Goal: Transaction & Acquisition: Purchase product/service

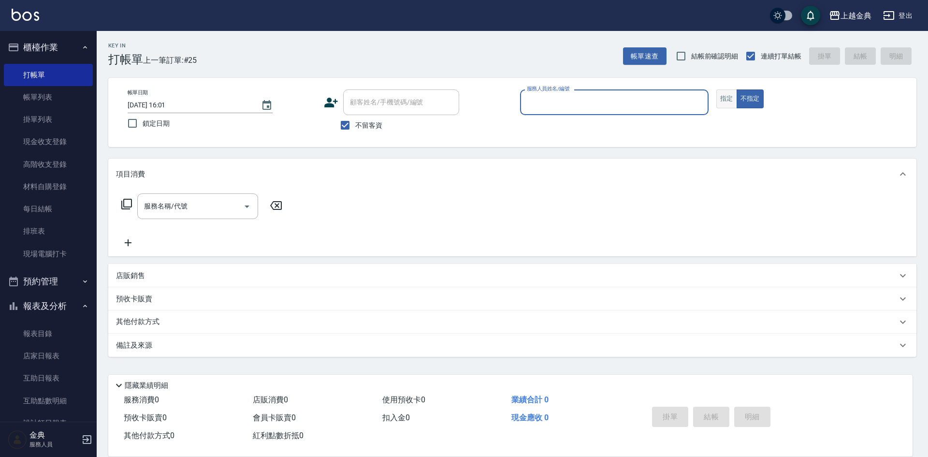
click at [723, 101] on button "指定" at bounding box center [726, 98] width 21 height 19
click at [679, 105] on input "服務人員姓名/編號" at bounding box center [614, 102] width 180 height 17
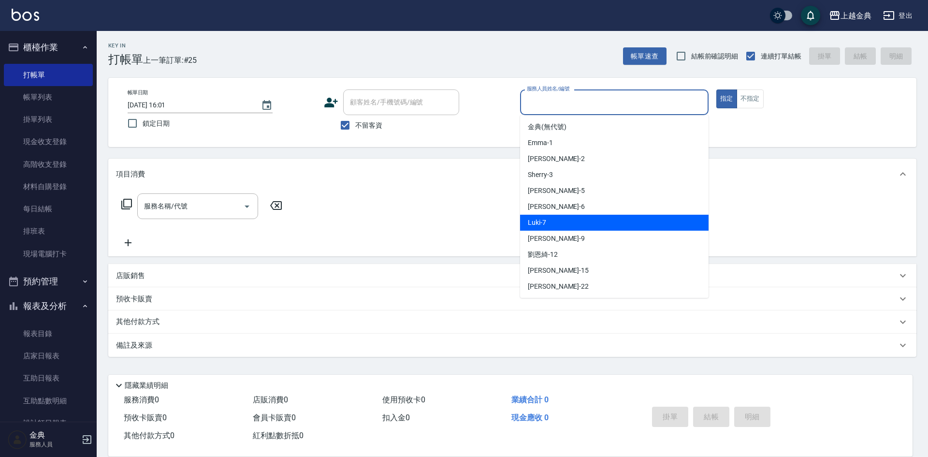
click at [624, 218] on div "Luki -7" at bounding box center [614, 223] width 188 height 16
type input "Luki-7"
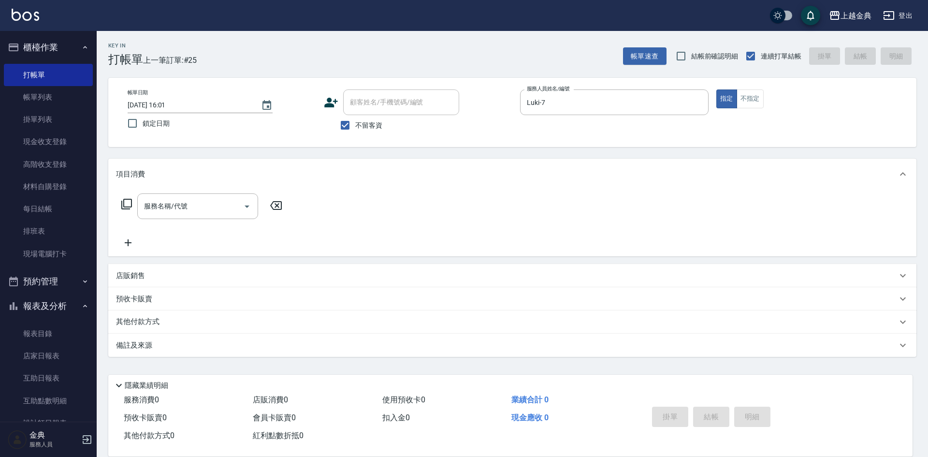
click at [125, 204] on icon at bounding box center [127, 204] width 12 height 12
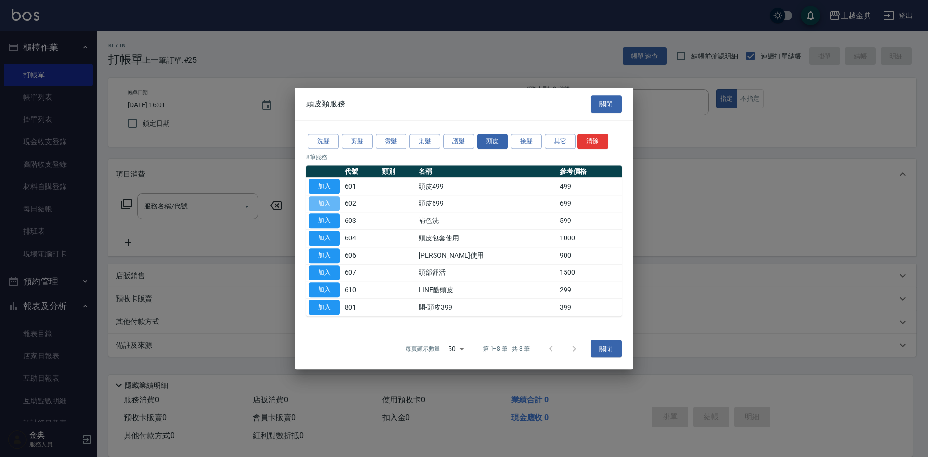
drag, startPoint x: 314, startPoint y: 203, endPoint x: 531, endPoint y: 308, distance: 240.8
click at [315, 203] on button "加入" at bounding box center [324, 203] width 31 height 15
type input "頭皮699(602)"
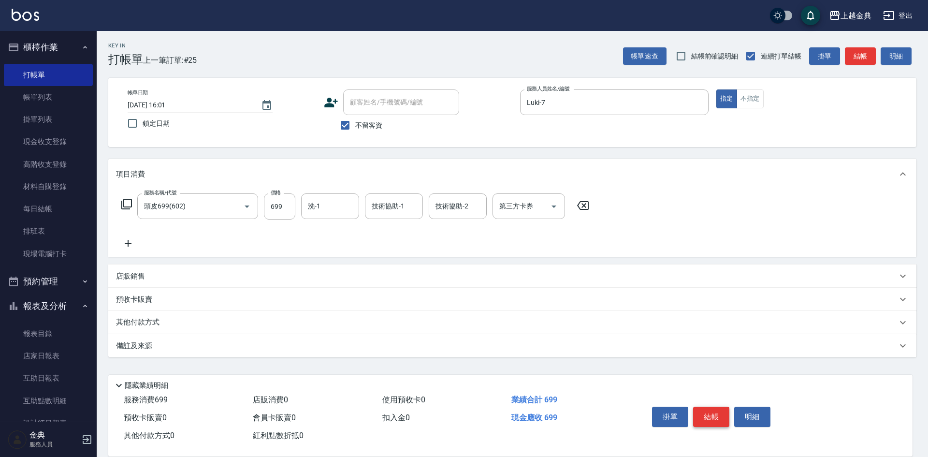
click at [713, 412] on button "結帳" at bounding box center [711, 416] width 36 height 20
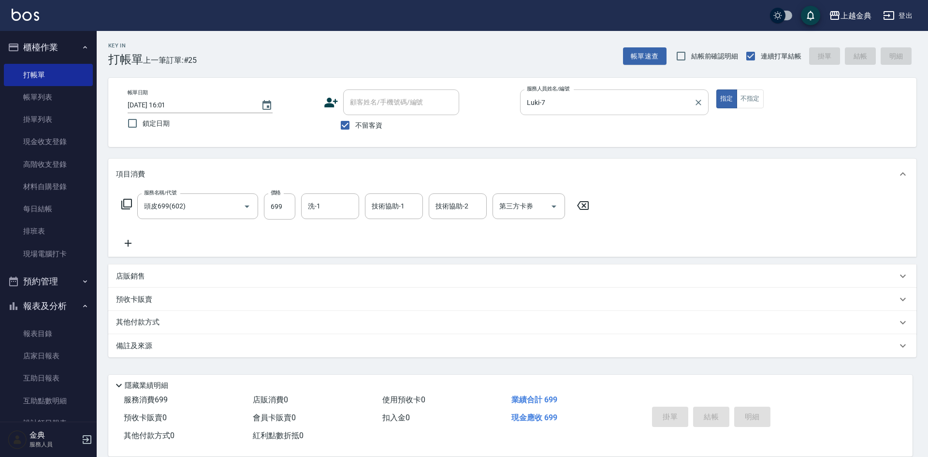
type input "[DATE] 17:06"
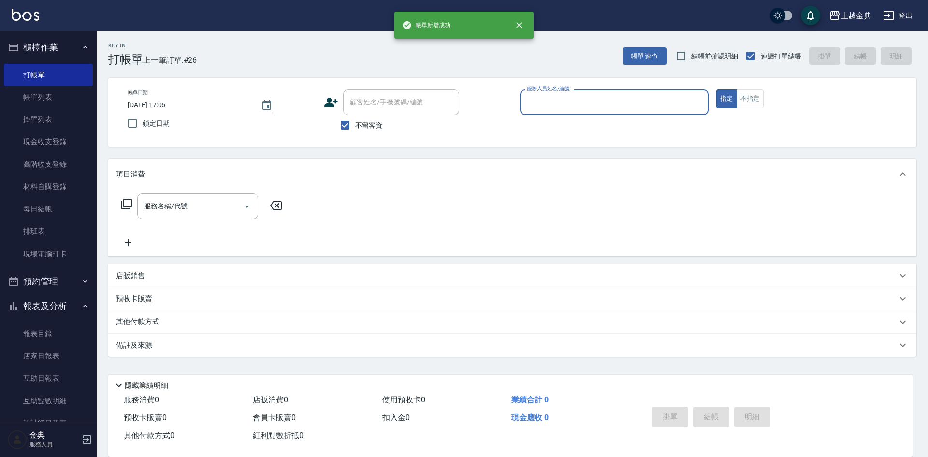
click at [643, 100] on input "服務人員姓名/編號" at bounding box center [614, 102] width 180 height 17
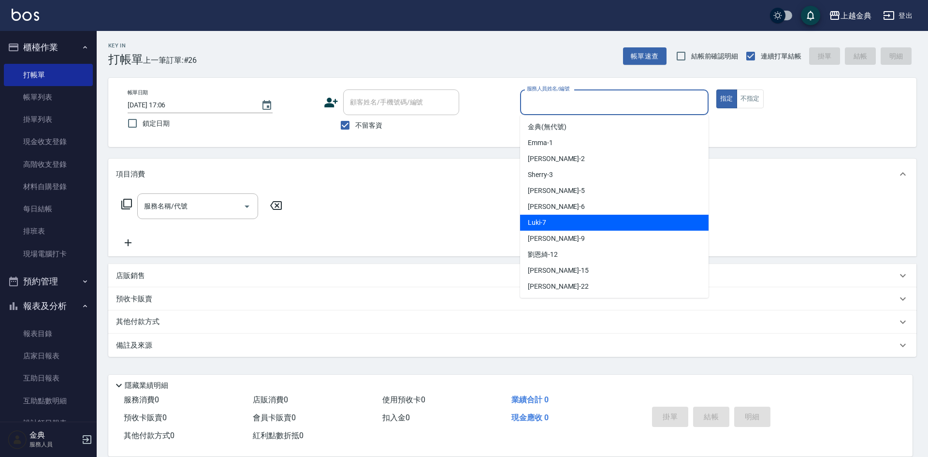
click at [622, 229] on div "Luki -7" at bounding box center [614, 223] width 188 height 16
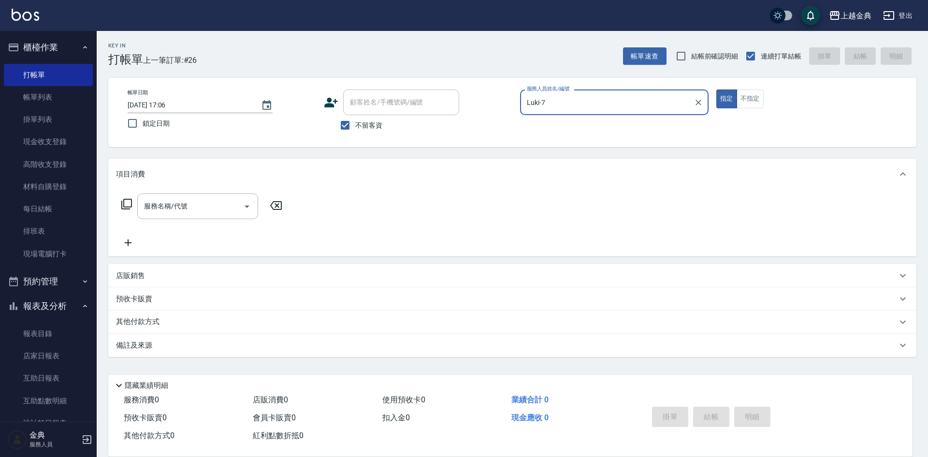
click at [577, 96] on input "Luki-7" at bounding box center [606, 102] width 165 height 17
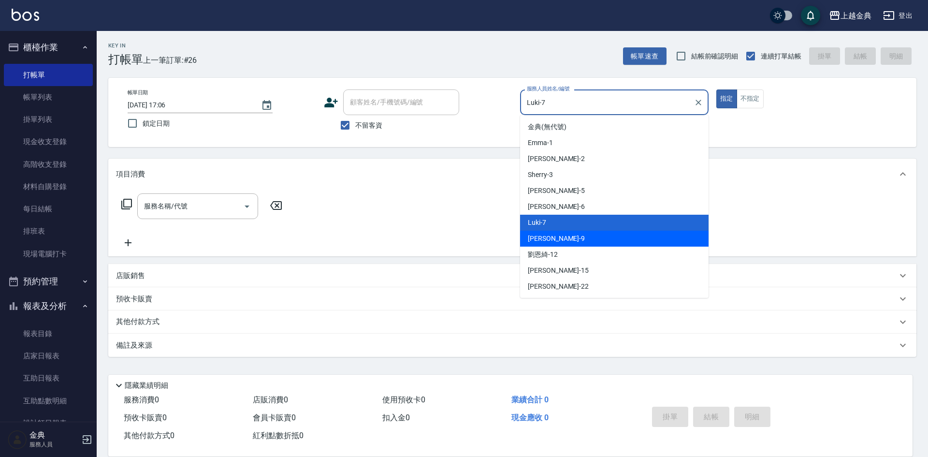
click at [581, 241] on div "[PERSON_NAME] -9" at bounding box center [614, 238] width 188 height 16
type input "[PERSON_NAME]-9"
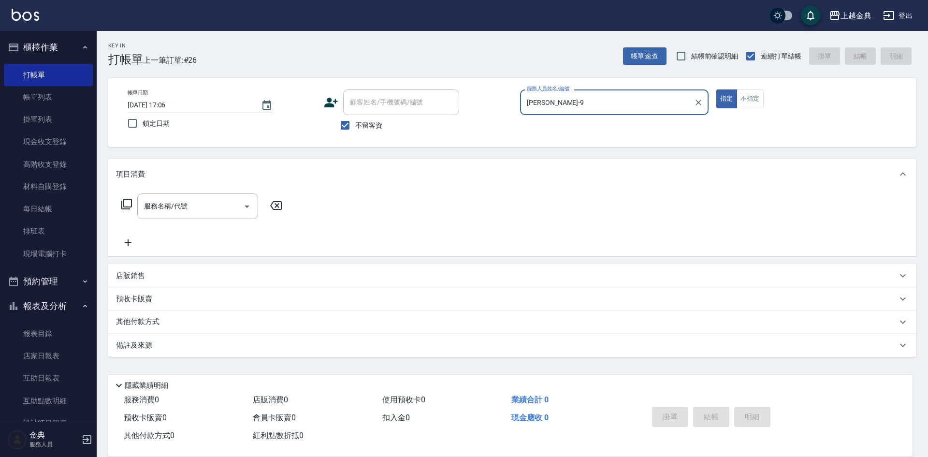
click at [120, 207] on div "服務名稱/代號 服務名稱/代號" at bounding box center [202, 206] width 172 height 26
click at [125, 202] on icon at bounding box center [127, 204] width 12 height 12
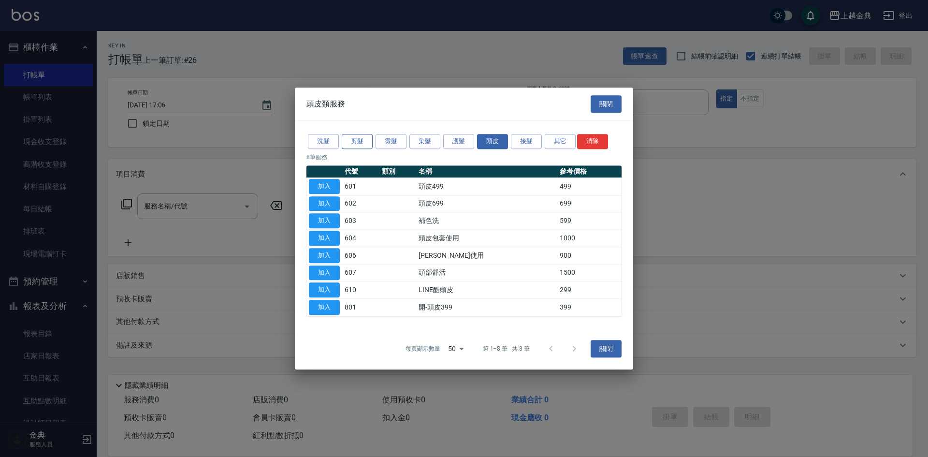
click at [358, 143] on button "剪髮" at bounding box center [357, 141] width 31 height 15
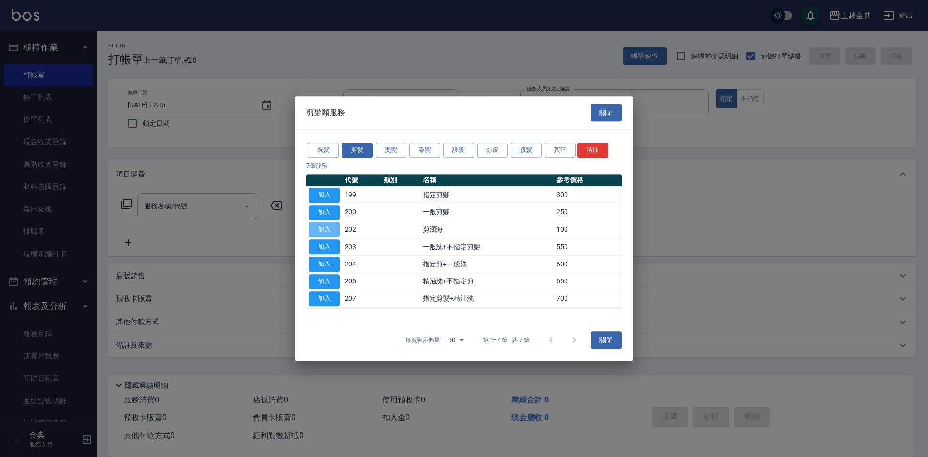
drag, startPoint x: 327, startPoint y: 234, endPoint x: 339, endPoint y: 238, distance: 12.7
click at [327, 234] on button "加入" at bounding box center [324, 229] width 31 height 15
type input "剪瀏海(202)"
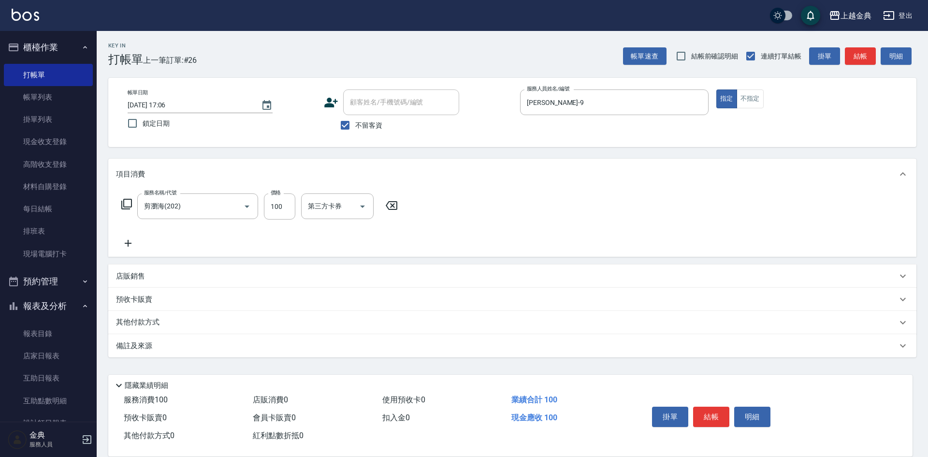
click at [740, 426] on div "掛單 結帳 明細" at bounding box center [711, 418] width 126 height 30
click at [707, 414] on button "結帳" at bounding box center [711, 416] width 36 height 20
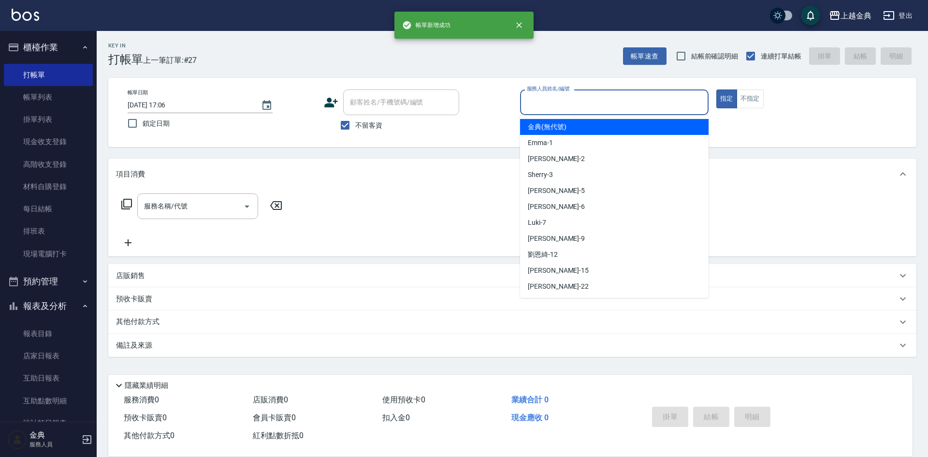
click at [590, 111] on input "服務人員姓名/編號" at bounding box center [614, 102] width 180 height 17
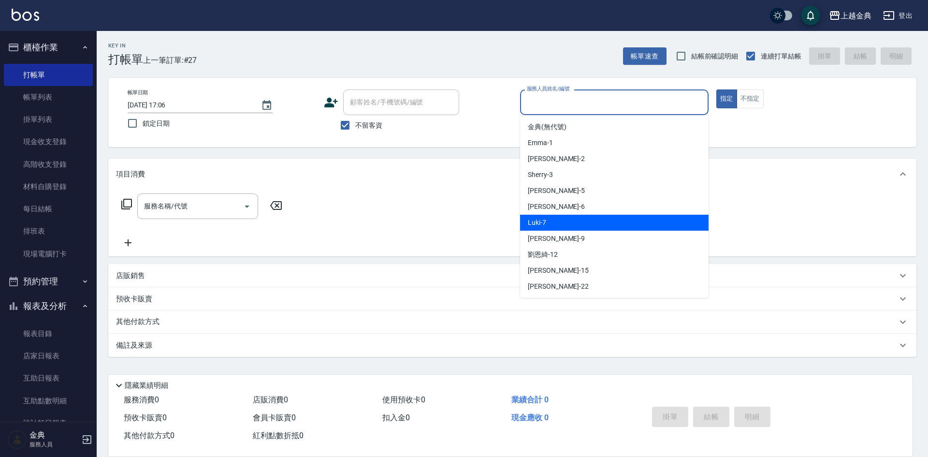
drag, startPoint x: 573, startPoint y: 227, endPoint x: 572, endPoint y: 235, distance: 8.3
click at [573, 227] on div "Luki -7" at bounding box center [614, 223] width 188 height 16
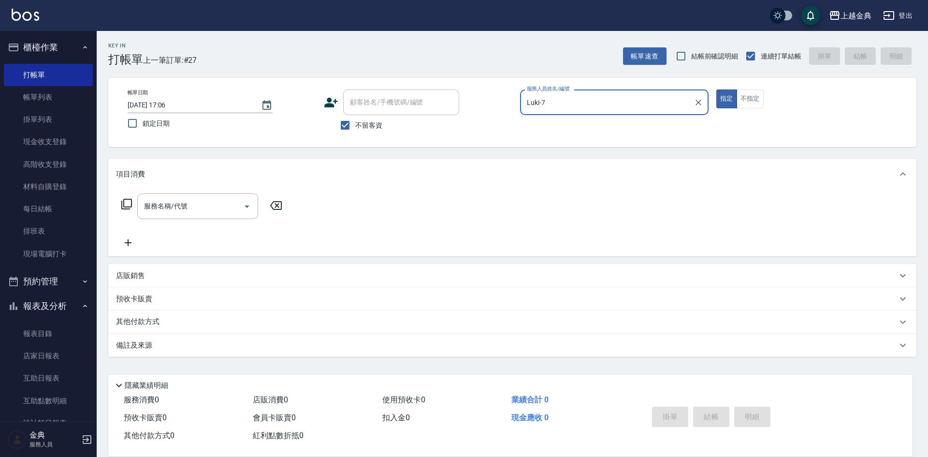
click at [574, 105] on input "Luki-7" at bounding box center [606, 102] width 165 height 17
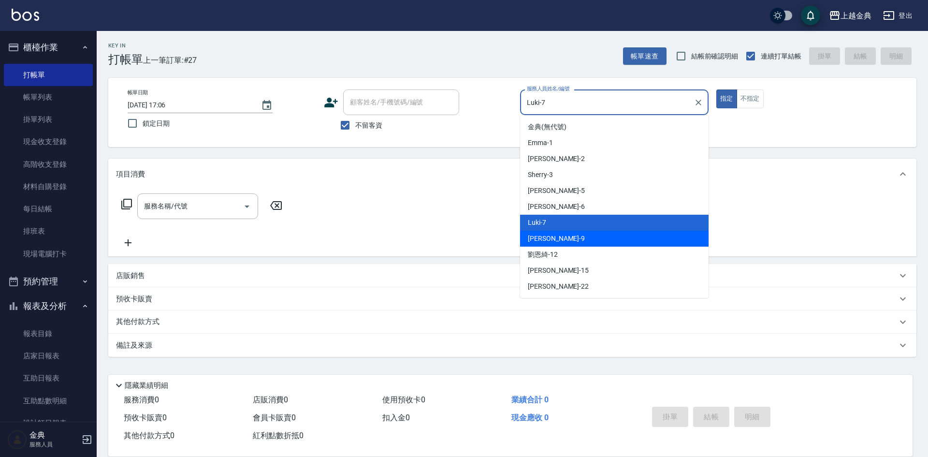
click at [556, 241] on div "[PERSON_NAME] -9" at bounding box center [614, 238] width 188 height 16
type input "[PERSON_NAME]-9"
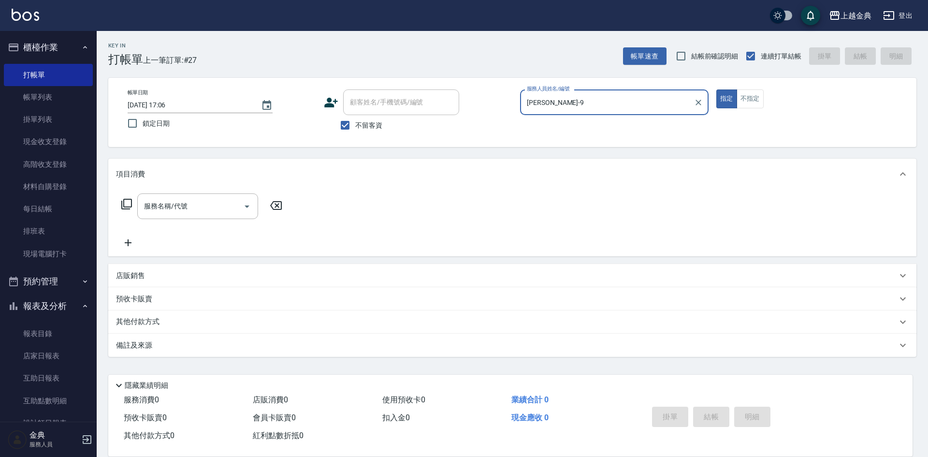
click at [126, 202] on icon at bounding box center [127, 204] width 12 height 12
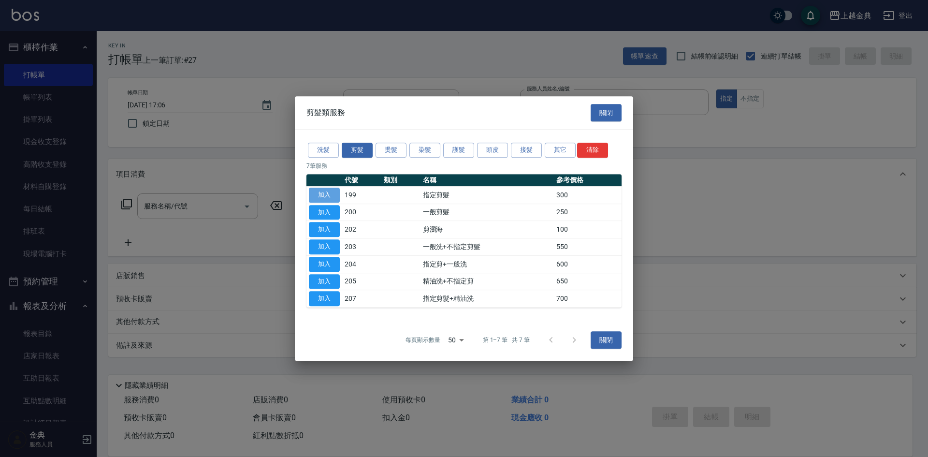
click at [325, 198] on button "加入" at bounding box center [324, 194] width 31 height 15
type input "指定剪髮(199)"
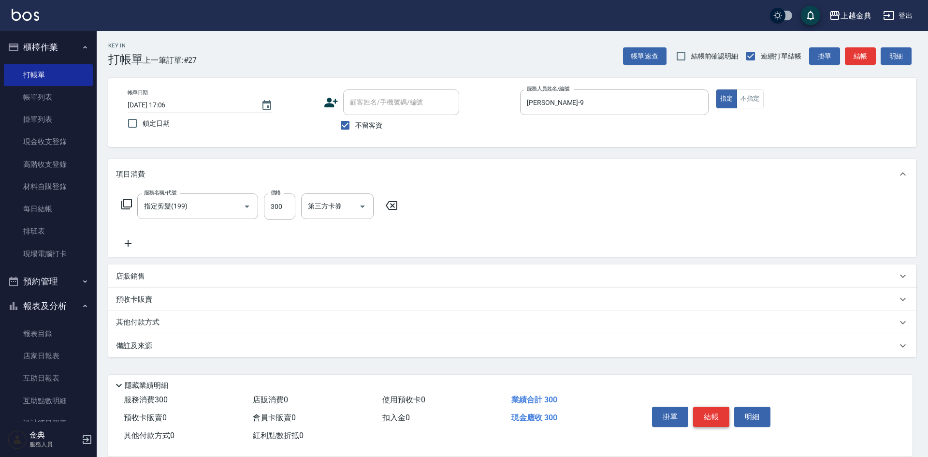
click at [716, 410] on button "結帳" at bounding box center [711, 416] width 36 height 20
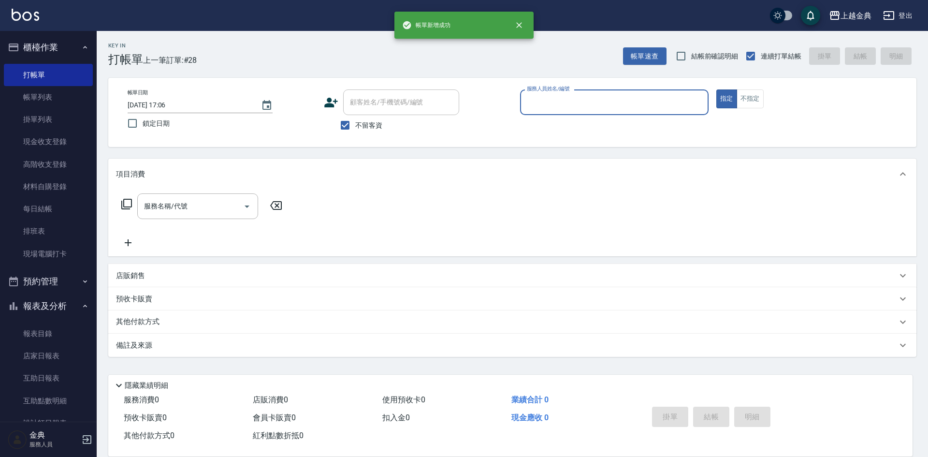
drag, startPoint x: 584, startPoint y: 113, endPoint x: 588, endPoint y: 104, distance: 8.9
click at [587, 105] on div "服務人員姓名/編號" at bounding box center [614, 102] width 188 height 26
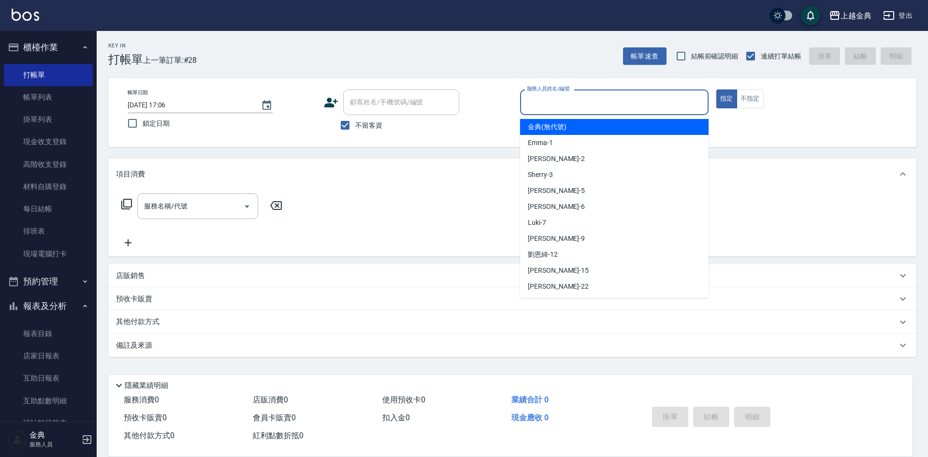
click at [588, 103] on input "服務人員姓名/編號" at bounding box center [614, 102] width 180 height 17
drag, startPoint x: 585, startPoint y: 101, endPoint x: 574, endPoint y: 253, distance: 153.1
click at [585, 101] on input "服務人員姓名/編號" at bounding box center [614, 102] width 180 height 17
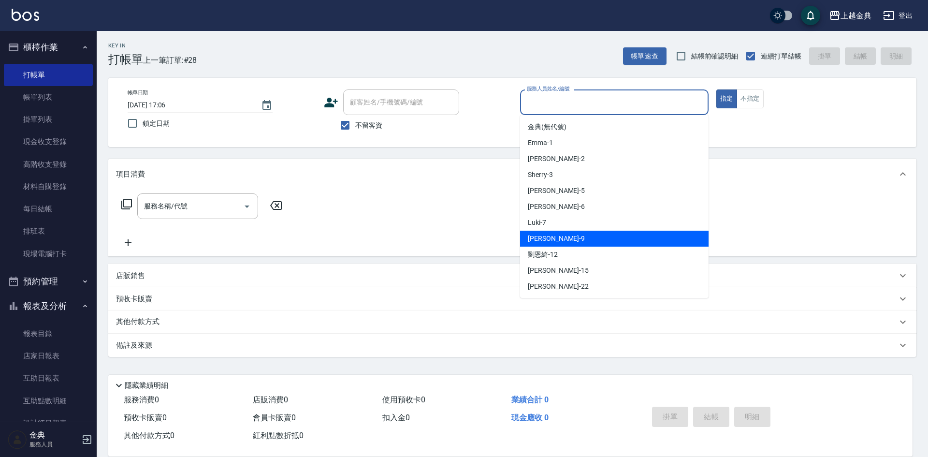
click at [565, 243] on div "[PERSON_NAME] -9" at bounding box center [614, 238] width 188 height 16
type input "[PERSON_NAME]-9"
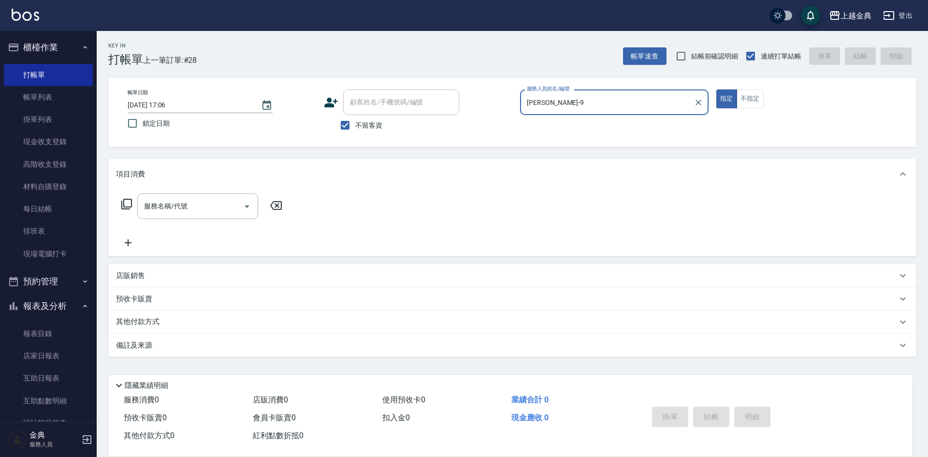
click at [126, 202] on icon at bounding box center [127, 204] width 12 height 12
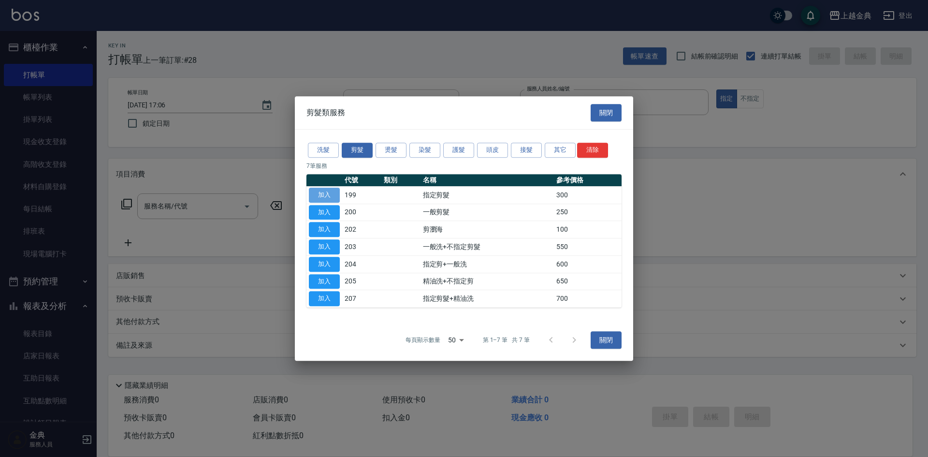
click at [324, 189] on button "加入" at bounding box center [324, 194] width 31 height 15
type input "指定剪髮(199)"
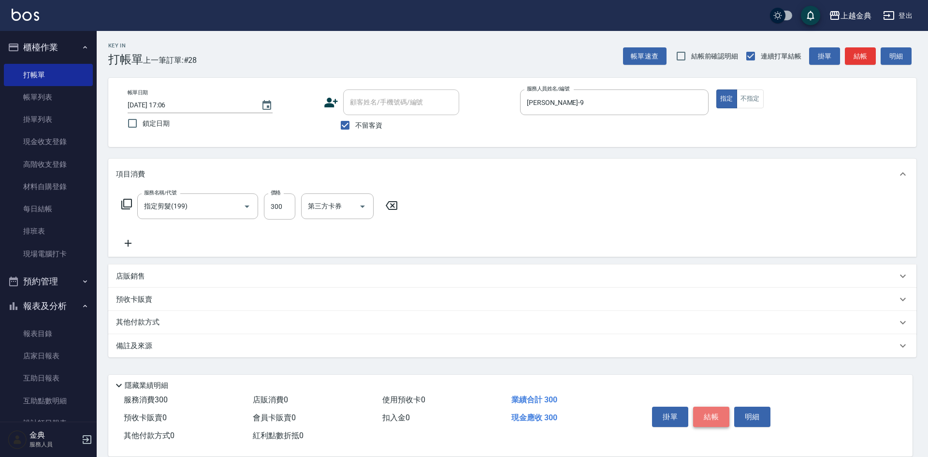
click at [711, 406] on button "結帳" at bounding box center [711, 416] width 36 height 20
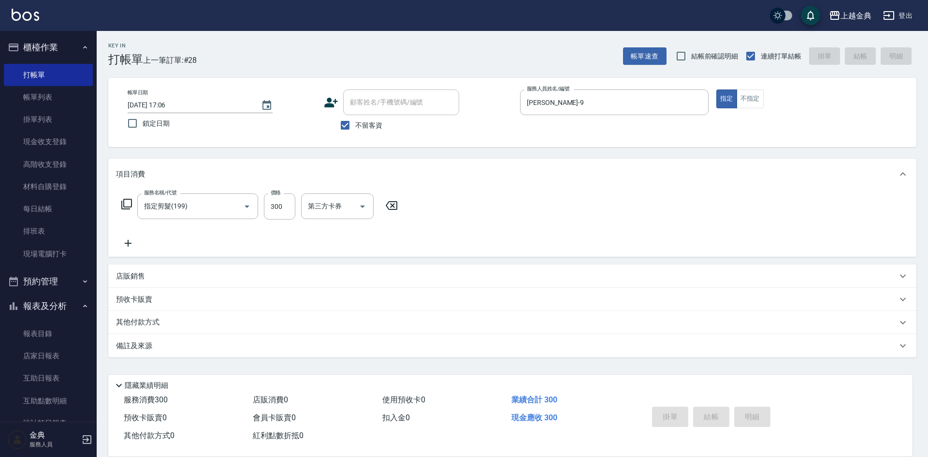
type input "[DATE] 17:07"
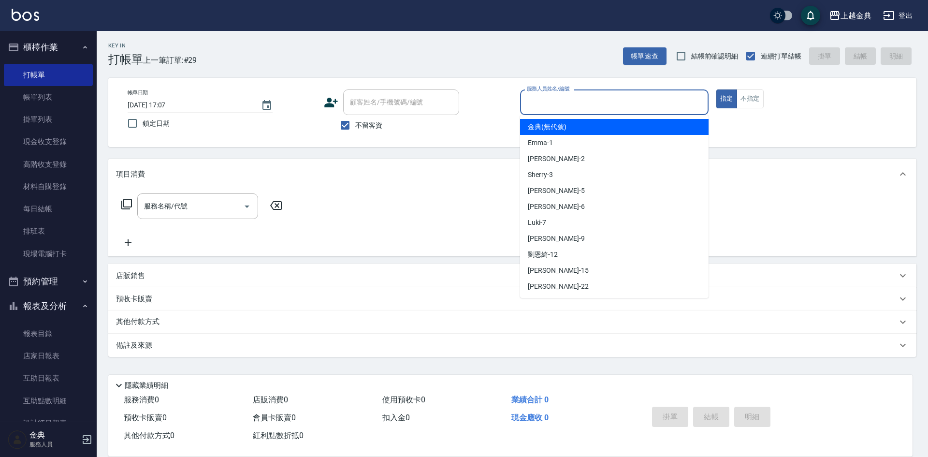
drag, startPoint x: 578, startPoint y: 105, endPoint x: 576, endPoint y: 119, distance: 14.1
click at [578, 104] on input "服務人員姓名/編號" at bounding box center [614, 102] width 180 height 17
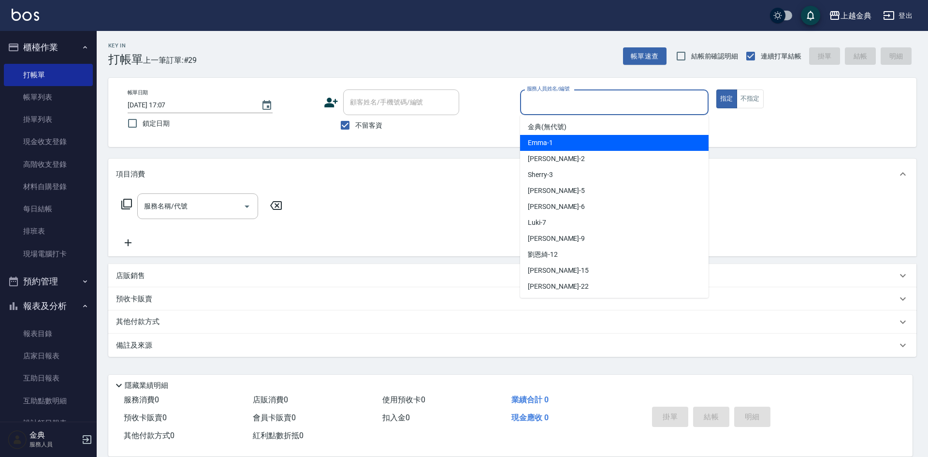
click at [569, 135] on div "Emma -1" at bounding box center [614, 143] width 188 height 16
type input "Emma-1"
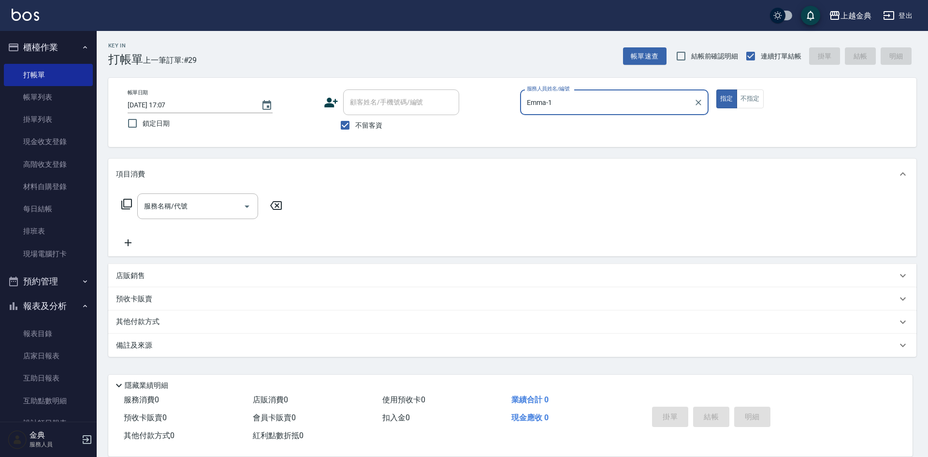
click at [125, 204] on icon at bounding box center [127, 204] width 12 height 12
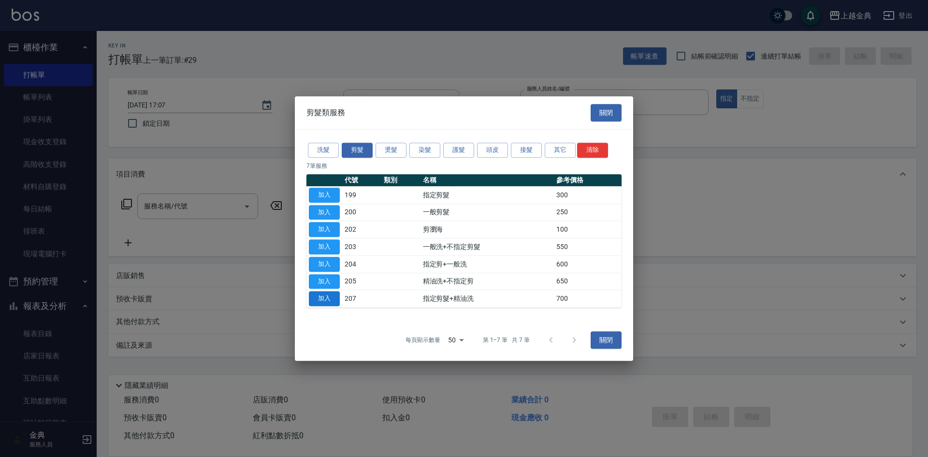
click at [322, 300] on button "加入" at bounding box center [324, 298] width 31 height 15
type input "指定剪髮+精油洗(207)"
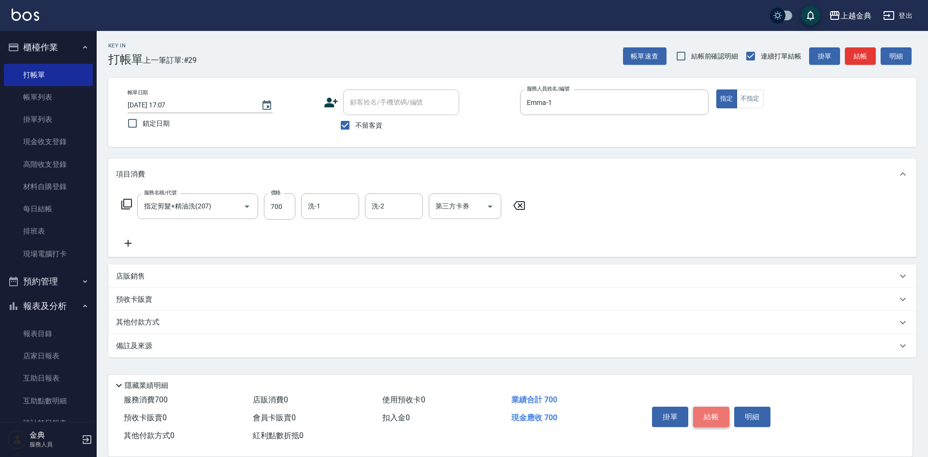
click at [715, 409] on button "結帳" at bounding box center [711, 416] width 36 height 20
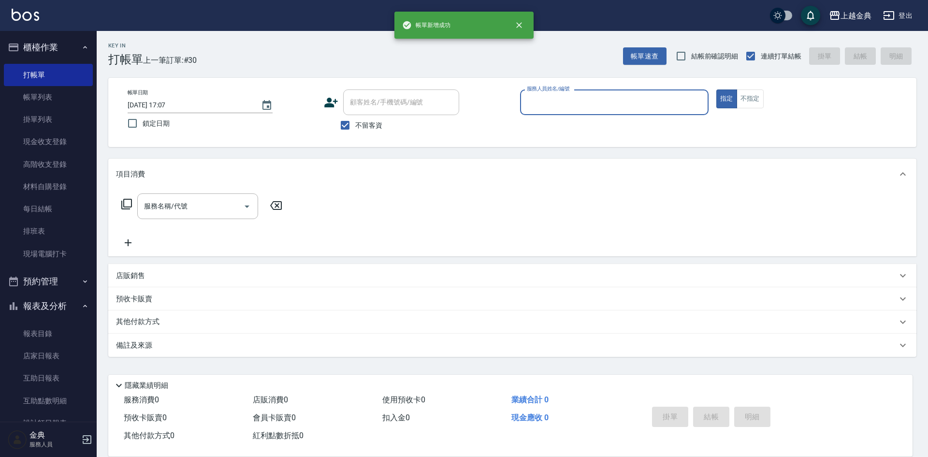
click at [573, 111] on div "服務人員姓名/編號" at bounding box center [614, 102] width 188 height 26
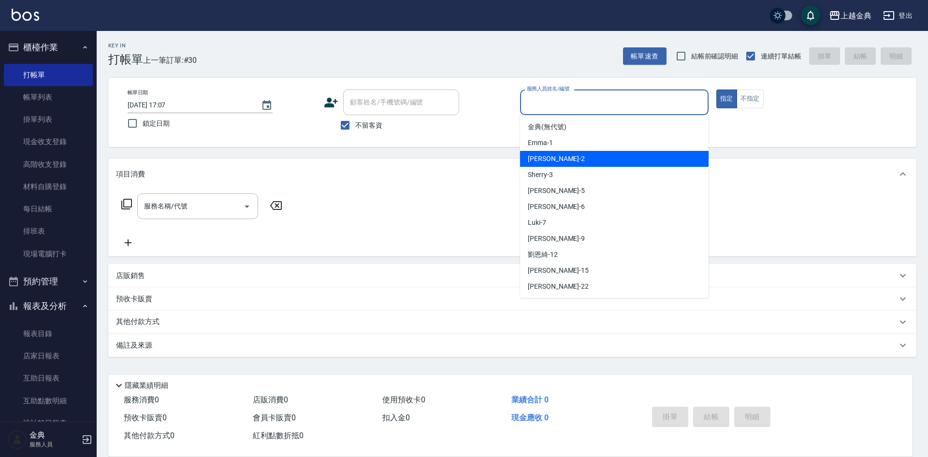
click at [575, 156] on div "Cindy -2" at bounding box center [614, 159] width 188 height 16
type input "Cindy-2"
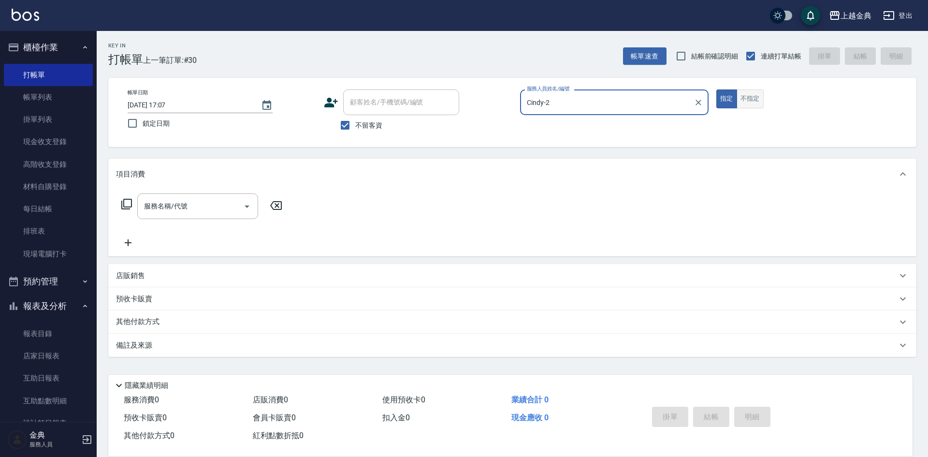
click at [761, 95] on button "不指定" at bounding box center [749, 98] width 27 height 19
click at [128, 205] on icon at bounding box center [127, 204] width 12 height 12
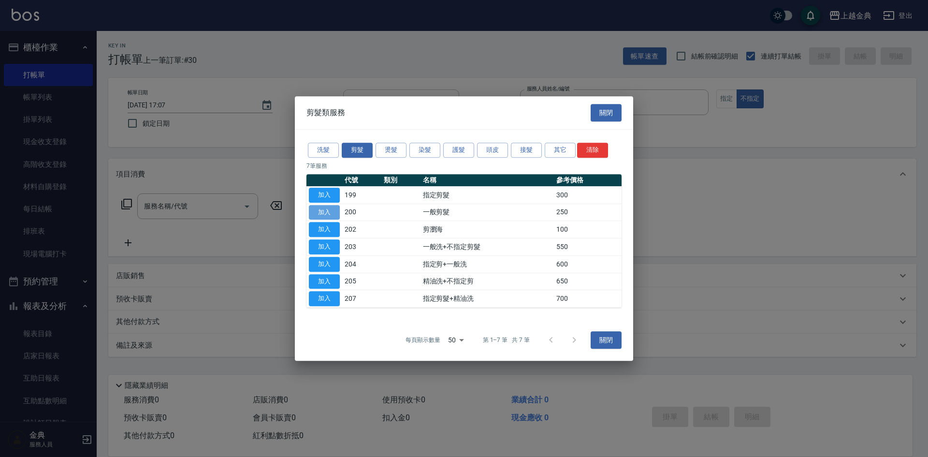
click at [332, 211] on button "加入" at bounding box center [324, 212] width 31 height 15
type input "一般剪髮(200)"
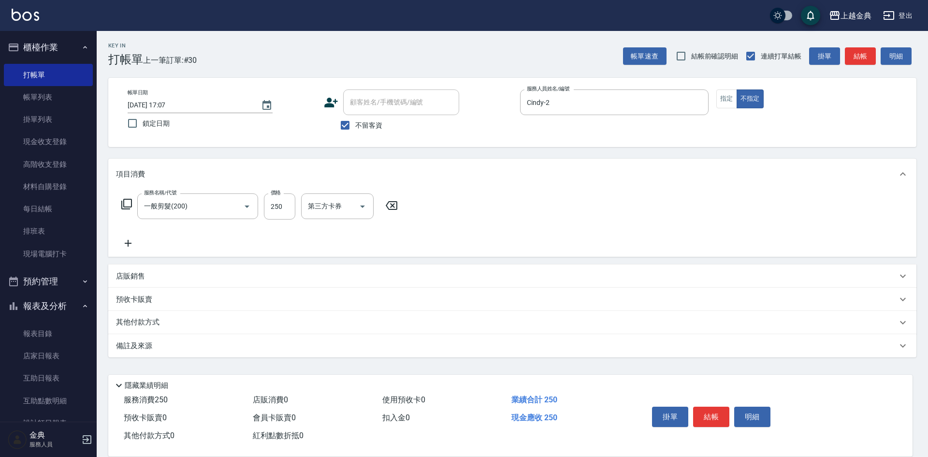
click at [128, 201] on icon at bounding box center [127, 204] width 12 height 12
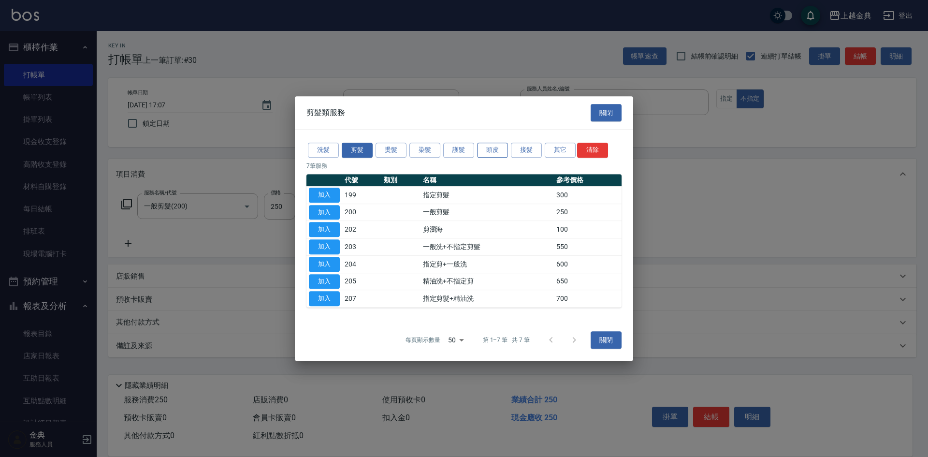
click at [480, 149] on button "頭皮" at bounding box center [492, 150] width 31 height 15
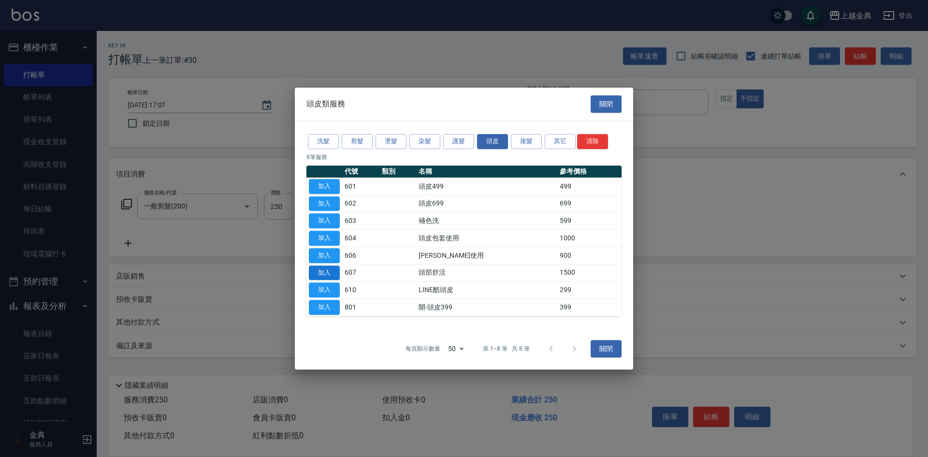
click at [329, 270] on button "加入" at bounding box center [324, 272] width 31 height 15
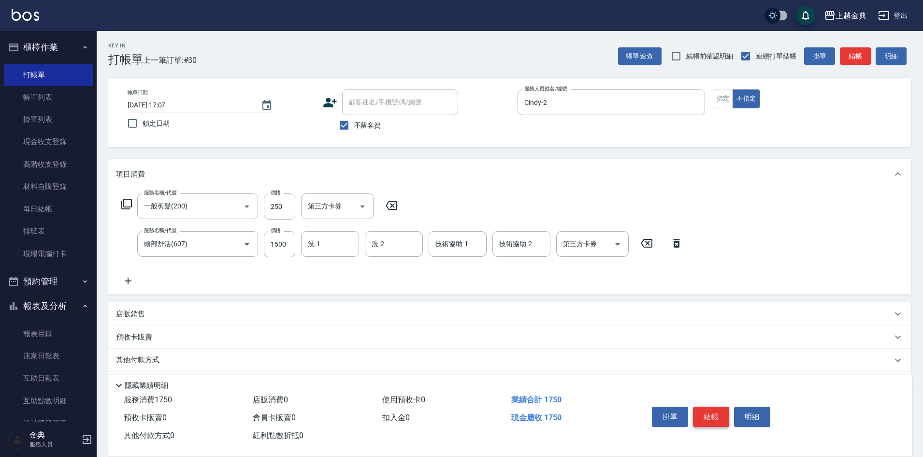
click at [706, 410] on button "結帳" at bounding box center [711, 416] width 36 height 20
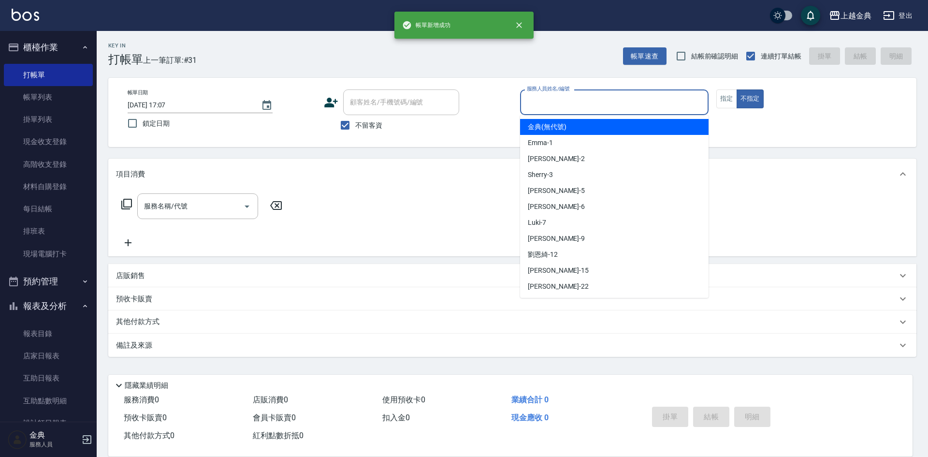
click at [569, 104] on input "服務人員姓名/編號" at bounding box center [614, 102] width 180 height 17
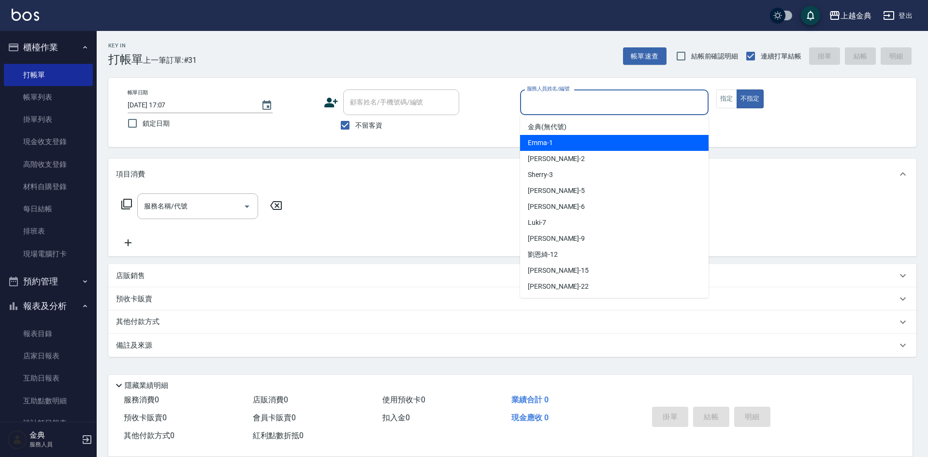
click at [556, 146] on div "Emma -1" at bounding box center [614, 143] width 188 height 16
type input "Emma-1"
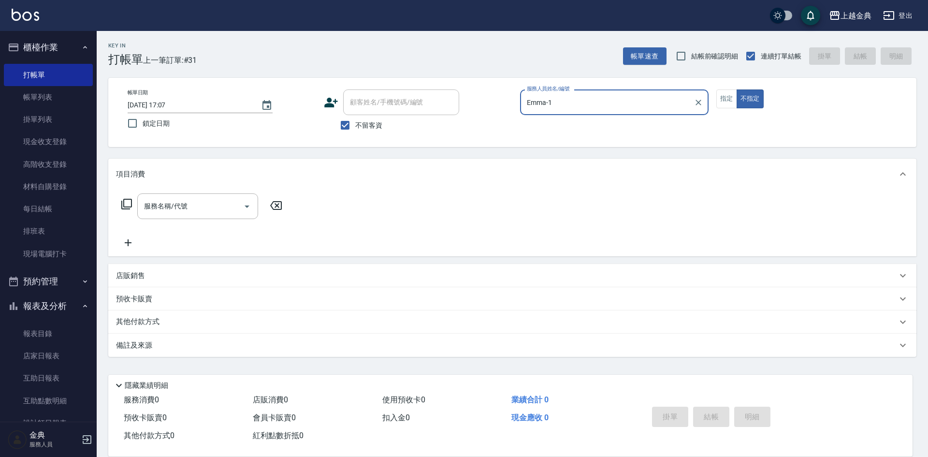
click at [124, 203] on icon at bounding box center [126, 204] width 11 height 11
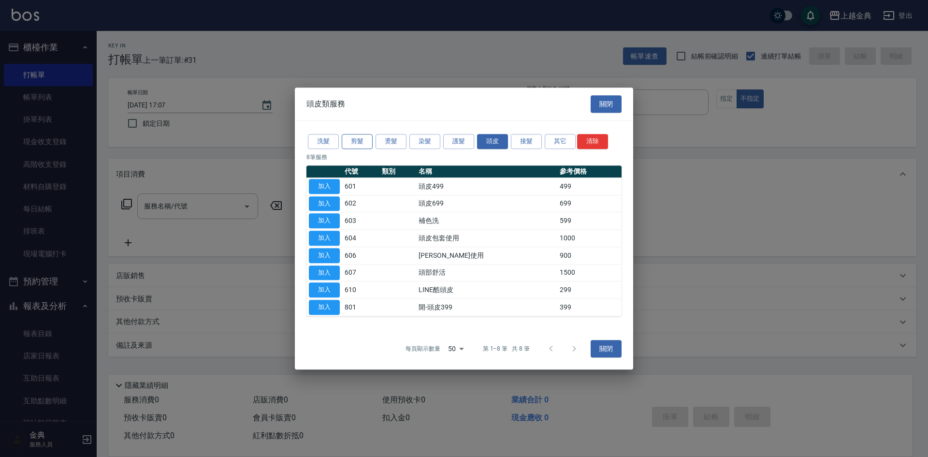
click at [360, 140] on button "剪髮" at bounding box center [357, 141] width 31 height 15
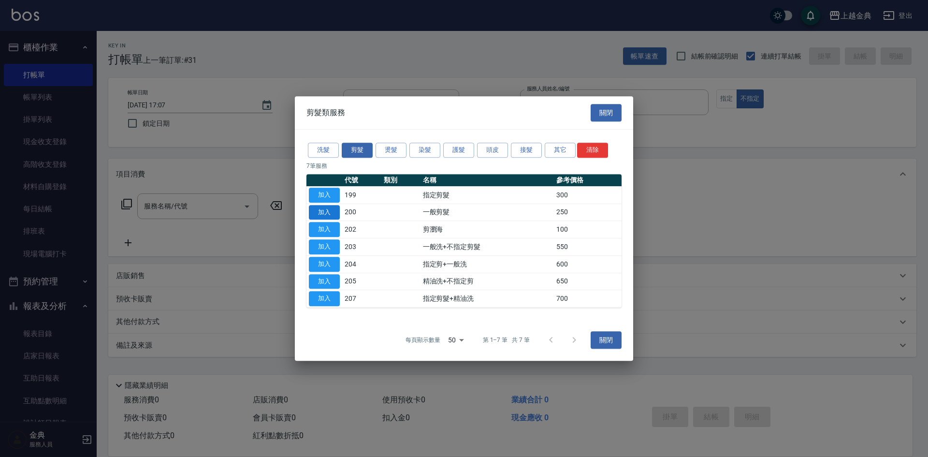
click at [328, 215] on button "加入" at bounding box center [324, 212] width 31 height 15
type input "一般剪髮(200)"
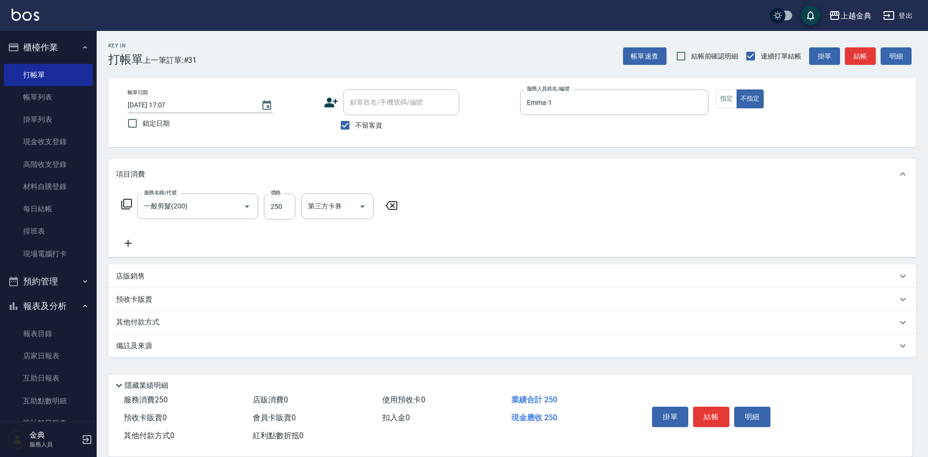
click at [128, 204] on icon at bounding box center [127, 204] width 12 height 12
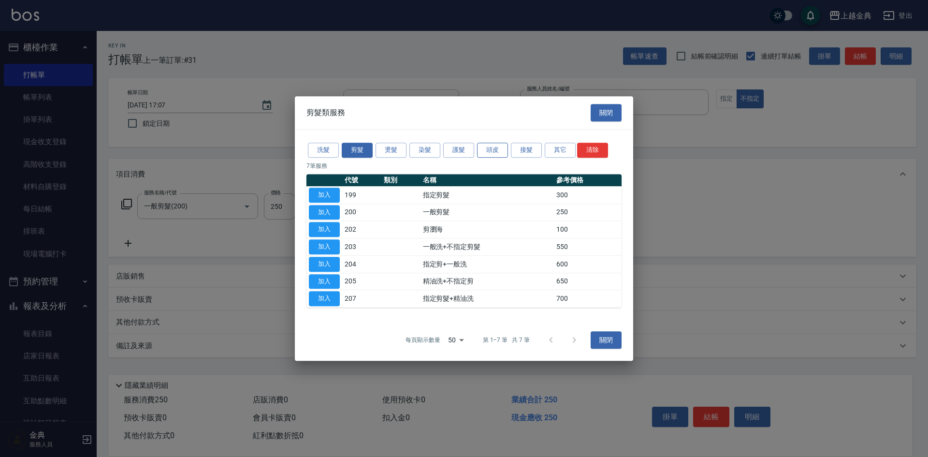
click at [491, 149] on button "頭皮" at bounding box center [492, 150] width 31 height 15
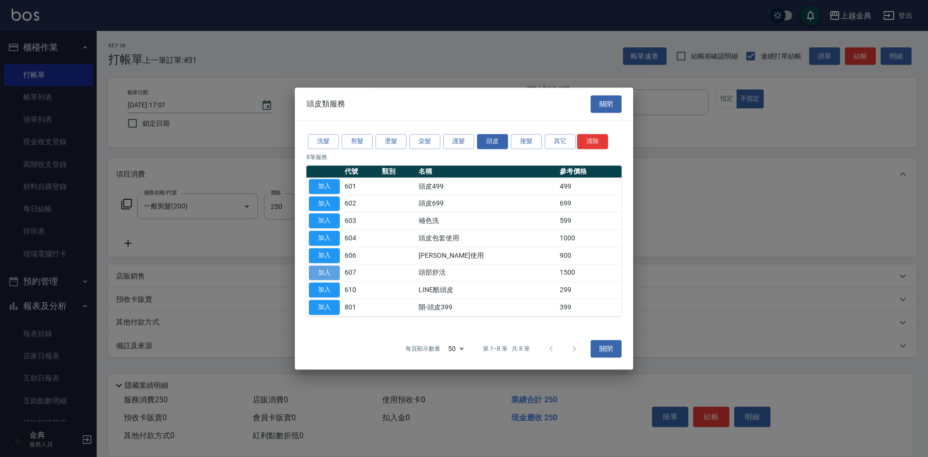
click at [325, 271] on button "加入" at bounding box center [324, 272] width 31 height 15
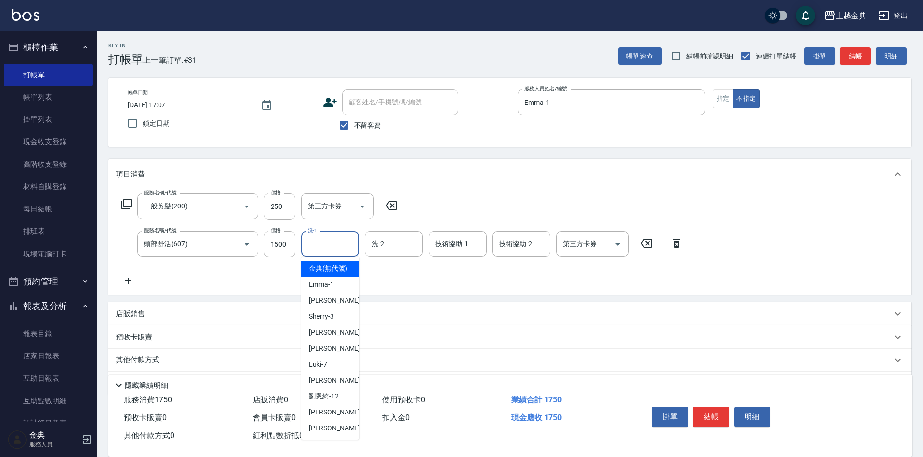
click at [326, 237] on input "洗-1" at bounding box center [329, 243] width 49 height 17
click at [320, 433] on span "[PERSON_NAME] -22" at bounding box center [339, 428] width 61 height 10
type input "[PERSON_NAME]-22"
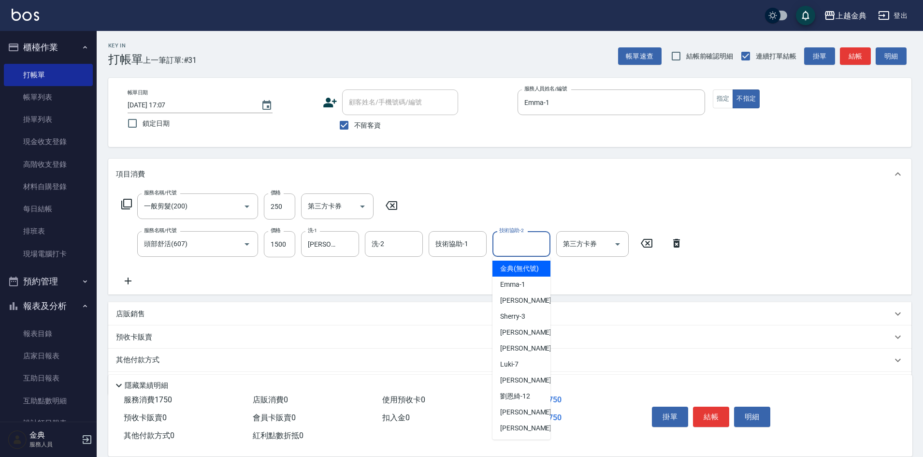
drag, startPoint x: 526, startPoint y: 243, endPoint x: 508, endPoint y: 346, distance: 104.4
click at [525, 243] on input "技術協助-2" at bounding box center [521, 243] width 49 height 17
click at [517, 433] on span "[PERSON_NAME] -22" at bounding box center [530, 428] width 61 height 10
type input "[PERSON_NAME]-22"
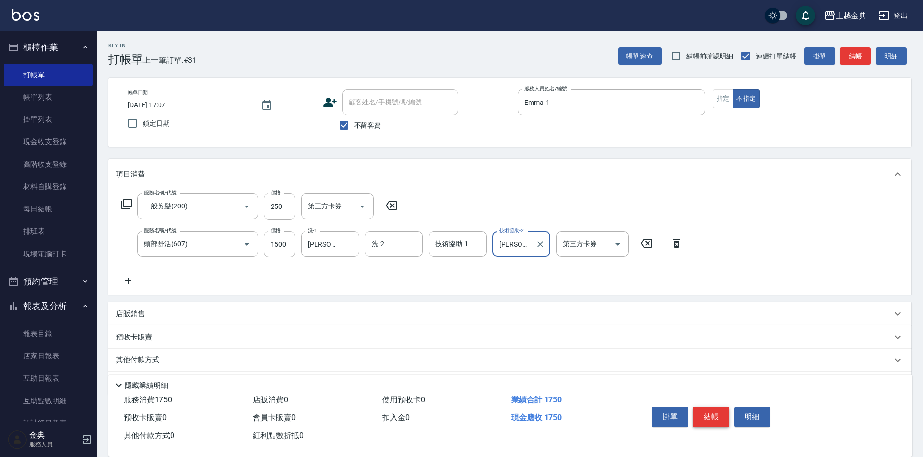
click at [711, 408] on button "結帳" at bounding box center [711, 416] width 36 height 20
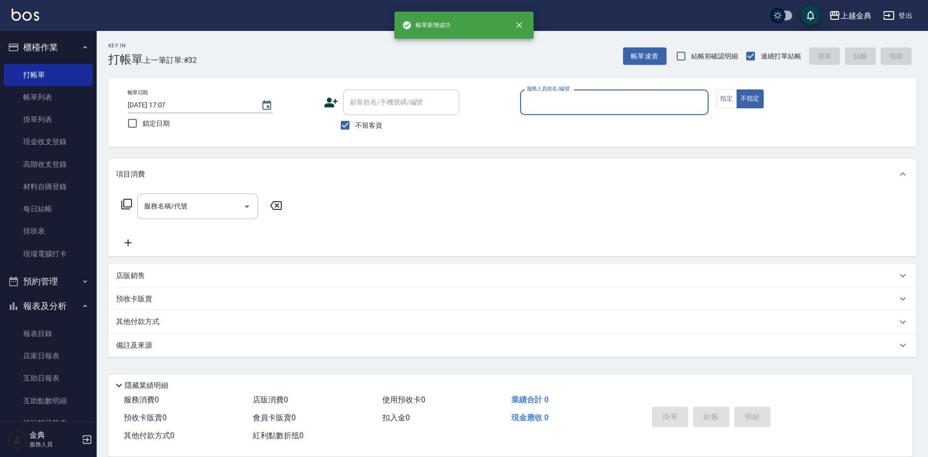
click at [626, 93] on div "服務人員姓名/編號" at bounding box center [614, 102] width 188 height 26
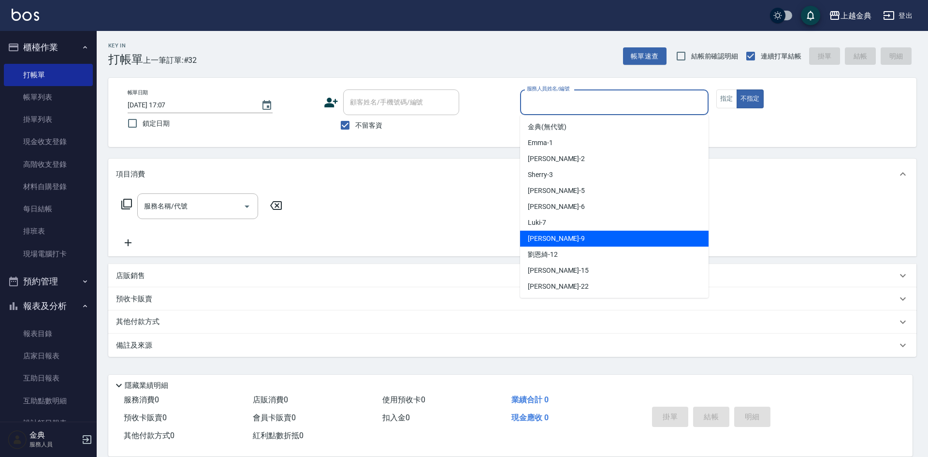
click at [582, 237] on div "[PERSON_NAME] -9" at bounding box center [614, 238] width 188 height 16
type input "[PERSON_NAME]-9"
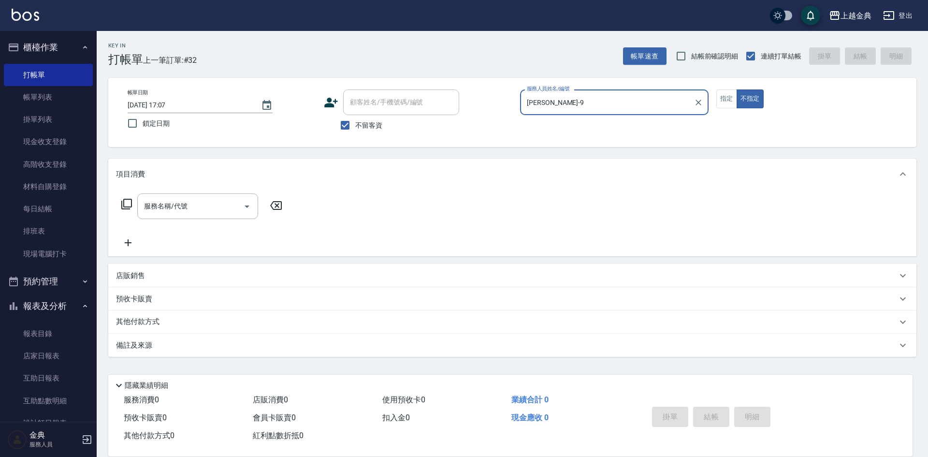
click at [130, 202] on icon at bounding box center [127, 204] width 12 height 12
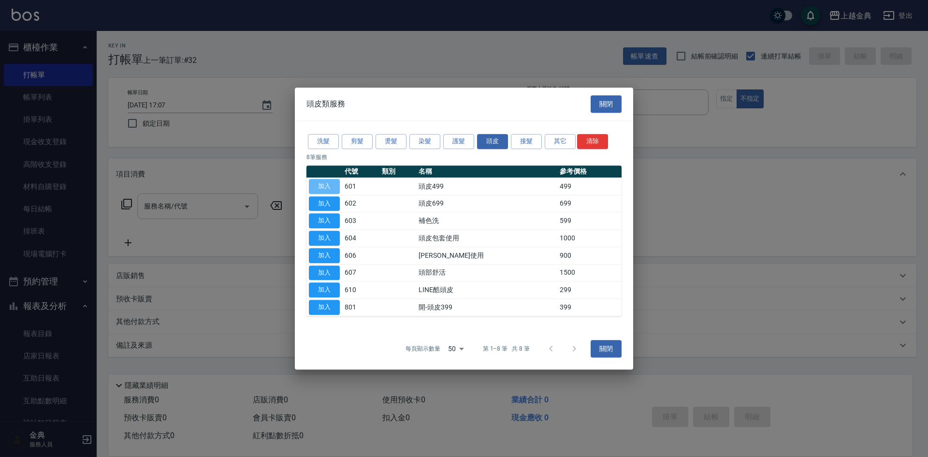
drag, startPoint x: 328, startPoint y: 183, endPoint x: 157, endPoint y: 209, distance: 172.6
click at [327, 184] on button "加入" at bounding box center [324, 186] width 31 height 15
type input "頭皮499(601)"
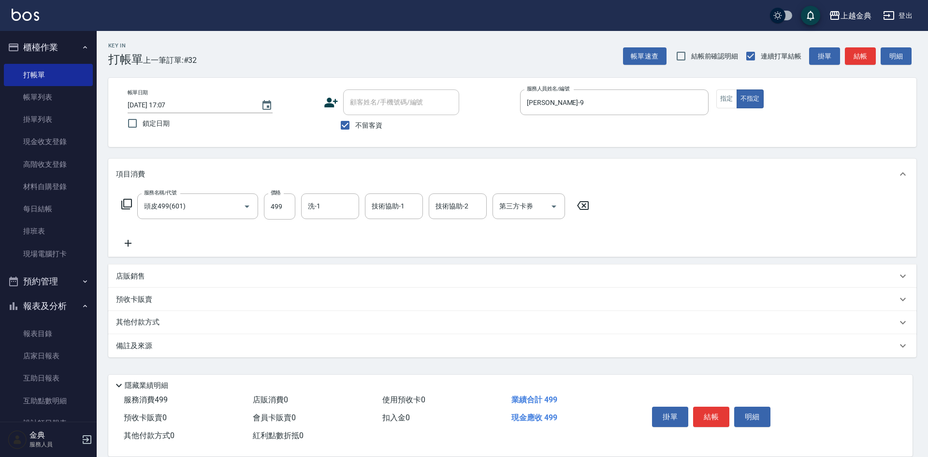
click at [124, 205] on icon at bounding box center [126, 204] width 11 height 11
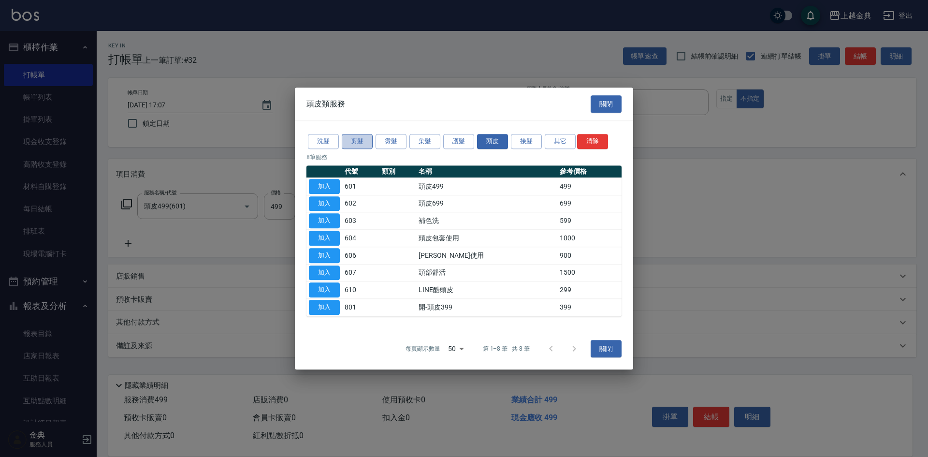
click at [356, 136] on button "剪髮" at bounding box center [357, 141] width 31 height 15
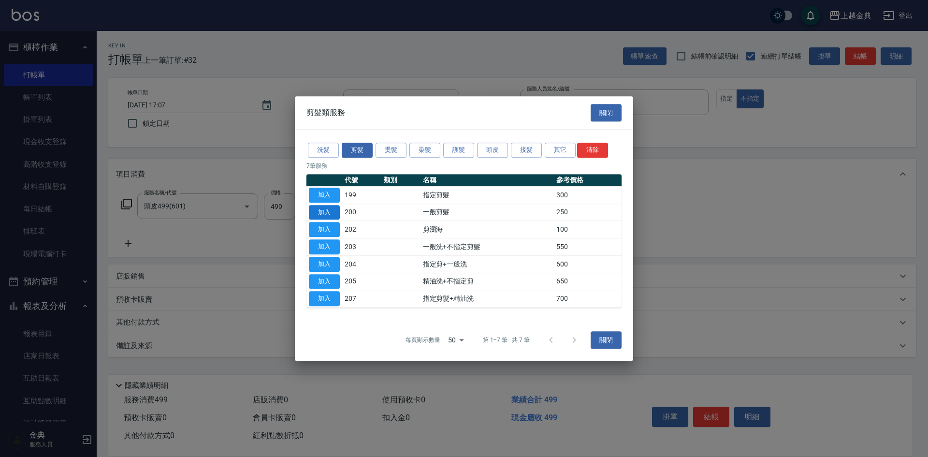
click at [331, 207] on button "加入" at bounding box center [324, 212] width 31 height 15
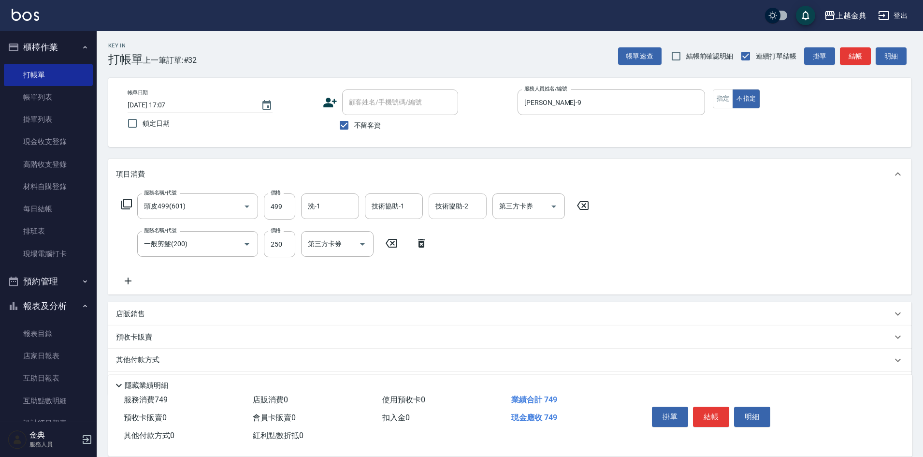
click at [458, 205] on input "技術協助-2" at bounding box center [457, 206] width 49 height 17
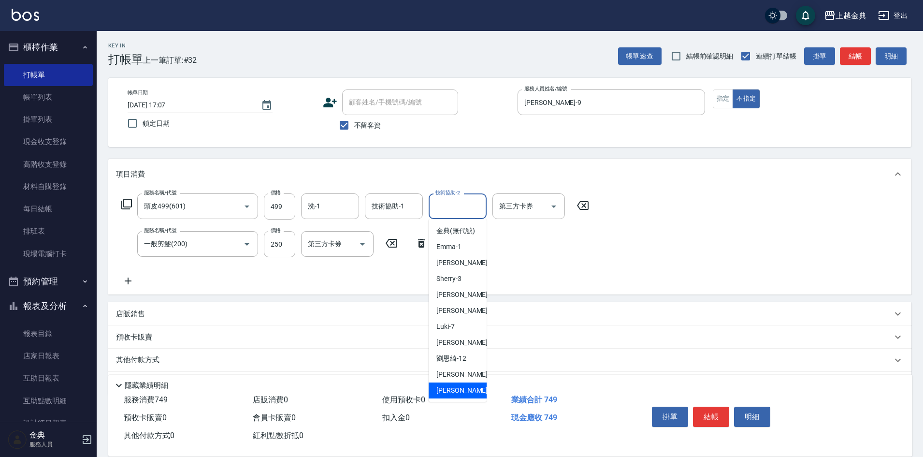
click at [454, 394] on div "[PERSON_NAME] -22" at bounding box center [458, 390] width 58 height 16
type input "[PERSON_NAME]-22"
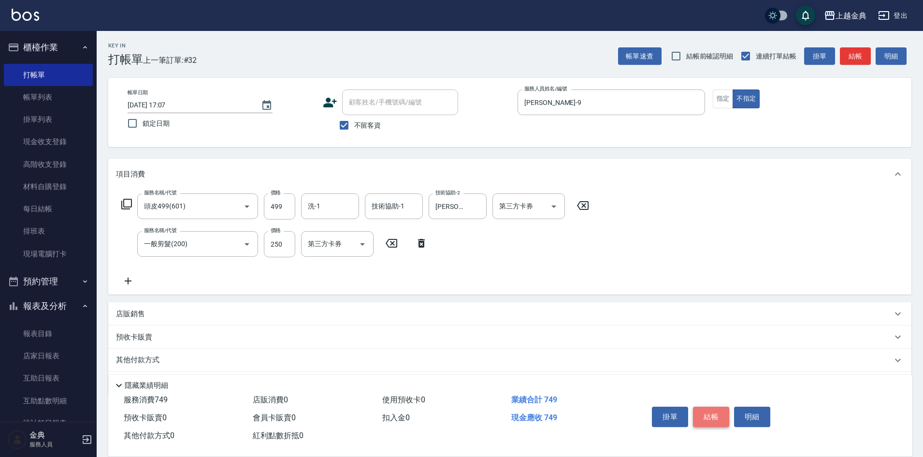
click at [710, 417] on button "結帳" at bounding box center [711, 416] width 36 height 20
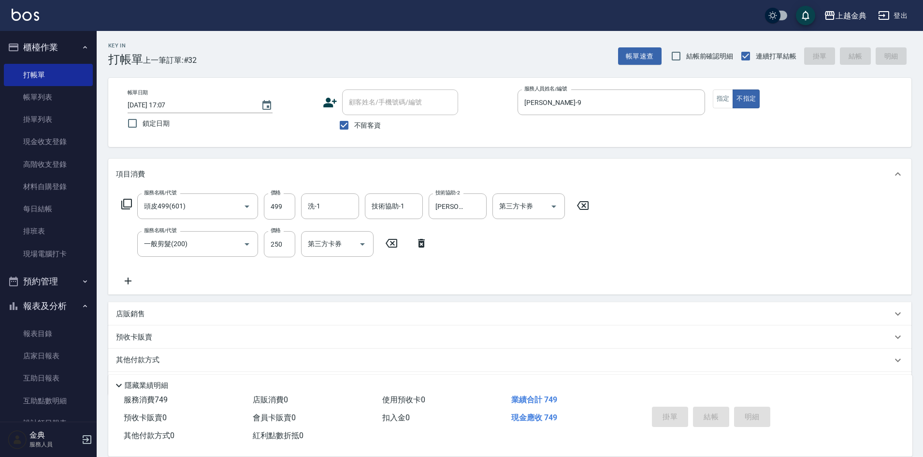
type input "[DATE] 17:08"
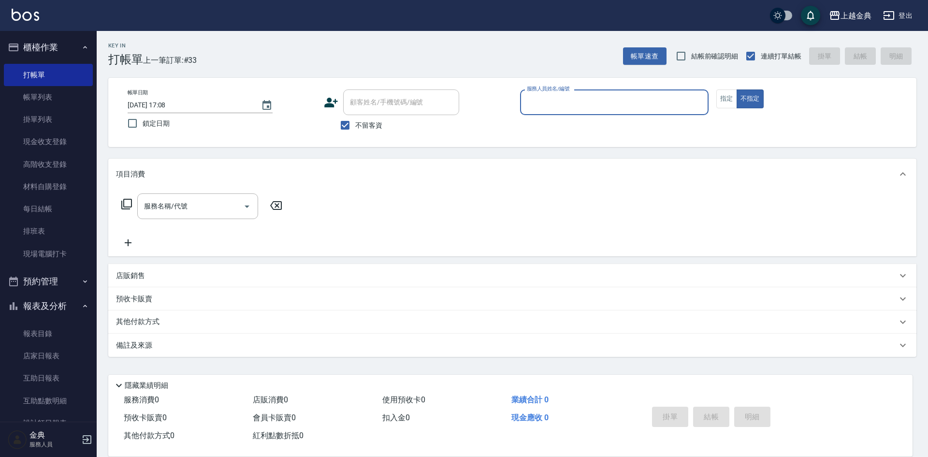
click at [625, 110] on input "服務人員姓名/編號" at bounding box center [614, 102] width 180 height 17
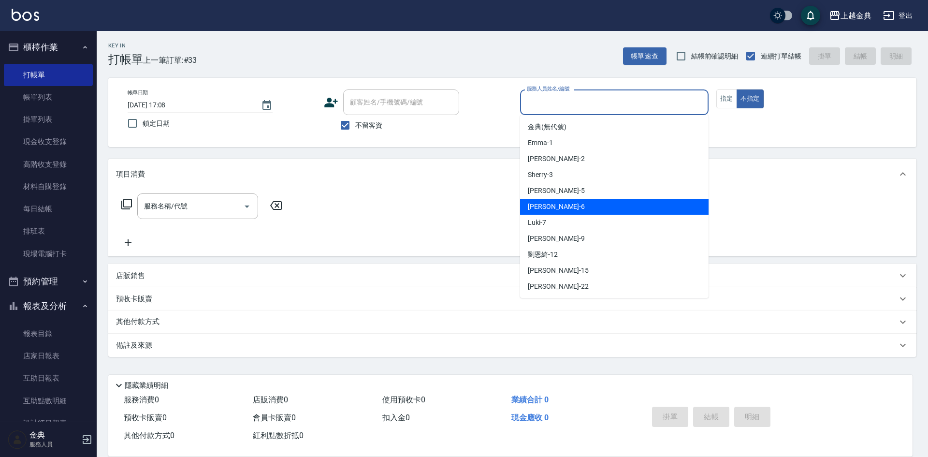
click at [603, 210] on div "[PERSON_NAME] -6" at bounding box center [614, 207] width 188 height 16
type input "[PERSON_NAME]-6"
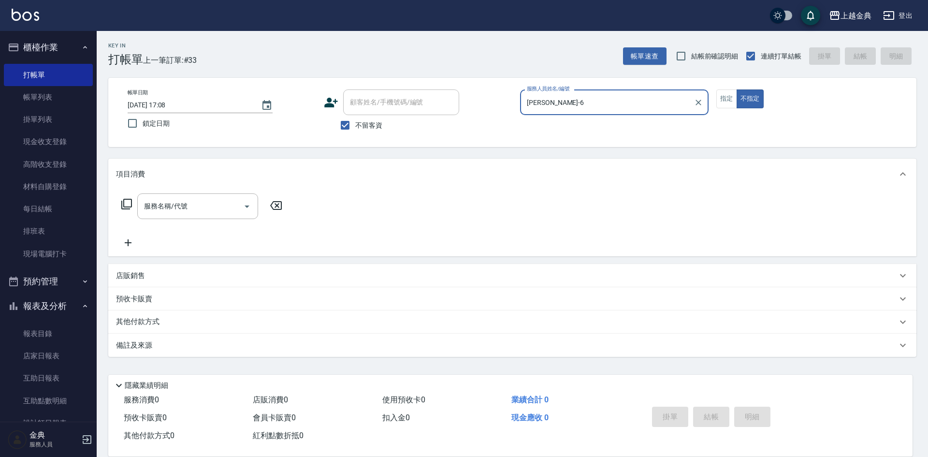
click at [133, 203] on div "服務名稱/代號 服務名稱/代號" at bounding box center [202, 206] width 172 height 26
click at [126, 203] on icon at bounding box center [127, 204] width 12 height 12
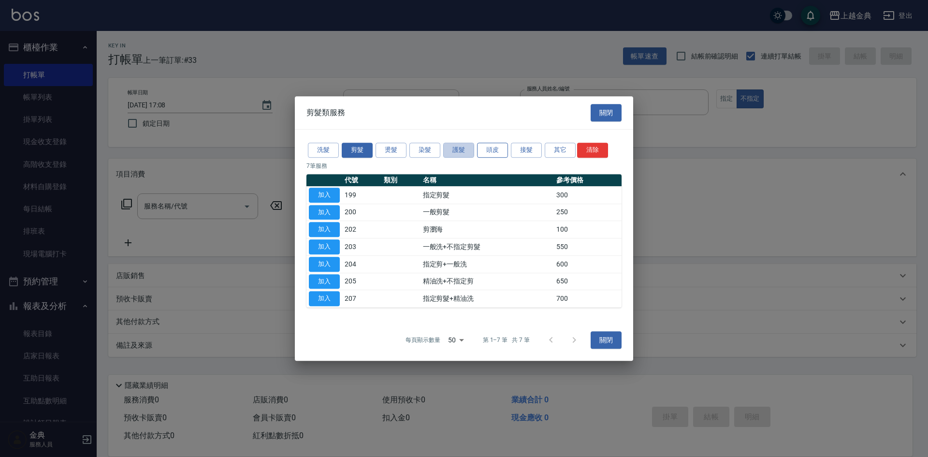
drag, startPoint x: 472, startPoint y: 144, endPoint x: 501, endPoint y: 147, distance: 29.7
click at [474, 144] on div "洗髮 剪髮 燙髮 染髮 護髮 頭皮 接髮 其它 清除" at bounding box center [463, 150] width 315 height 18
click at [501, 147] on button "頭皮" at bounding box center [492, 150] width 31 height 15
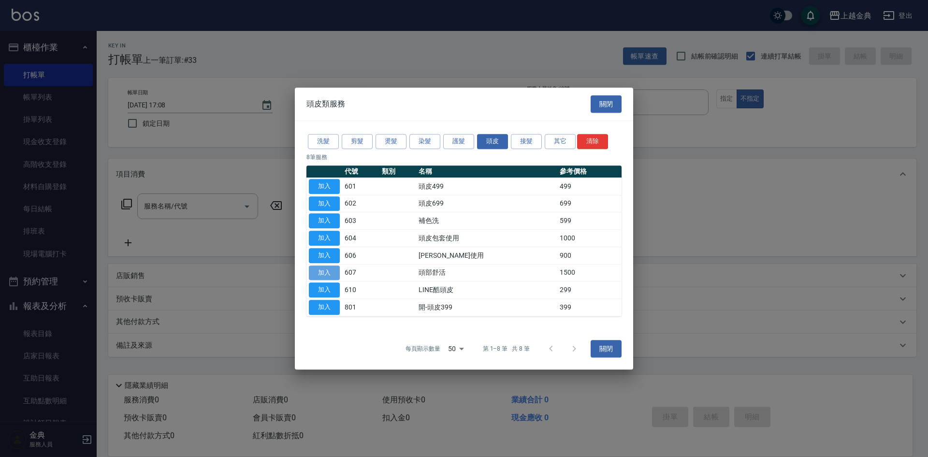
click at [321, 266] on button "加入" at bounding box center [324, 272] width 31 height 15
type input "頭部舒活(607)"
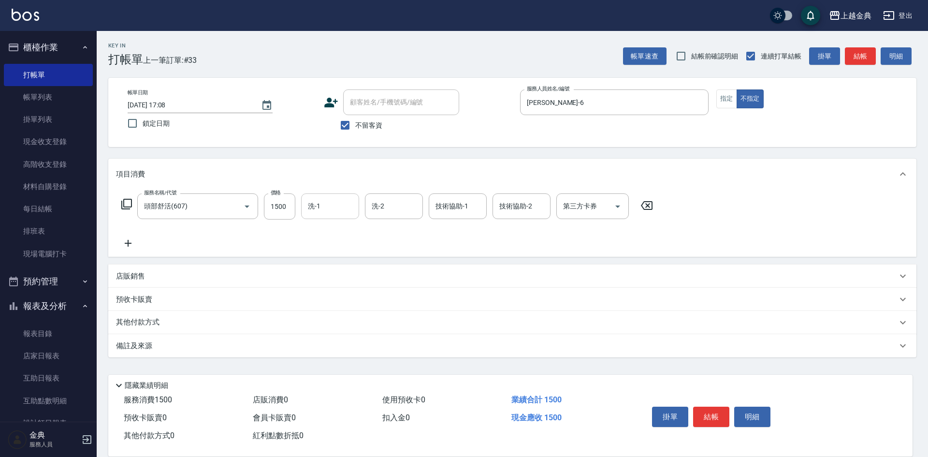
click at [325, 205] on input "洗-1" at bounding box center [329, 206] width 49 height 17
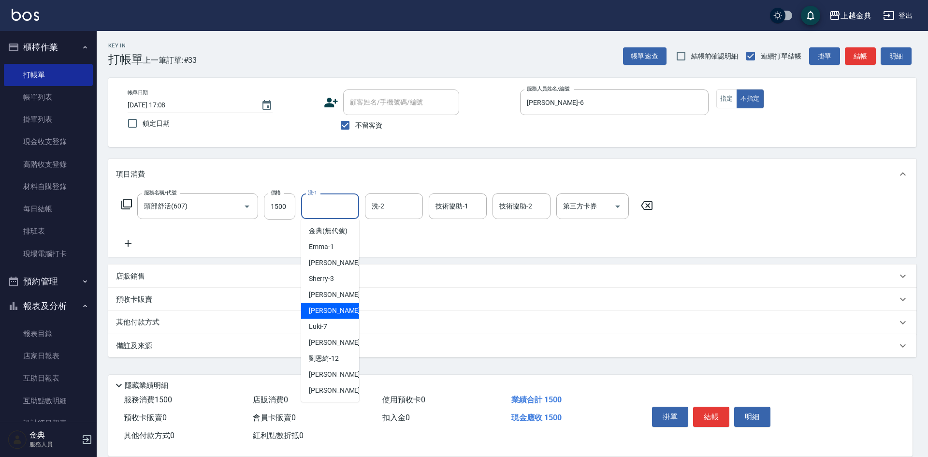
click at [333, 318] on div "[PERSON_NAME] -6" at bounding box center [330, 310] width 58 height 16
type input "[PERSON_NAME]-6"
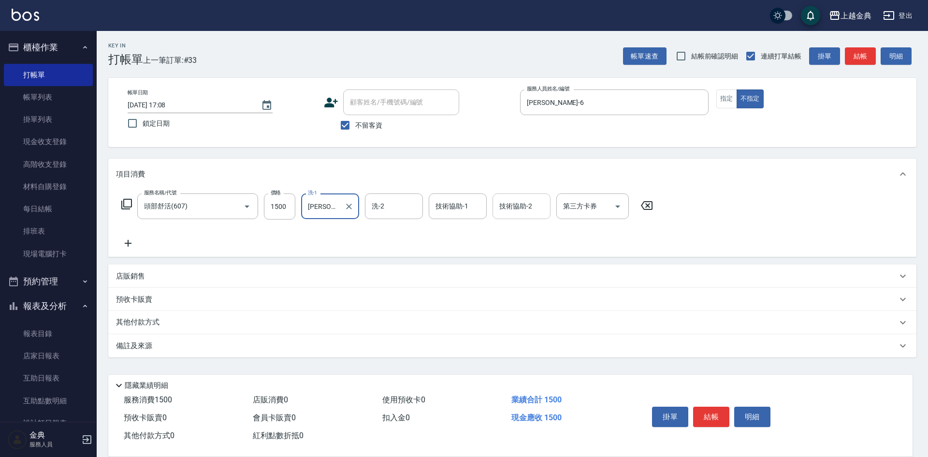
click at [515, 208] on input "技術協助-2" at bounding box center [521, 206] width 49 height 17
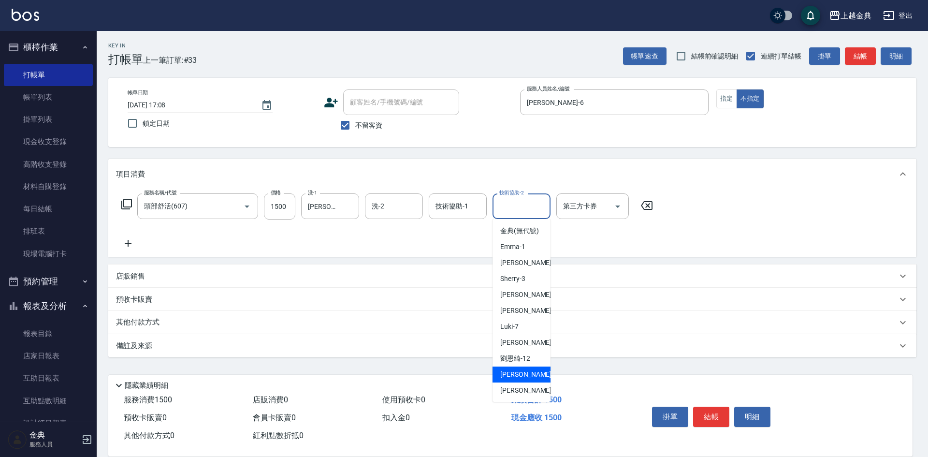
click at [512, 379] on span "[PERSON_NAME] -15" at bounding box center [530, 374] width 61 height 10
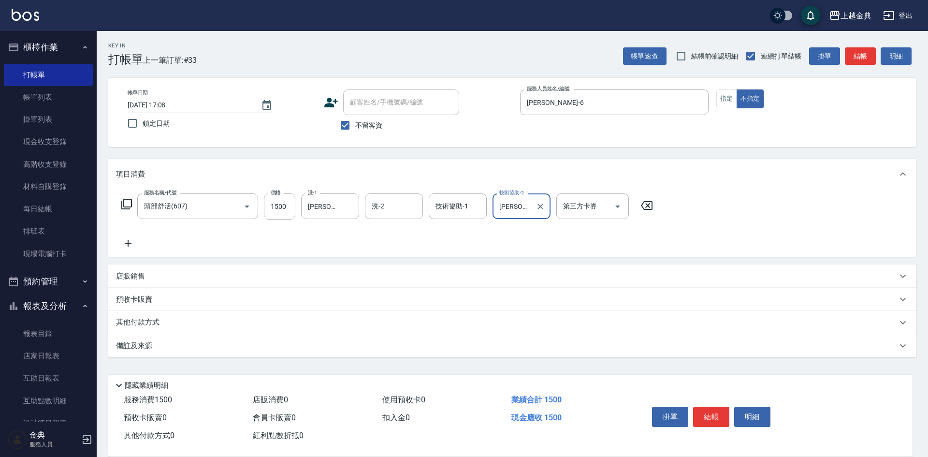
click at [514, 204] on input "[PERSON_NAME]-15" at bounding box center [514, 206] width 35 height 17
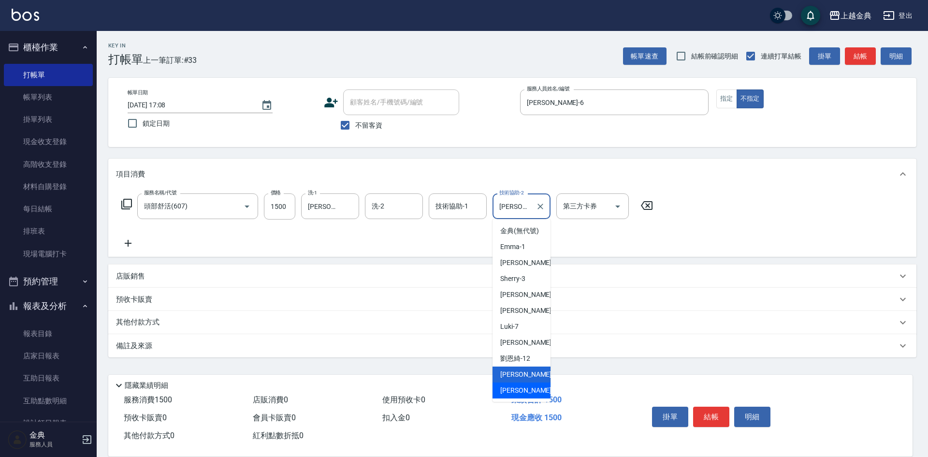
click at [512, 395] on span "[PERSON_NAME] -22" at bounding box center [530, 390] width 61 height 10
type input "[PERSON_NAME]-22"
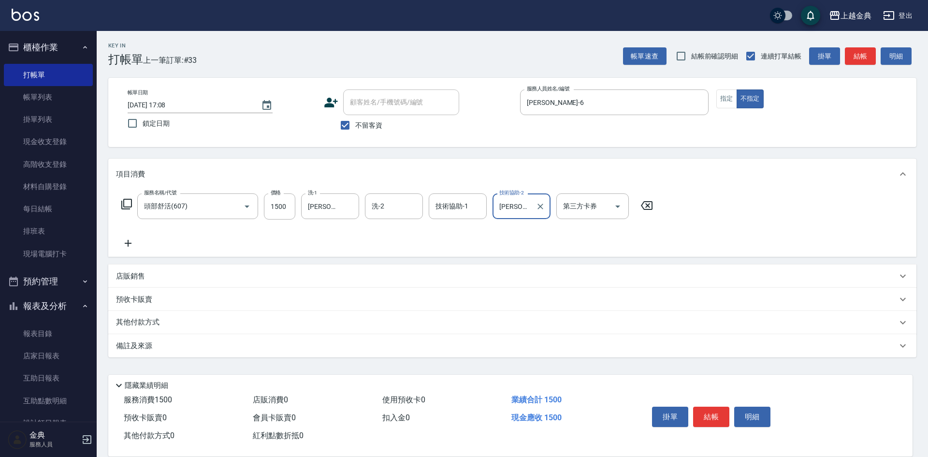
drag, startPoint x: 127, startPoint y: 197, endPoint x: 126, endPoint y: 202, distance: 5.4
click at [127, 201] on div "服務名稱/代號 頭部舒活(607) 服務名稱/代號 價格 1500 價格 洗-1 [PERSON_NAME]-6 洗-1 洗-2 洗-2 技術協助-1 技術協…" at bounding box center [387, 206] width 543 height 26
click at [126, 202] on icon at bounding box center [127, 204] width 12 height 12
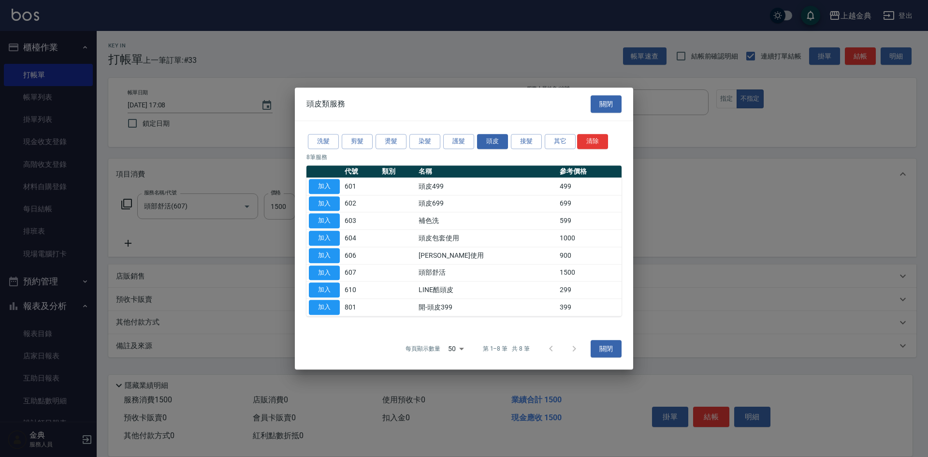
click at [356, 133] on div "洗髮 剪髮 燙髮 染髮 護髮 頭皮 接髮 其它 清除" at bounding box center [463, 141] width 315 height 18
click at [356, 141] on button "剪髮" at bounding box center [357, 141] width 31 height 15
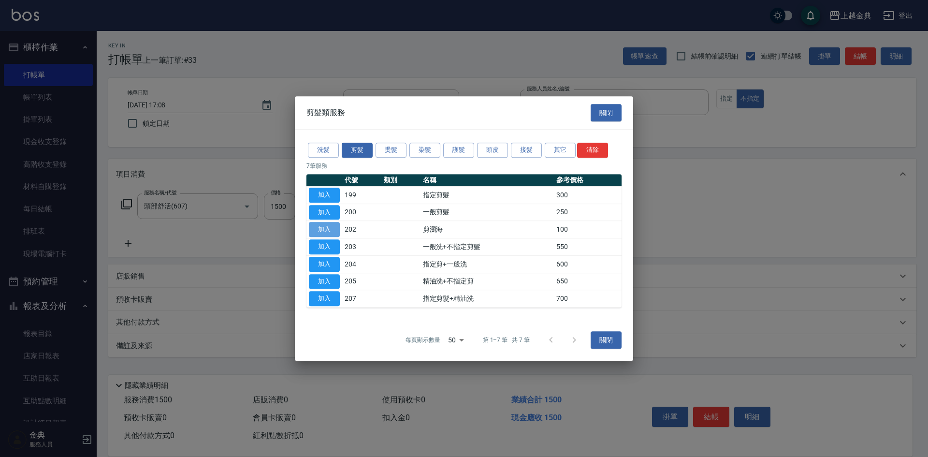
click at [325, 228] on button "加入" at bounding box center [324, 229] width 31 height 15
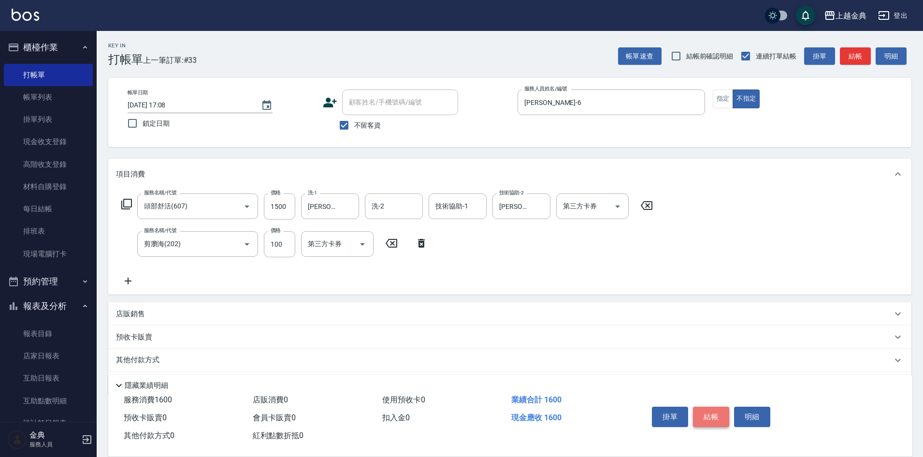
click at [704, 411] on button "結帳" at bounding box center [711, 416] width 36 height 20
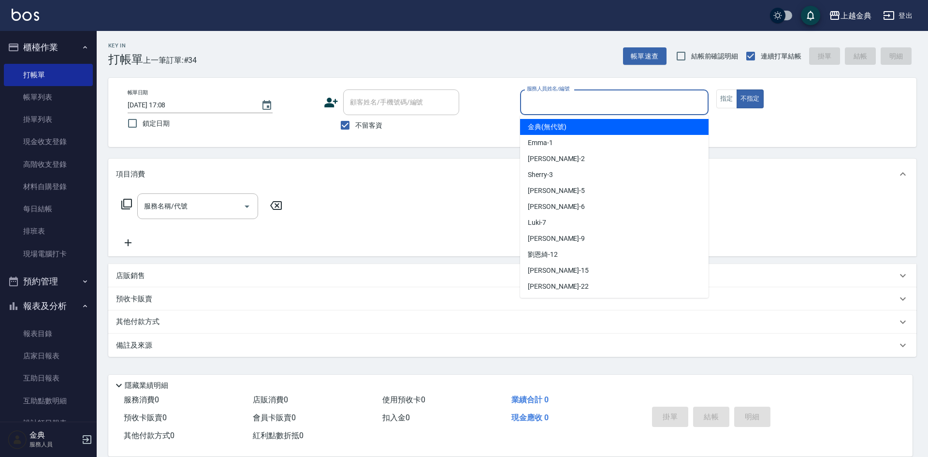
click at [617, 102] on input "服務人員姓名/編號" at bounding box center [614, 102] width 180 height 17
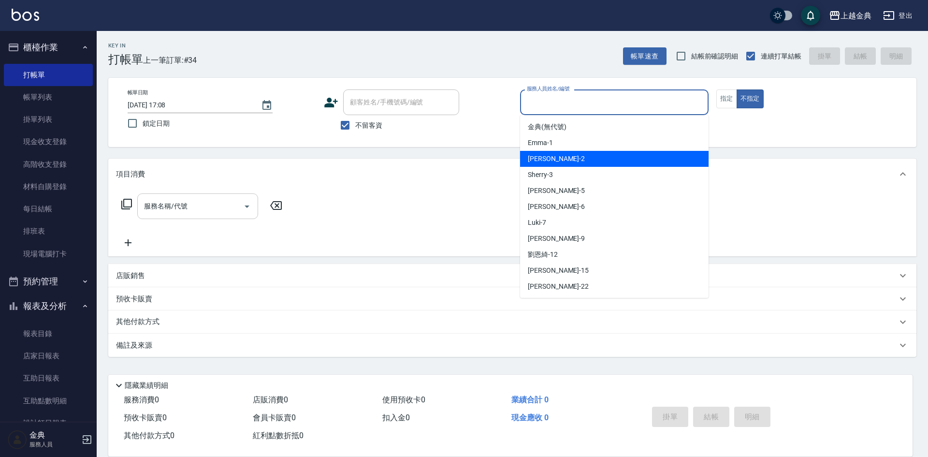
drag, startPoint x: 597, startPoint y: 153, endPoint x: 201, endPoint y: 212, distance: 401.0
click at [597, 154] on div "Cindy -2" at bounding box center [614, 159] width 188 height 16
type input "Cindy-2"
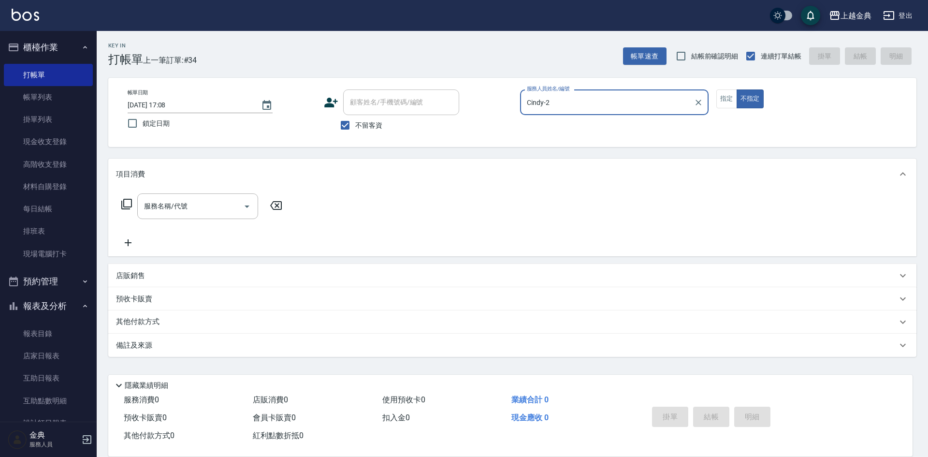
click at [131, 204] on icon at bounding box center [126, 204] width 11 height 11
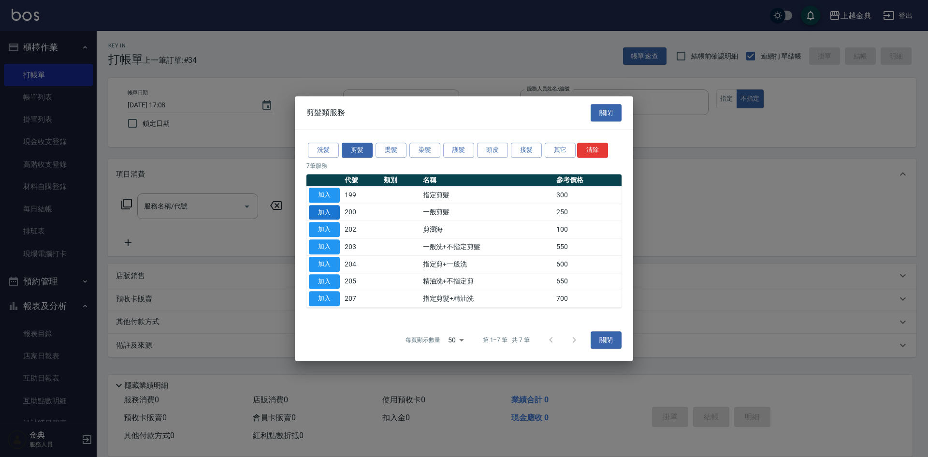
click at [326, 213] on button "加入" at bounding box center [324, 212] width 31 height 15
type input "一般剪髮(200)"
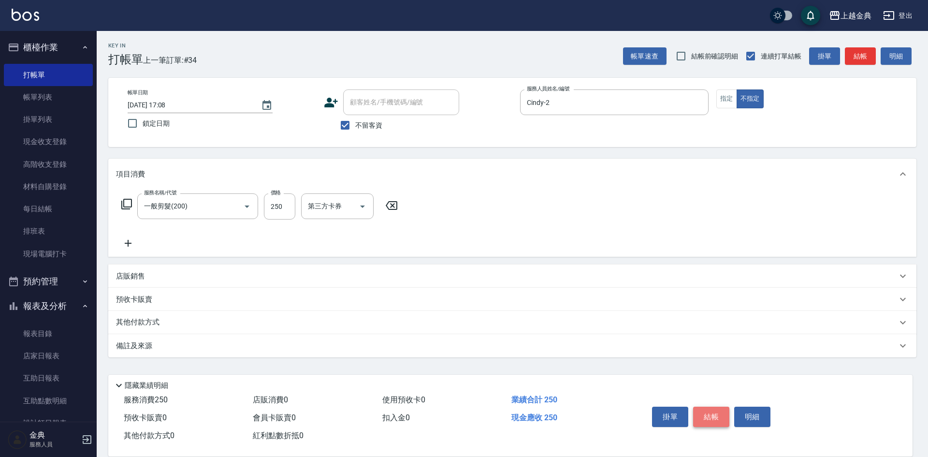
click at [716, 416] on button "結帳" at bounding box center [711, 416] width 36 height 20
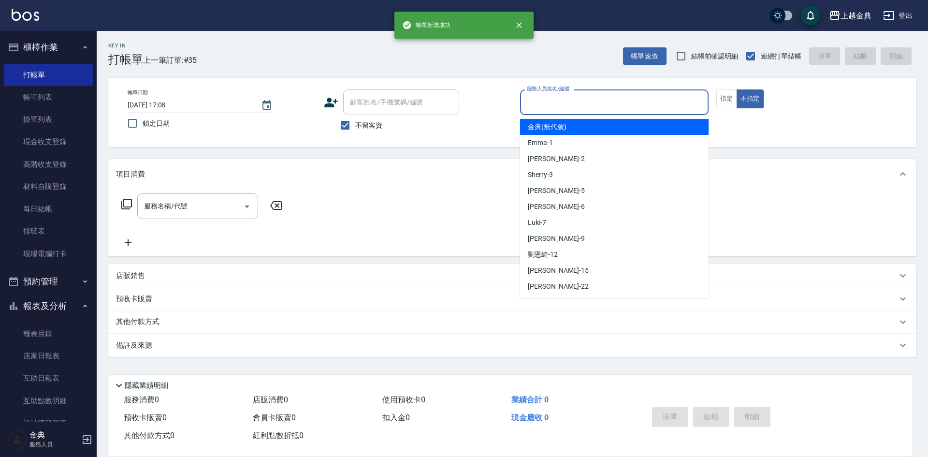
drag, startPoint x: 603, startPoint y: 100, endPoint x: 605, endPoint y: 203, distance: 103.4
click at [604, 101] on input "服務人員姓名/編號" at bounding box center [614, 102] width 180 height 17
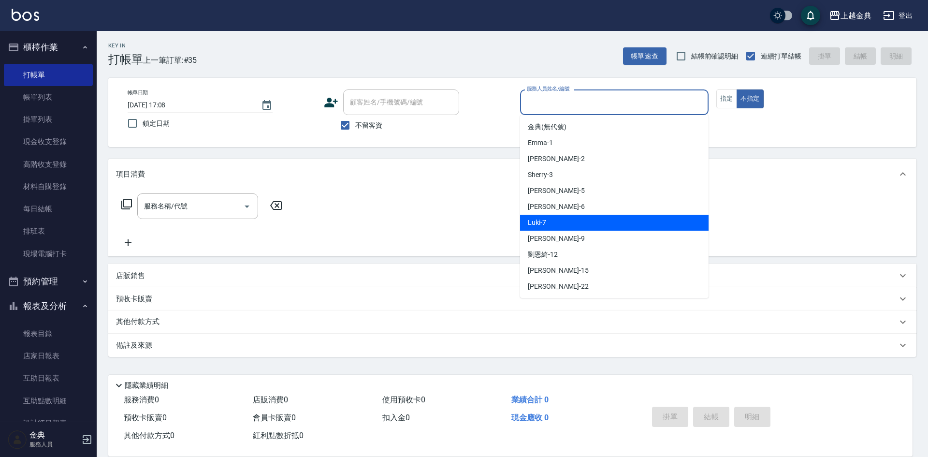
click at [589, 223] on div "Luki -7" at bounding box center [614, 223] width 188 height 16
type input "Luki-7"
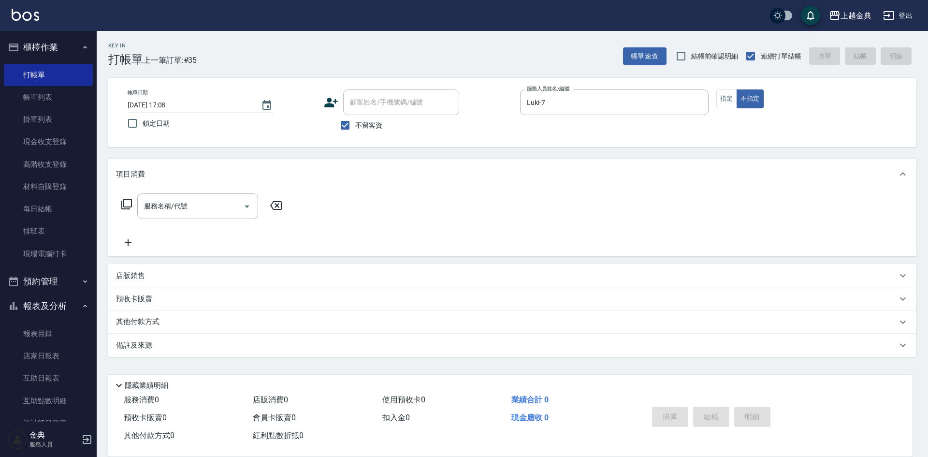
click at [128, 209] on icon at bounding box center [126, 204] width 11 height 11
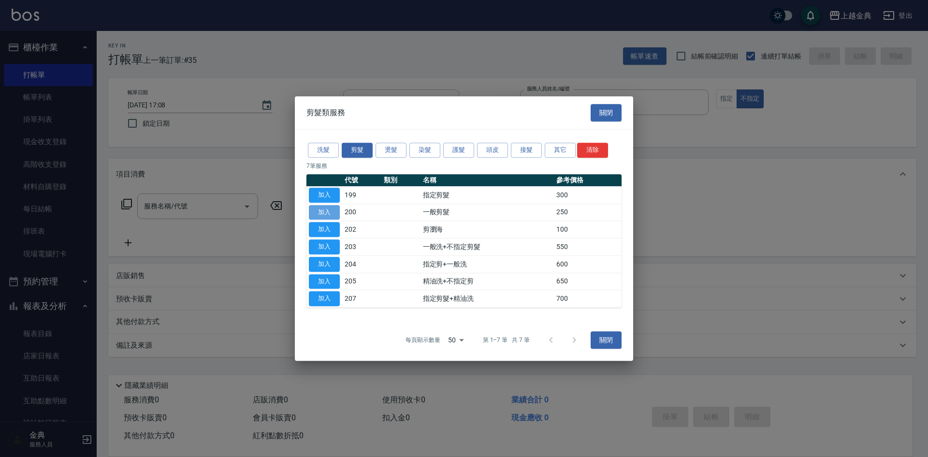
click at [329, 211] on button "加入" at bounding box center [324, 212] width 31 height 15
type input "一般剪髮(200)"
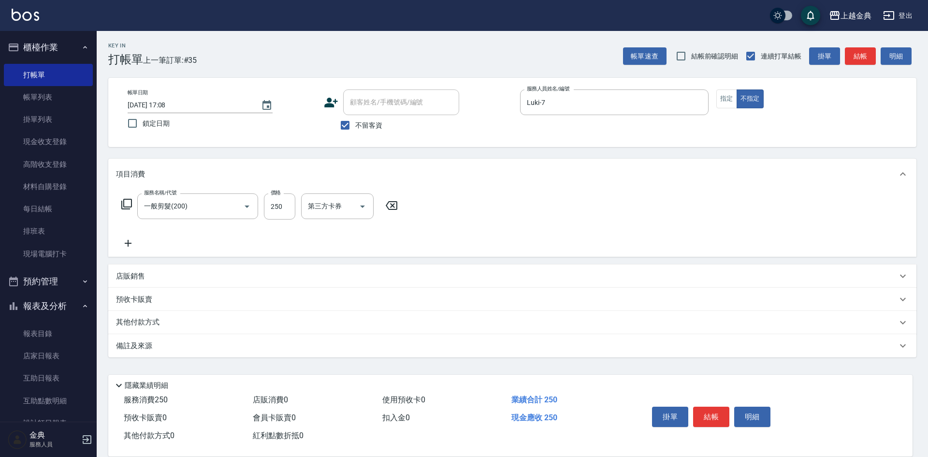
click at [135, 311] on div "其他付款方式 其他付款方式 其他付款方式" at bounding box center [512, 322] width 808 height 23
click at [138, 322] on p "其他付款方式" at bounding box center [140, 322] width 48 height 11
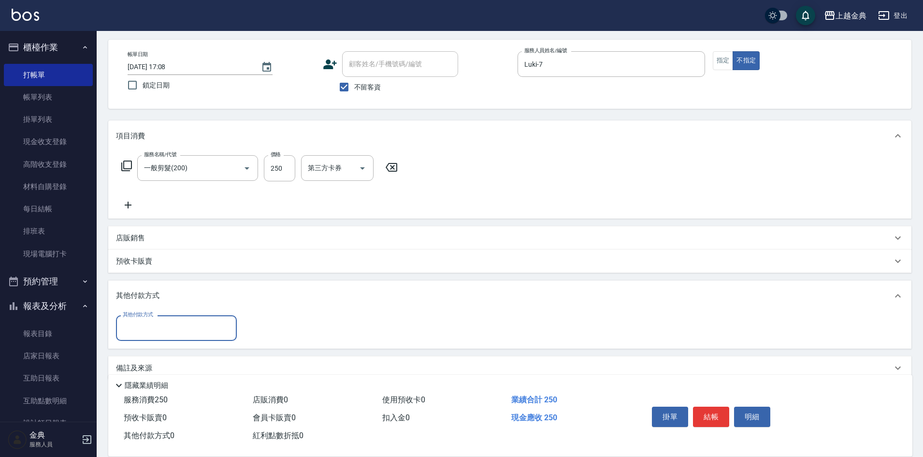
scroll to position [54, 0]
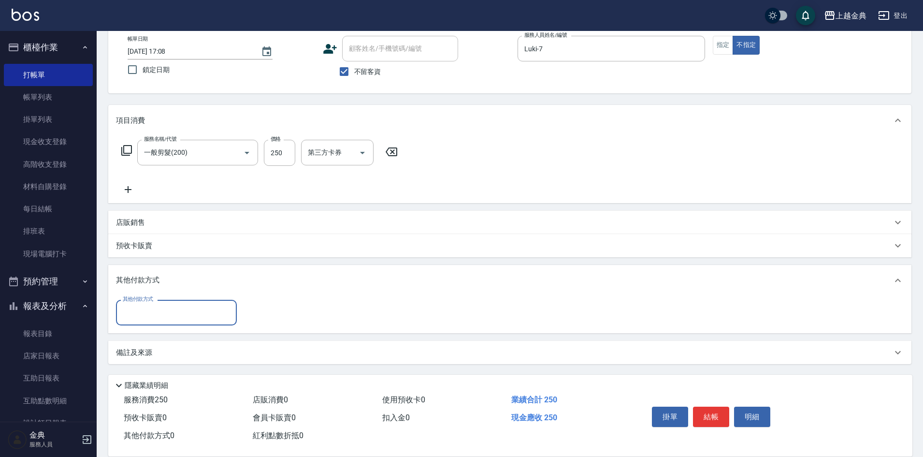
click at [141, 322] on div "其他付款方式" at bounding box center [176, 313] width 121 height 26
click at [160, 385] on span "轉帳" at bounding box center [176, 385] width 121 height 16
type input "轉帳"
click at [308, 307] on input "0" at bounding box center [279, 313] width 72 height 26
type input "250"
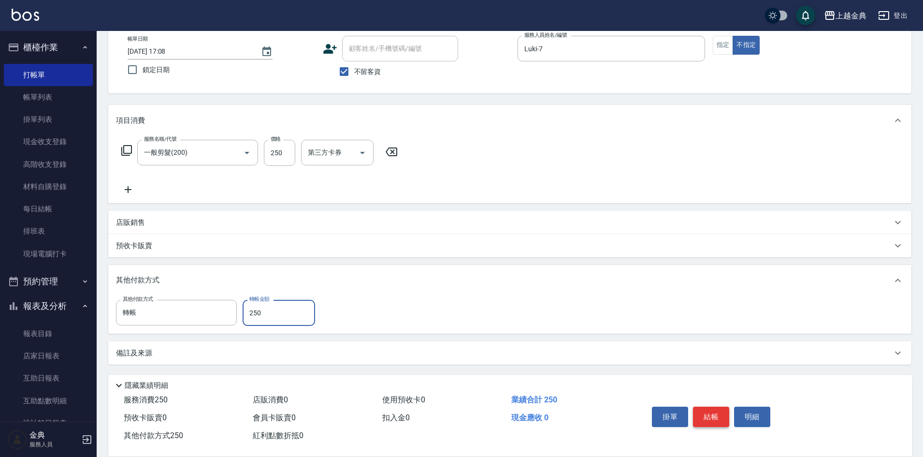
click at [714, 407] on button "結帳" at bounding box center [711, 416] width 36 height 20
type input "[DATE] 17:09"
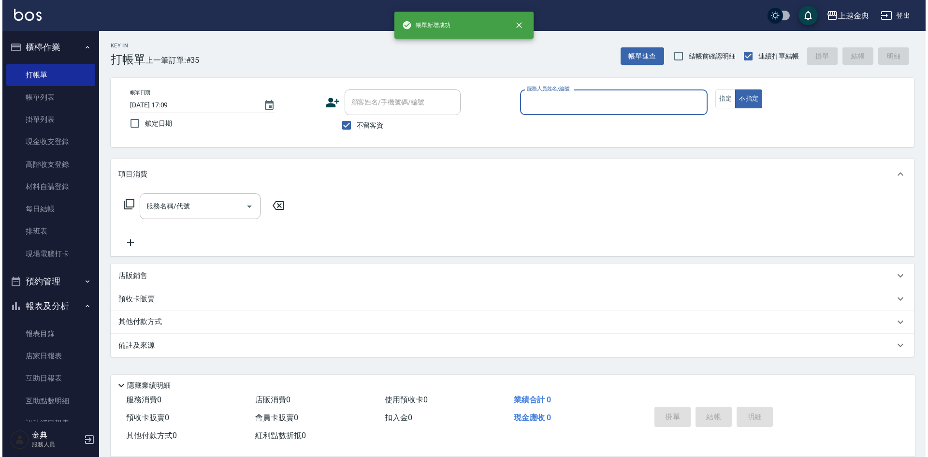
scroll to position [0, 0]
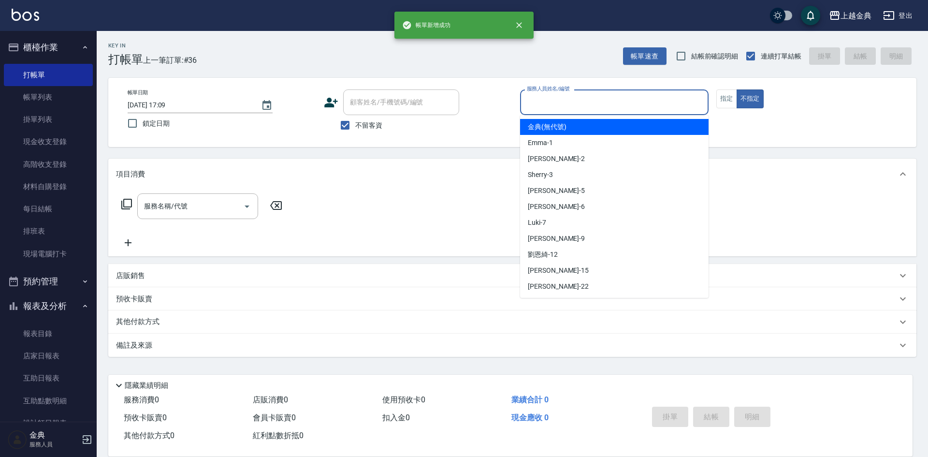
click at [564, 109] on input "服務人員姓名/編號" at bounding box center [614, 102] width 180 height 17
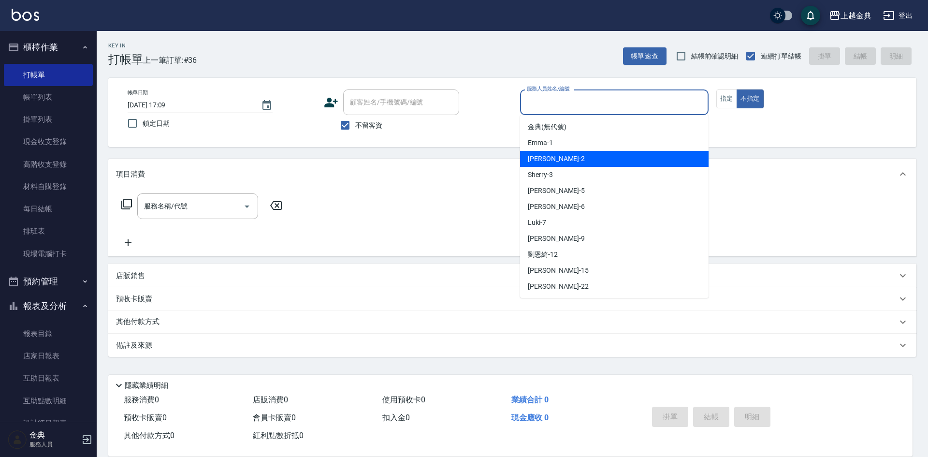
click at [566, 162] on div "Cindy -2" at bounding box center [614, 159] width 188 height 16
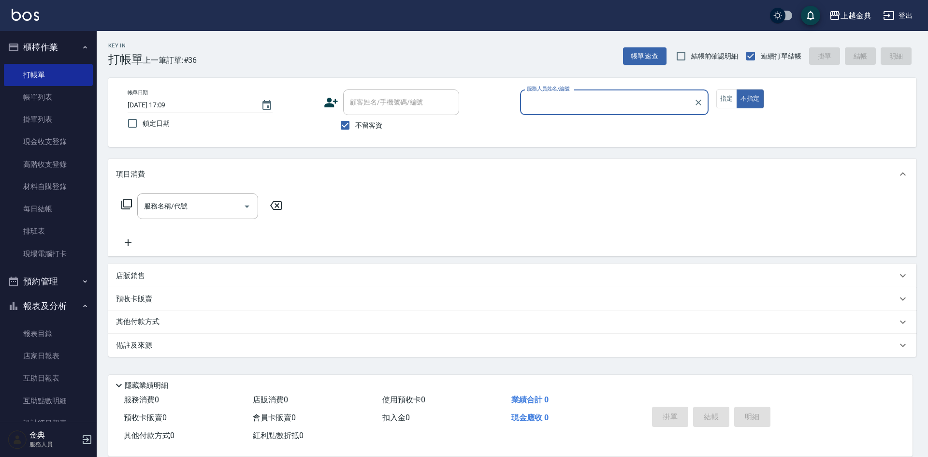
type input "Cindy-2"
click at [128, 199] on icon at bounding box center [126, 204] width 11 height 11
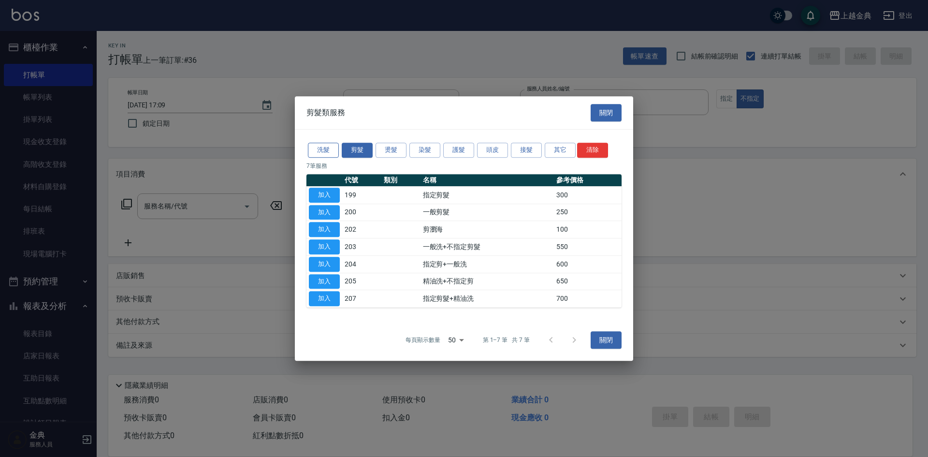
drag, startPoint x: 323, startPoint y: 142, endPoint x: 330, endPoint y: 149, distance: 9.6
click at [324, 144] on div "洗髮 剪髮 燙髮 染髮 護髮 頭皮 接髮 其它 清除" at bounding box center [463, 150] width 315 height 18
click at [330, 149] on button "洗髮" at bounding box center [323, 150] width 31 height 15
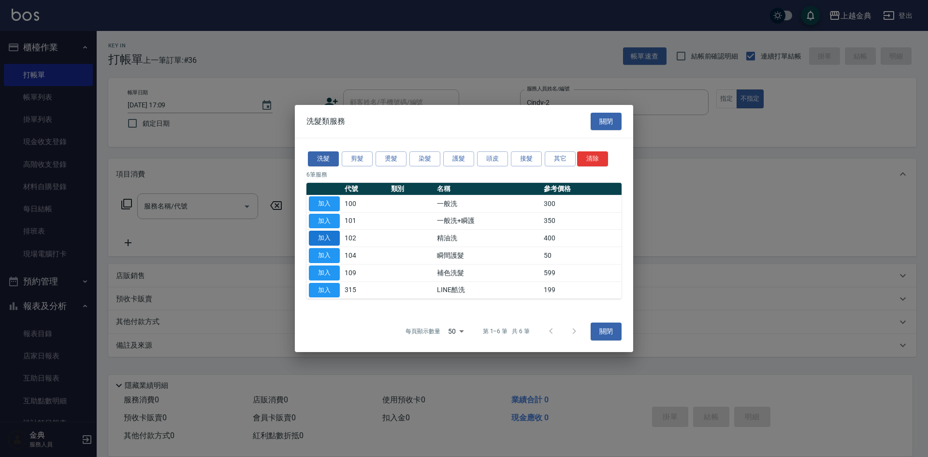
click at [328, 236] on button "加入" at bounding box center [324, 237] width 31 height 15
type input "精油洗(102)"
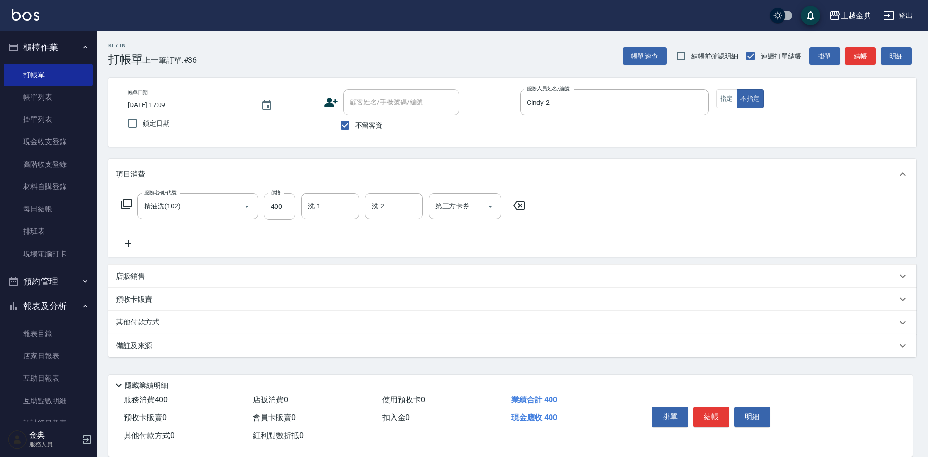
click at [146, 320] on p "其他付款方式" at bounding box center [140, 322] width 48 height 11
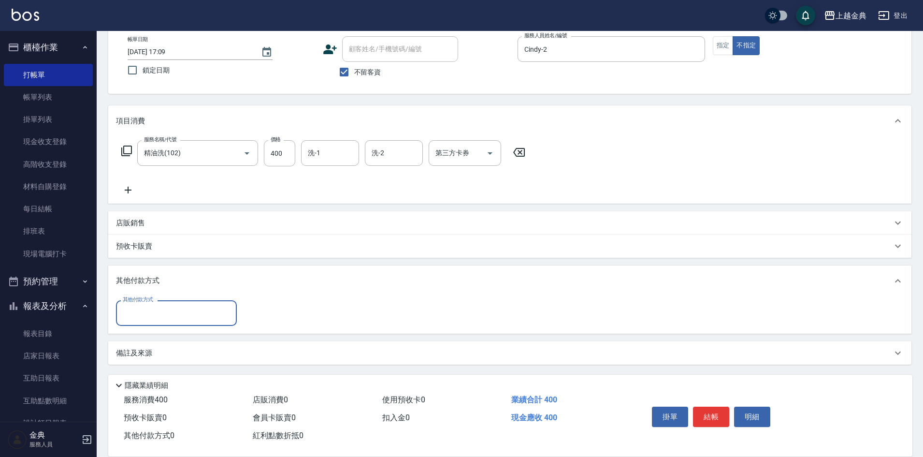
scroll to position [54, 0]
click at [147, 317] on input "其他付款方式" at bounding box center [176, 312] width 112 height 17
click at [140, 380] on span "轉帳" at bounding box center [176, 385] width 121 height 16
type input "轉帳"
type input "400"
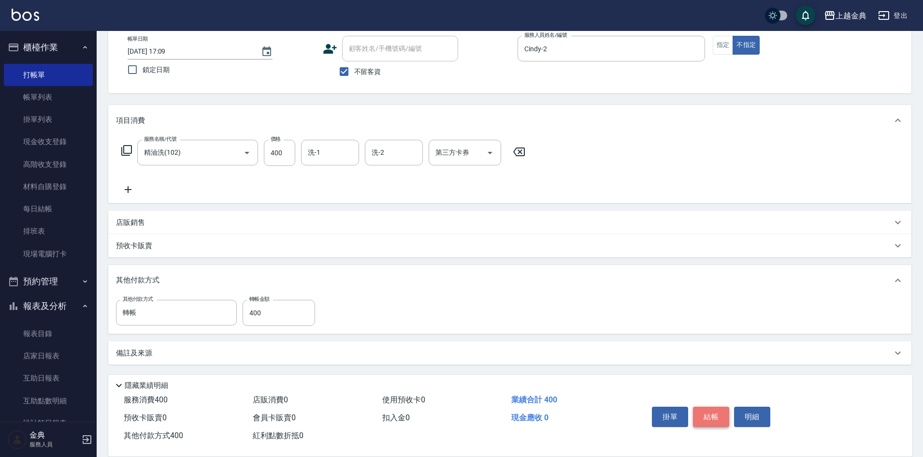
click at [728, 411] on button "結帳" at bounding box center [711, 416] width 36 height 20
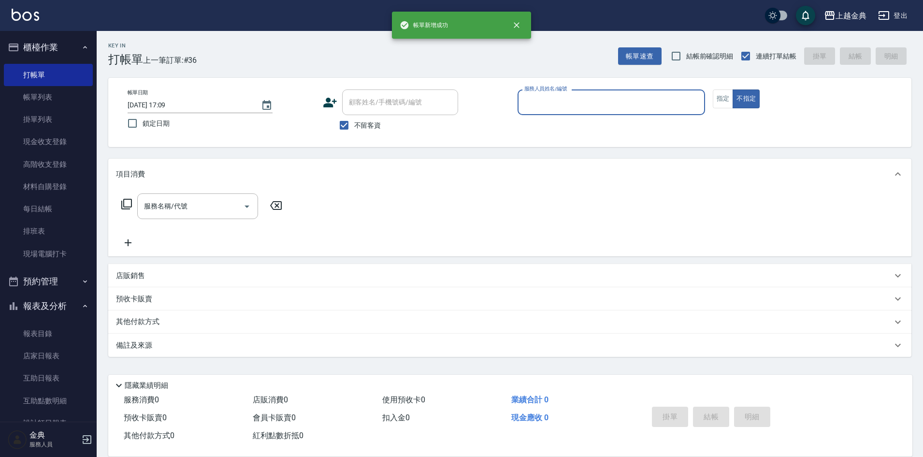
scroll to position [0, 0]
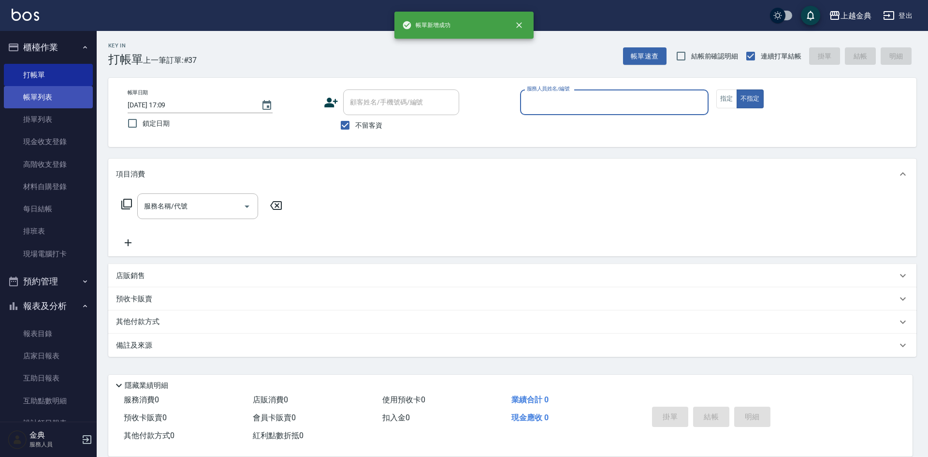
click at [55, 103] on link "帳單列表" at bounding box center [48, 97] width 89 height 22
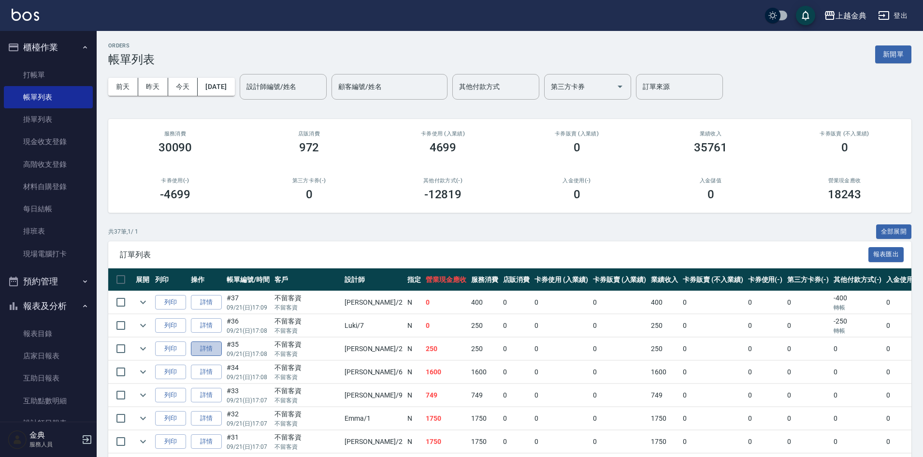
click at [210, 350] on link "詳情" at bounding box center [206, 348] width 31 height 15
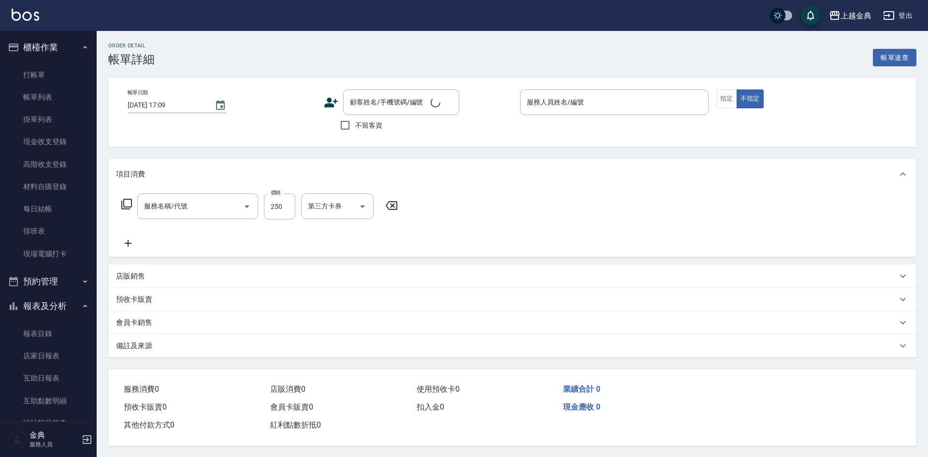
type input "[DATE] 17:08"
checkbox input "true"
type input "Cindy-2"
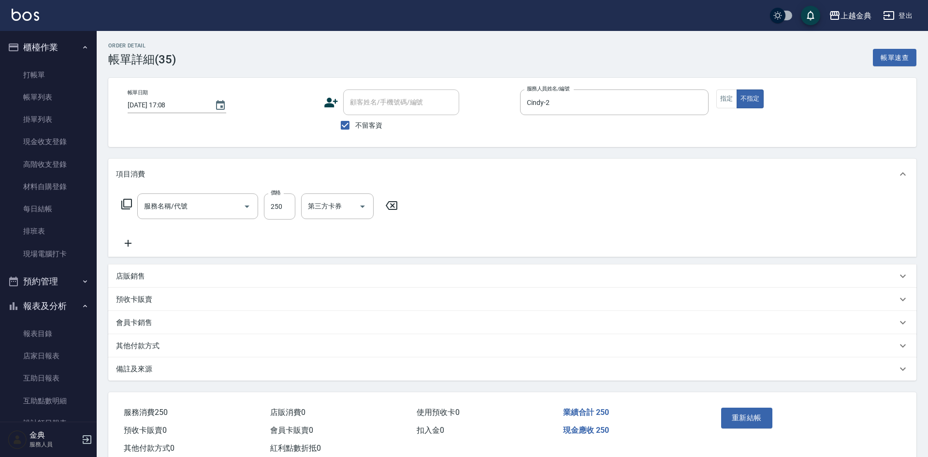
type input "一般剪髮(200)"
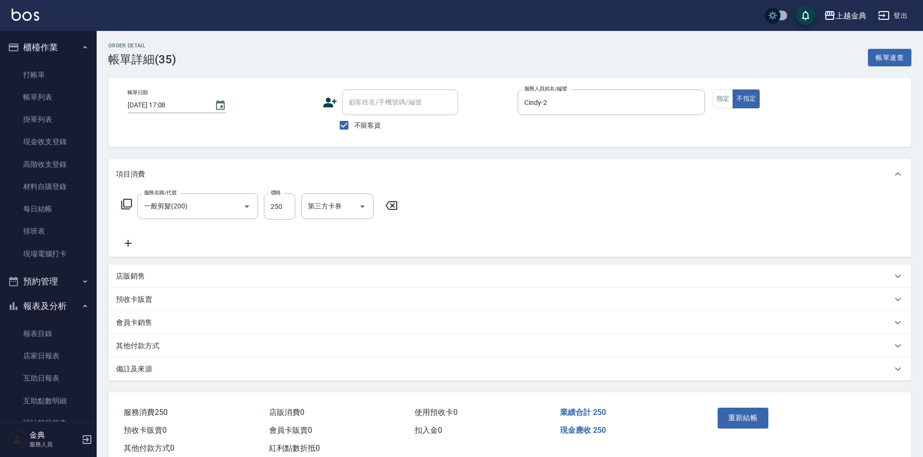
click at [165, 349] on div "其他付款方式" at bounding box center [504, 346] width 776 height 10
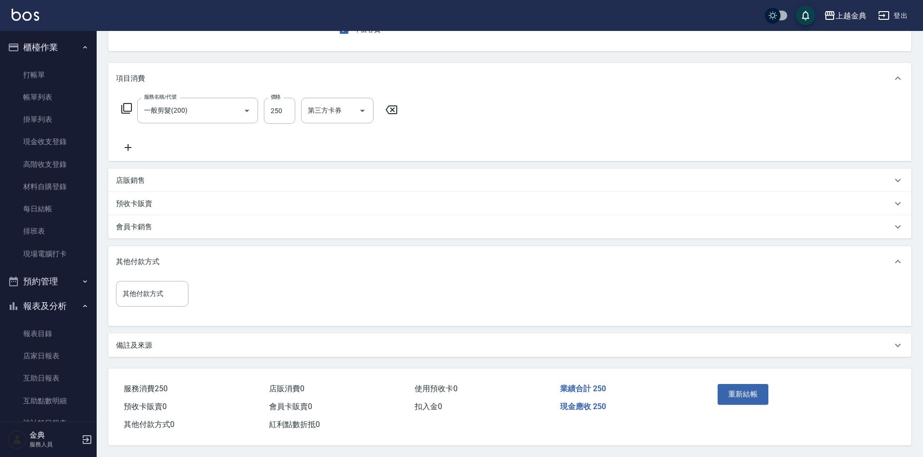
scroll to position [100, 0]
click at [150, 290] on input "其他付款方式" at bounding box center [152, 293] width 64 height 17
click at [142, 358] on span "轉帳" at bounding box center [152, 366] width 72 height 16
type input "轉帳"
click at [222, 292] on input "0" at bounding box center [230, 293] width 72 height 26
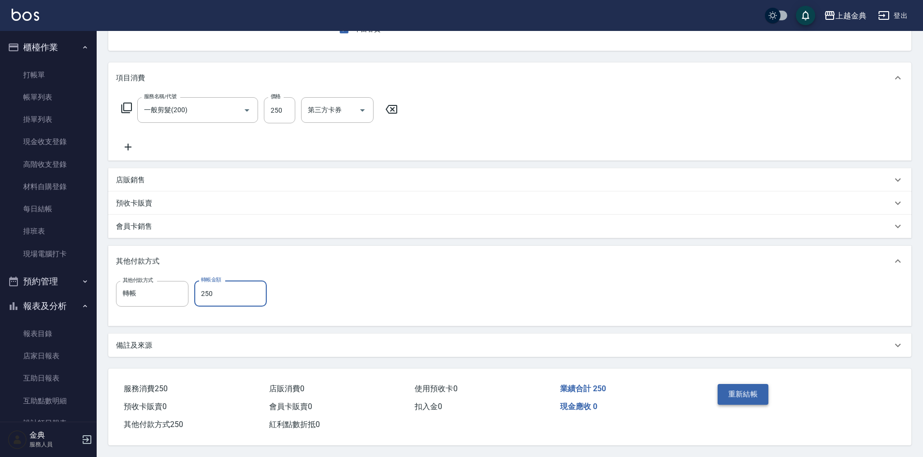
type input "250"
click at [732, 384] on button "重新結帳" at bounding box center [743, 394] width 51 height 20
click at [743, 389] on div "重新結帳" at bounding box center [757, 401] width 87 height 42
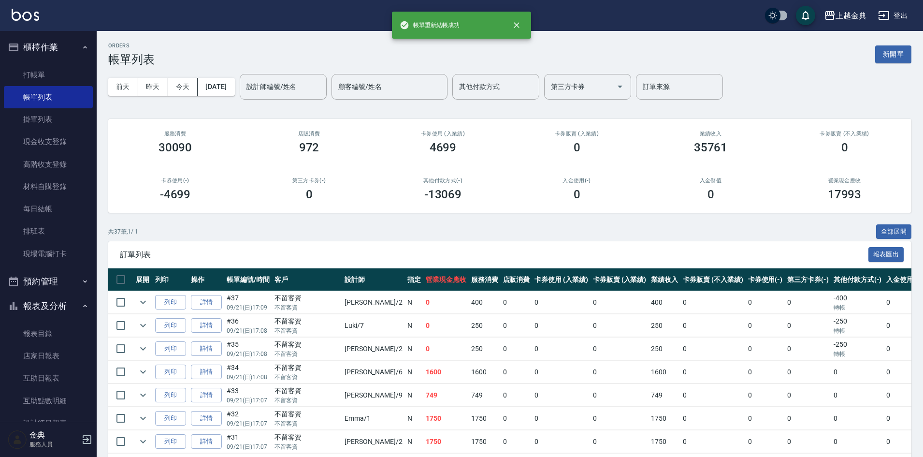
click at [892, 66] on div "ORDERS 帳單列表 新開單" at bounding box center [509, 55] width 803 height 24
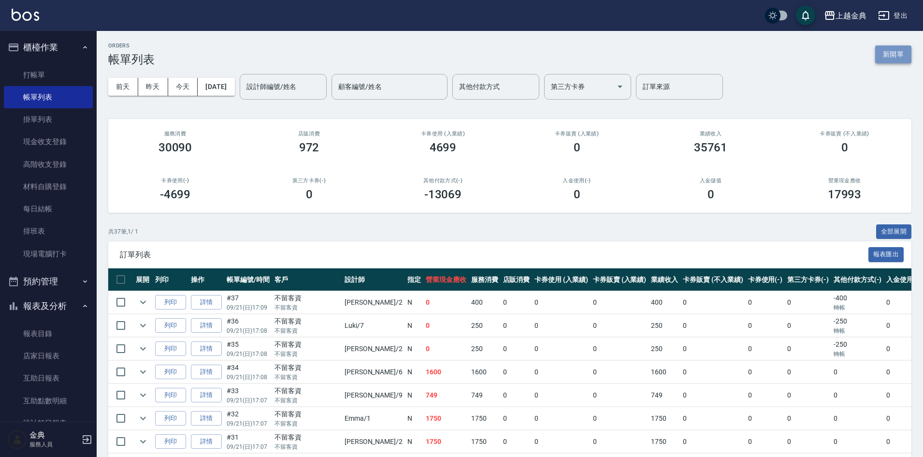
click at [889, 56] on button "新開單" at bounding box center [893, 54] width 36 height 18
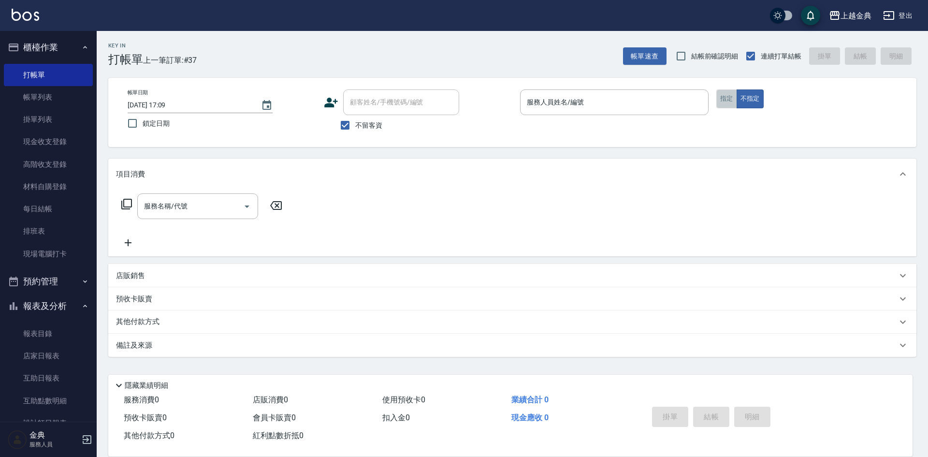
click at [720, 99] on button "指定" at bounding box center [726, 98] width 21 height 19
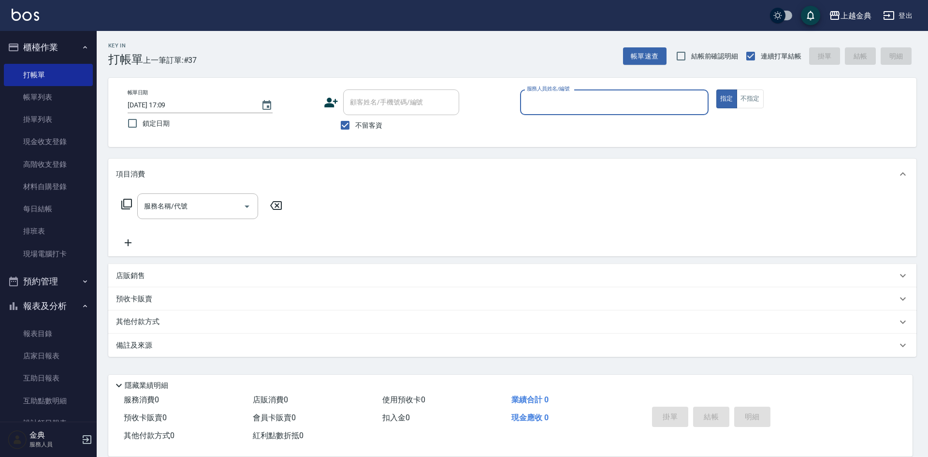
click at [682, 96] on input "服務人員姓名/編號" at bounding box center [614, 102] width 180 height 17
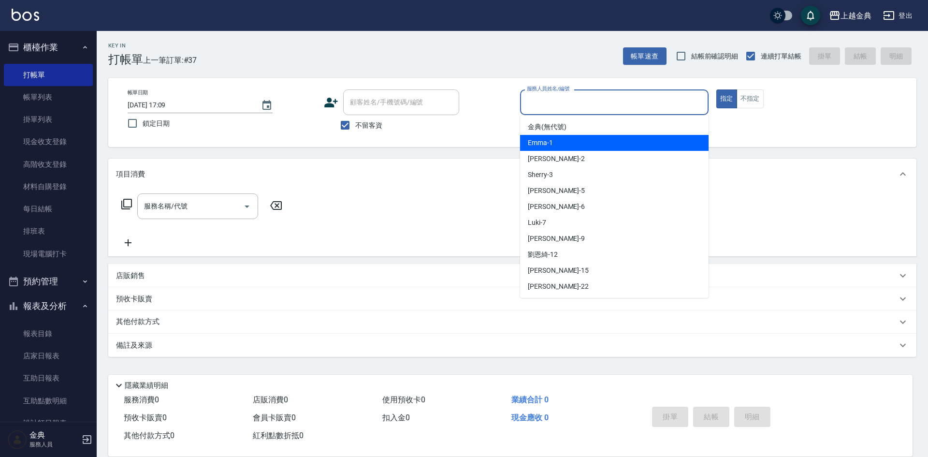
click at [671, 147] on div "Emma -1" at bounding box center [614, 143] width 188 height 16
type input "Emma-1"
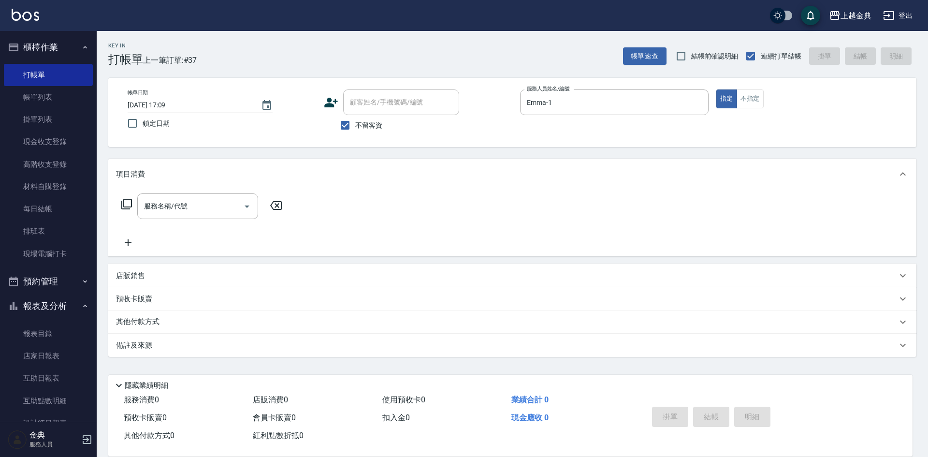
click at [125, 205] on icon at bounding box center [127, 204] width 12 height 12
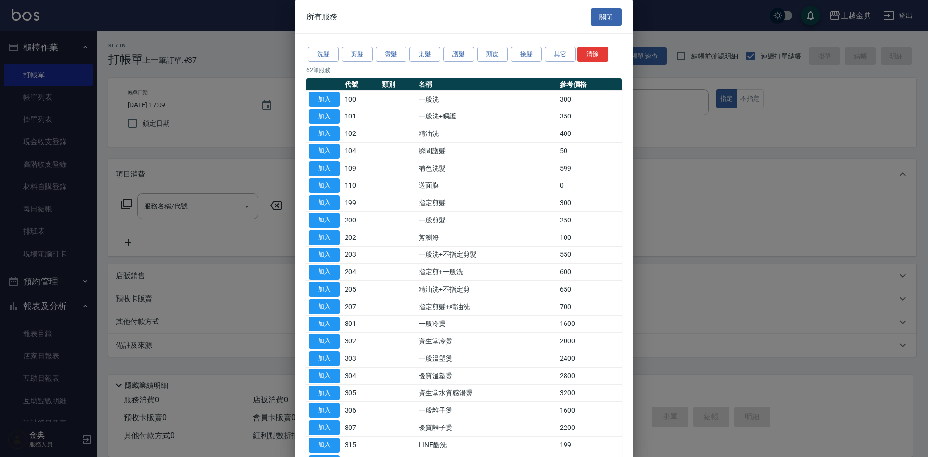
click at [365, 63] on div "洗髮 剪髮 燙髮 染髮 護髮 頭皮 接髮 其它 清除" at bounding box center [463, 54] width 315 height 18
click at [359, 53] on button "剪髮" at bounding box center [357, 54] width 31 height 15
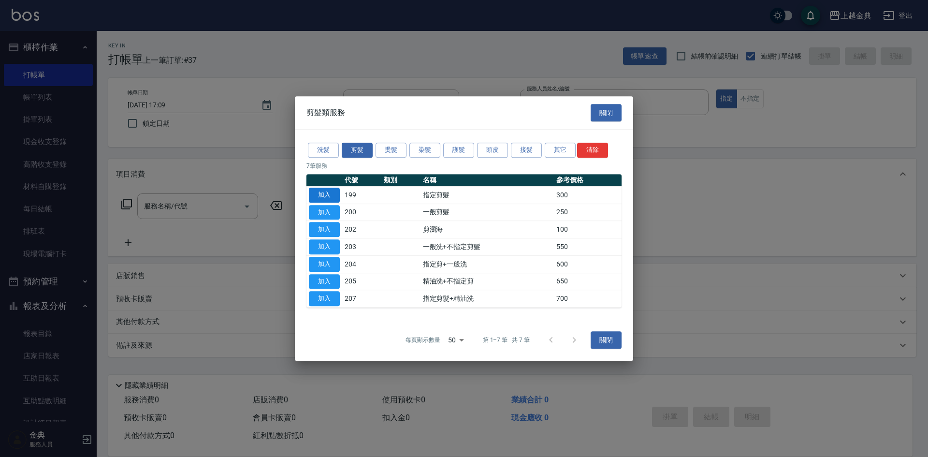
click at [332, 196] on button "加入" at bounding box center [324, 194] width 31 height 15
type input "指定剪髮(199)"
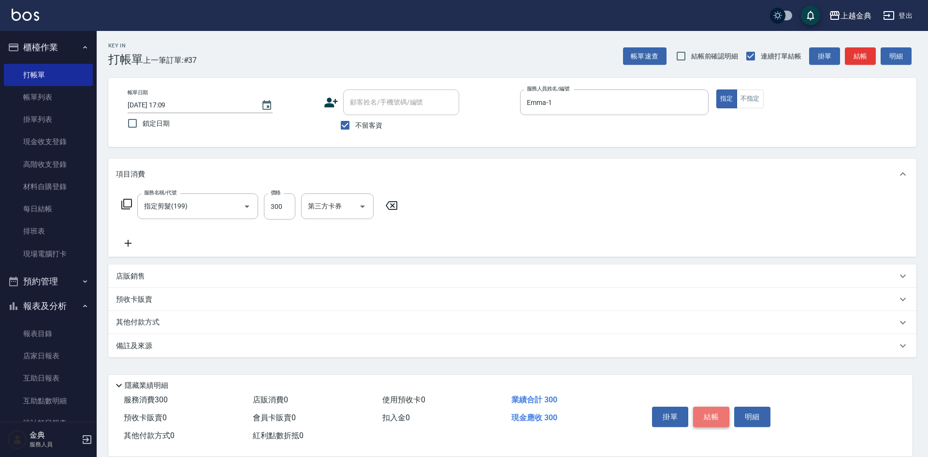
click at [704, 410] on button "結帳" at bounding box center [711, 416] width 36 height 20
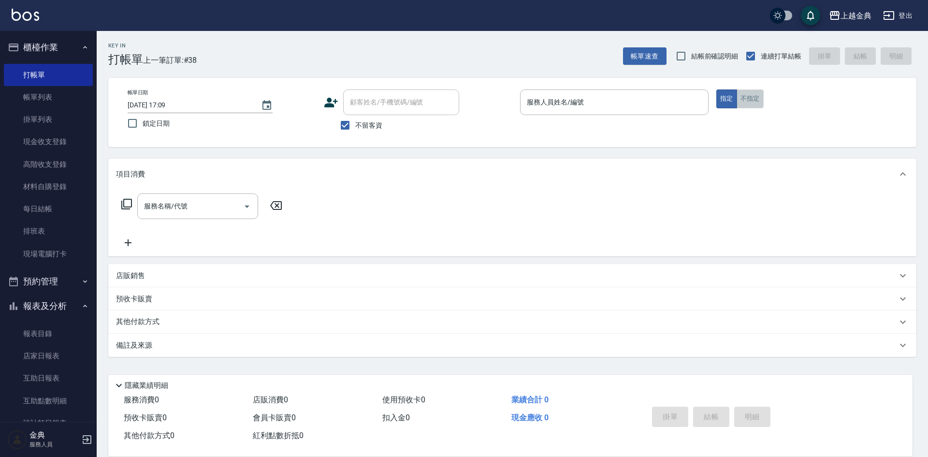
click at [758, 102] on button "不指定" at bounding box center [749, 98] width 27 height 19
click at [648, 93] on div "服務人員姓名/編號" at bounding box center [614, 102] width 188 height 26
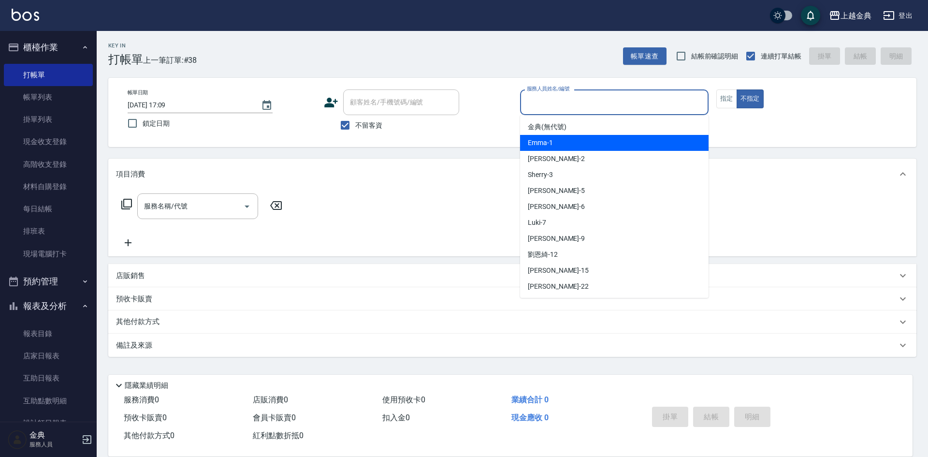
drag, startPoint x: 625, startPoint y: 140, endPoint x: 541, endPoint y: 135, distance: 84.7
click at [624, 140] on div "Emma -1" at bounding box center [614, 143] width 188 height 16
type input "Emma-1"
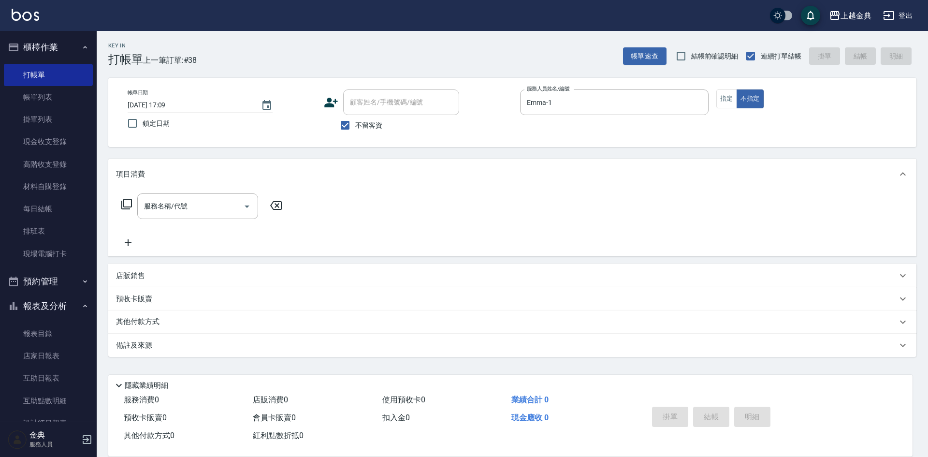
click at [358, 124] on span "不留客資" at bounding box center [368, 125] width 27 height 10
click at [355, 124] on input "不留客資" at bounding box center [345, 125] width 20 height 20
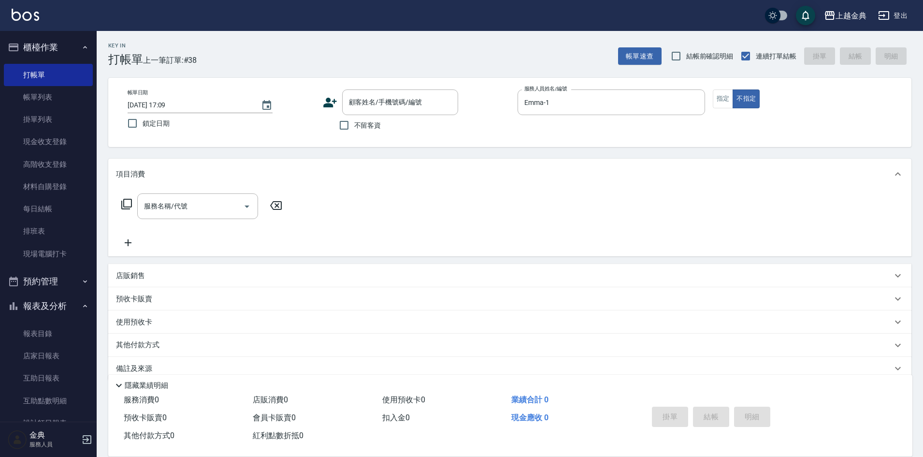
click at [367, 125] on span "不留客資" at bounding box center [367, 125] width 27 height 10
click at [354, 125] on input "不留客資" at bounding box center [344, 125] width 20 height 20
checkbox input "true"
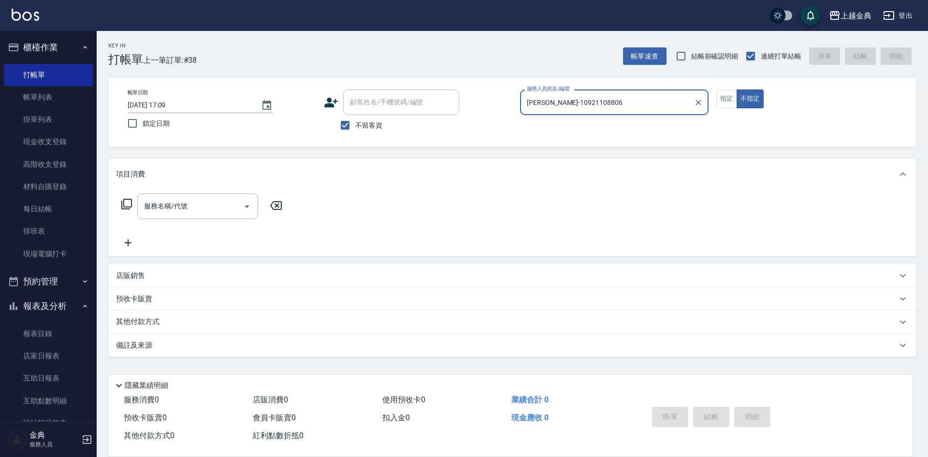
type input "Emma-1092110880"
click at [736, 89] on button "不指定" at bounding box center [749, 98] width 27 height 19
type button "false"
type input "Emma-1"
click at [366, 123] on span "不留客資" at bounding box center [368, 125] width 27 height 10
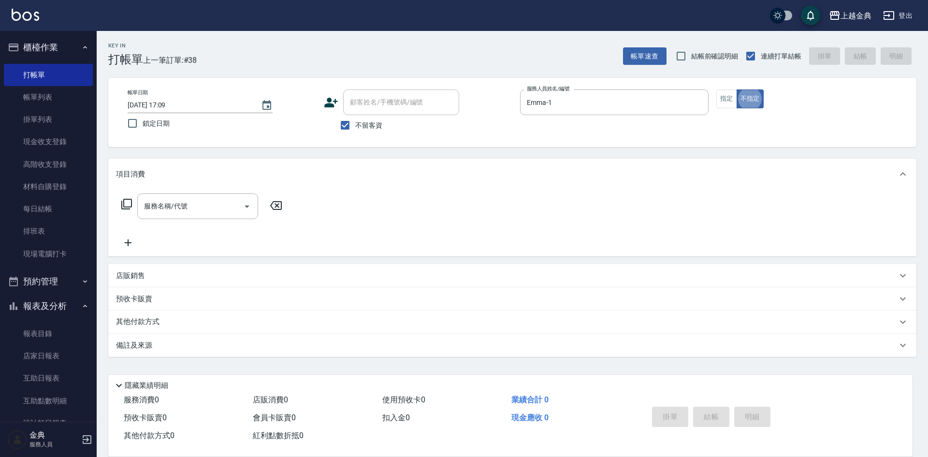
click at [355, 123] on input "不留客資" at bounding box center [345, 125] width 20 height 20
checkbox input "false"
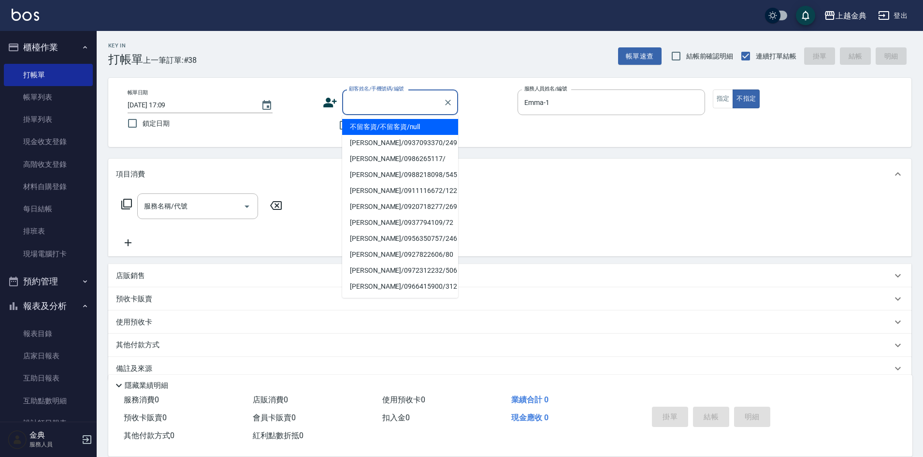
click at [367, 94] on div "顧客姓名/手機號碼/編號 顧客姓名/手機號碼/編號" at bounding box center [400, 102] width 116 height 26
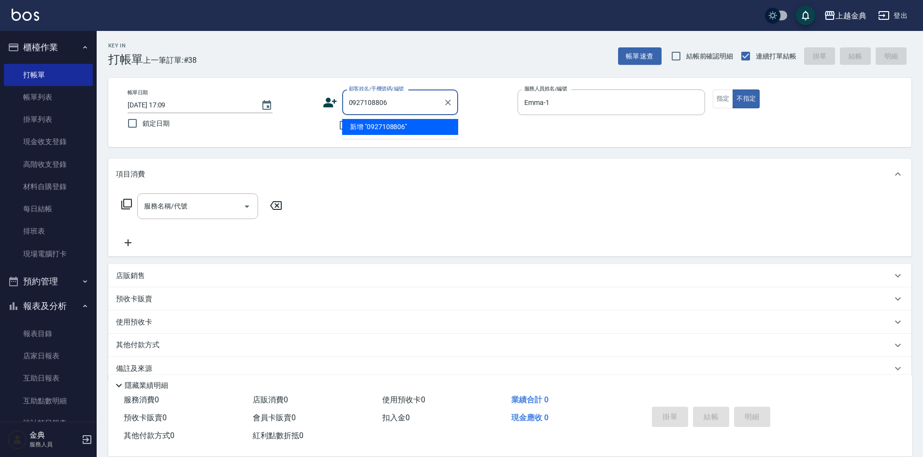
click at [362, 100] on input "0927108806" at bounding box center [392, 102] width 93 height 17
click at [389, 126] on li "新增 "0921108806"" at bounding box center [400, 127] width 116 height 16
type input "0921108806"
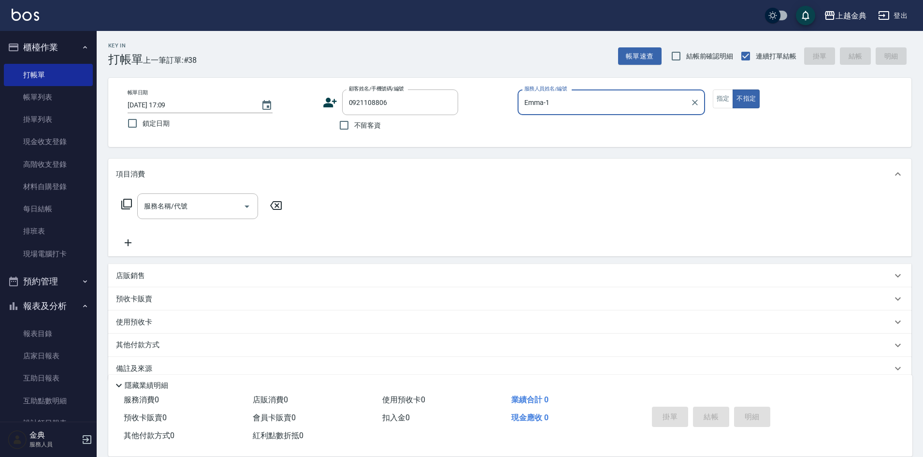
click at [323, 100] on icon at bounding box center [330, 102] width 14 height 14
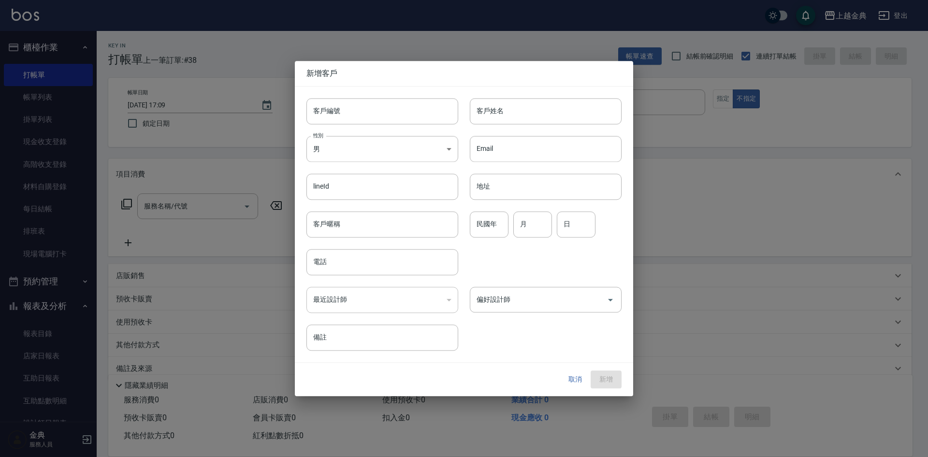
type input "0921108806"
click at [353, 149] on body "上越金典 登出 櫃檯作業 打帳單 帳單列表 掛單列表 現金收支登錄 高階收支登錄 材料自購登錄 每日結帳 排班表 現場電腦打卡 預約管理 預約管理 單日預約紀…" at bounding box center [464, 236] width 928 height 473
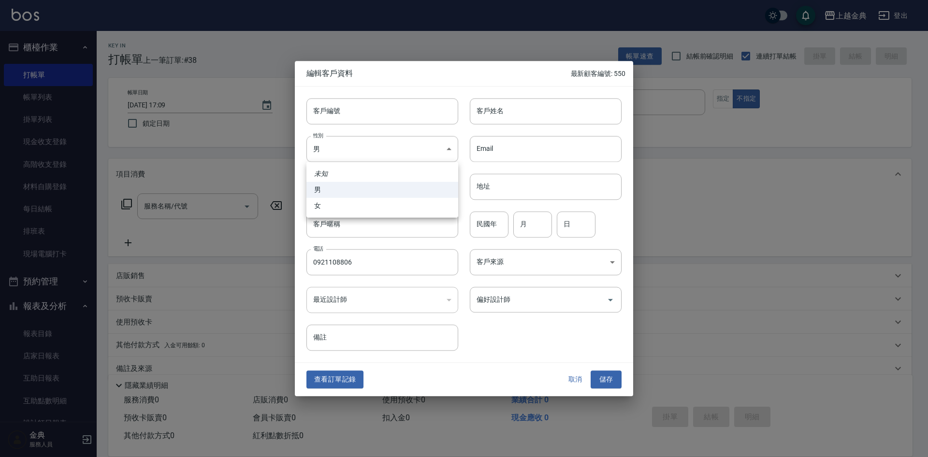
click at [343, 203] on li "女" at bounding box center [382, 206] width 152 height 16
type input "[DEMOGRAPHIC_DATA]"
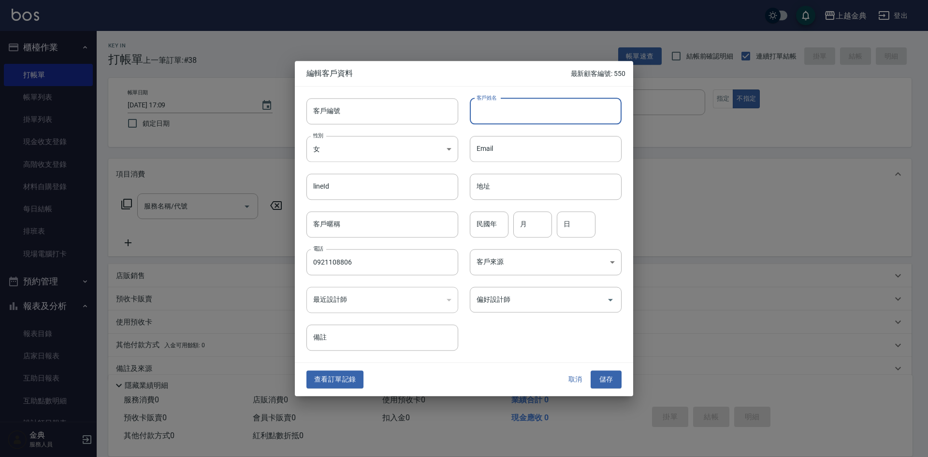
click at [527, 109] on input "客戶姓名" at bounding box center [546, 111] width 152 height 26
type input "[PERSON_NAME]"
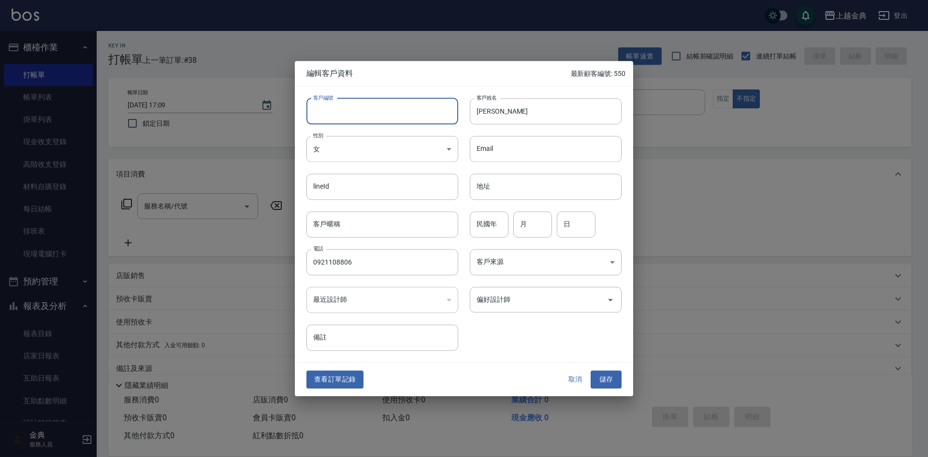
click at [412, 108] on input "客戶編號" at bounding box center [382, 111] width 152 height 26
type input "552"
click at [522, 221] on input "月" at bounding box center [532, 224] width 39 height 26
click at [511, 214] on div "民國年 民國年 月 月 日 日" at bounding box center [539, 219] width 163 height 38
click at [493, 233] on input "民國年" at bounding box center [489, 224] width 39 height 26
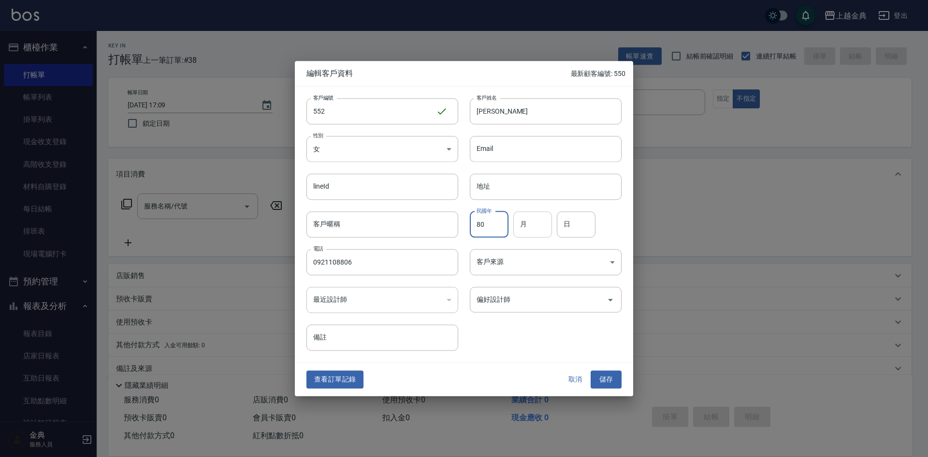
type input "80"
click at [531, 219] on input "月" at bounding box center [532, 224] width 39 height 26
type input "2"
click at [560, 221] on input "日" at bounding box center [576, 224] width 39 height 26
type input "4"
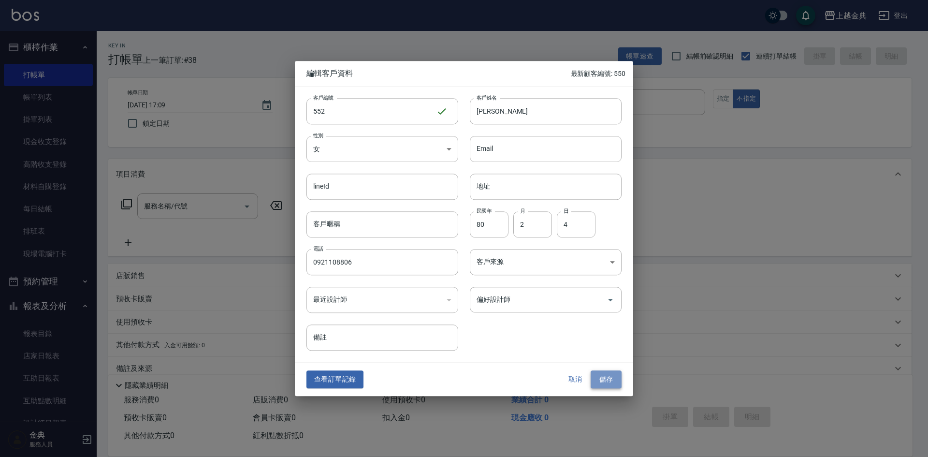
click at [605, 381] on button "儲存" at bounding box center [605, 380] width 31 height 18
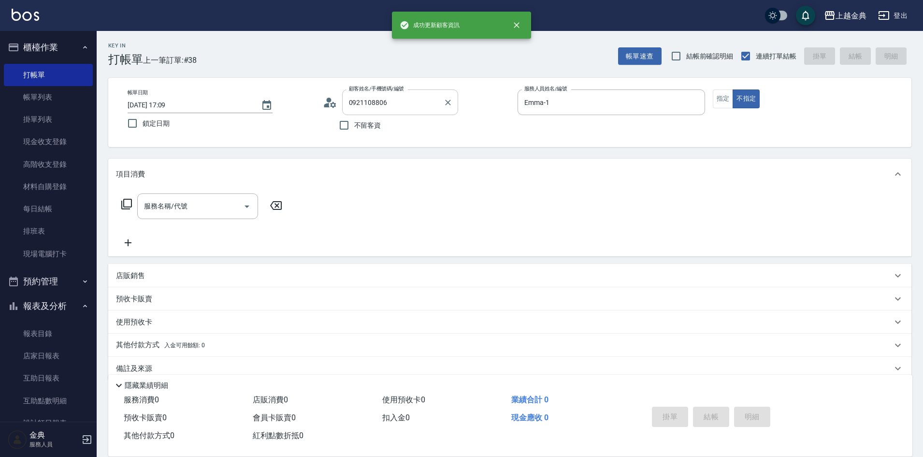
click at [404, 101] on input "0921108806" at bounding box center [392, 102] width 93 height 17
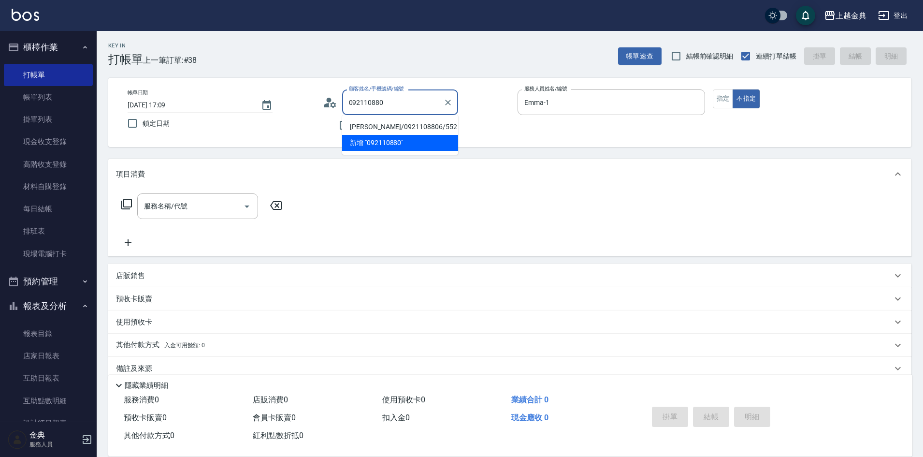
click at [395, 128] on li "[PERSON_NAME]/0921108806/552" at bounding box center [400, 127] width 116 height 16
type input "[PERSON_NAME]/0921108806/552"
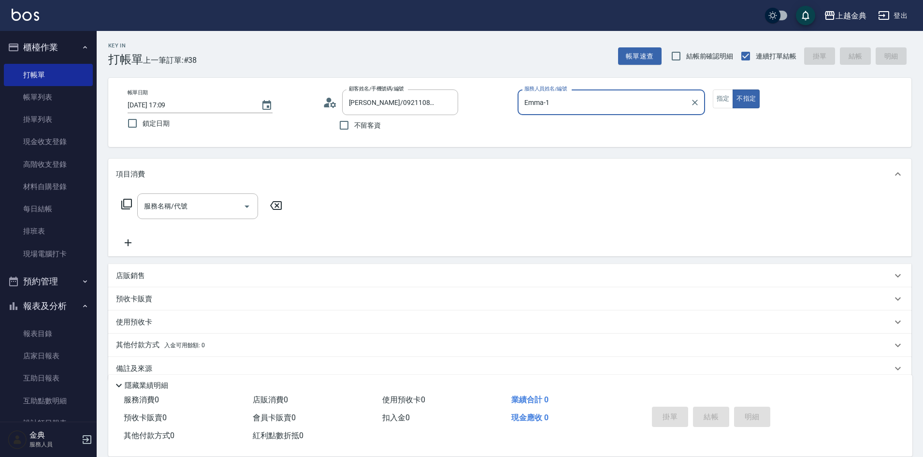
click at [127, 201] on icon at bounding box center [127, 204] width 12 height 12
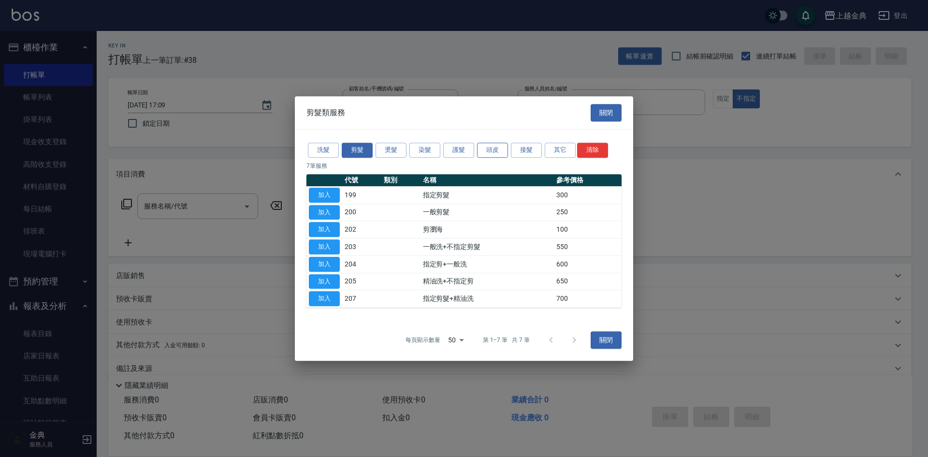
click at [482, 150] on button "頭皮" at bounding box center [492, 150] width 31 height 15
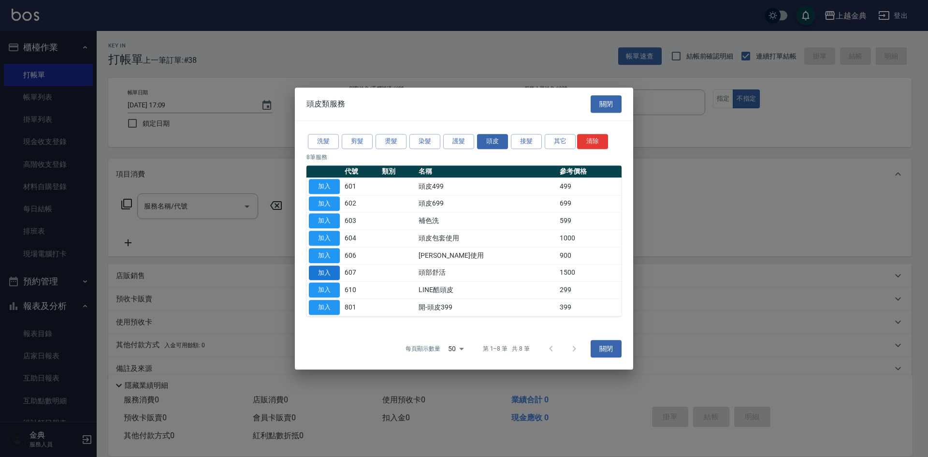
click at [335, 275] on button "加入" at bounding box center [324, 272] width 31 height 15
type input "頭部舒活(607)"
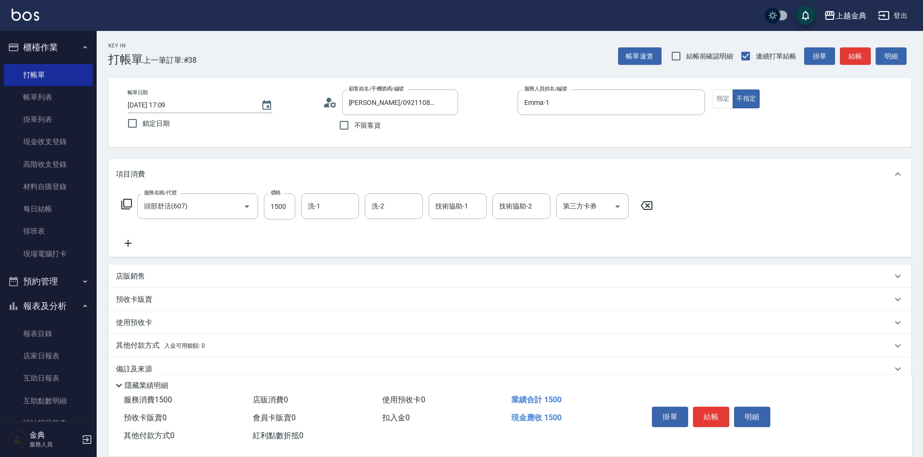
click at [129, 204] on icon at bounding box center [127, 204] width 12 height 12
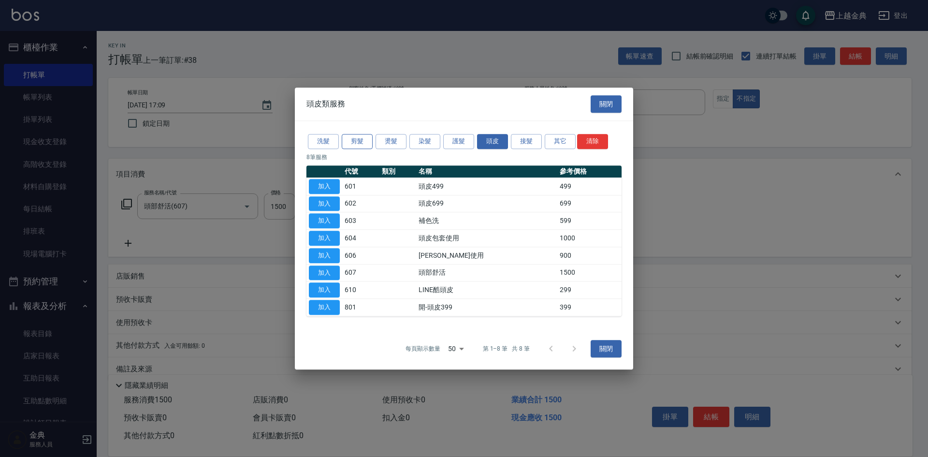
click at [348, 140] on button "剪髮" at bounding box center [357, 141] width 31 height 15
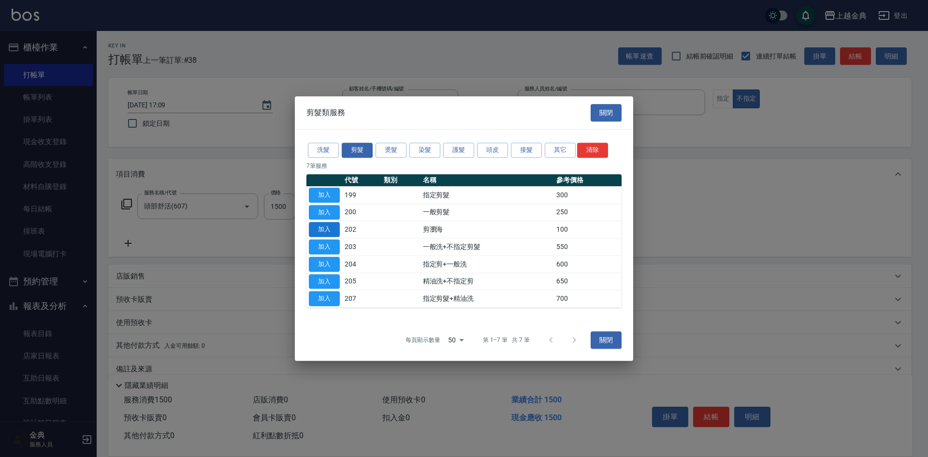
click at [329, 232] on button "加入" at bounding box center [324, 229] width 31 height 15
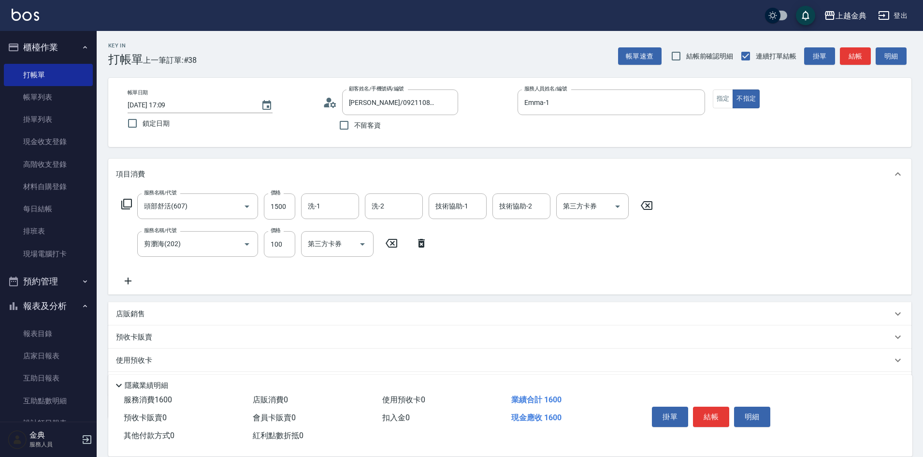
click at [150, 317] on div "店販銷售" at bounding box center [504, 314] width 776 height 10
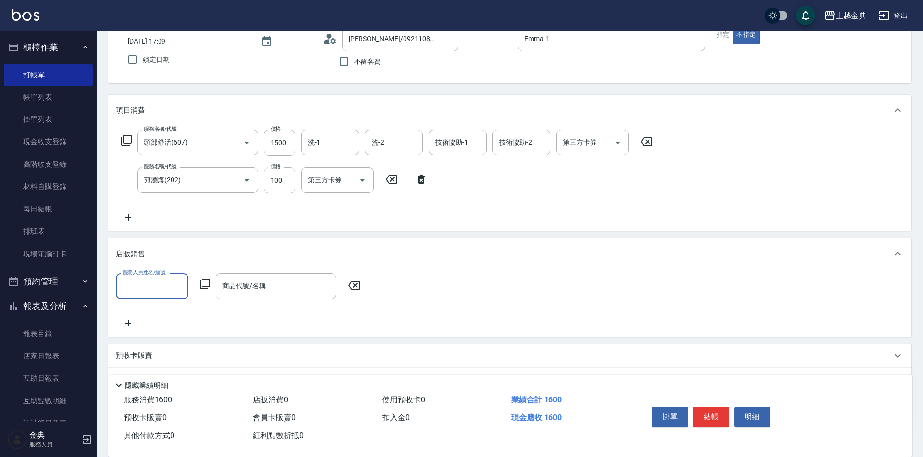
scroll to position [137, 0]
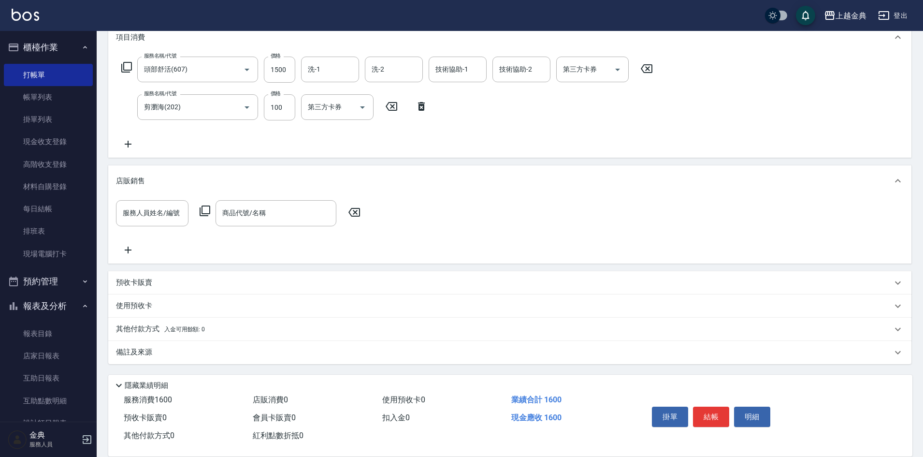
click at [135, 281] on p "預收卡販賣" at bounding box center [134, 282] width 36 height 10
drag, startPoint x: 132, startPoint y: 305, endPoint x: 131, endPoint y: 315, distance: 9.3
click at [132, 308] on div "卡券名稱/代號 卡券名稱/代號" at bounding box center [202, 319] width 172 height 26
click at [131, 315] on icon at bounding box center [126, 318] width 11 height 11
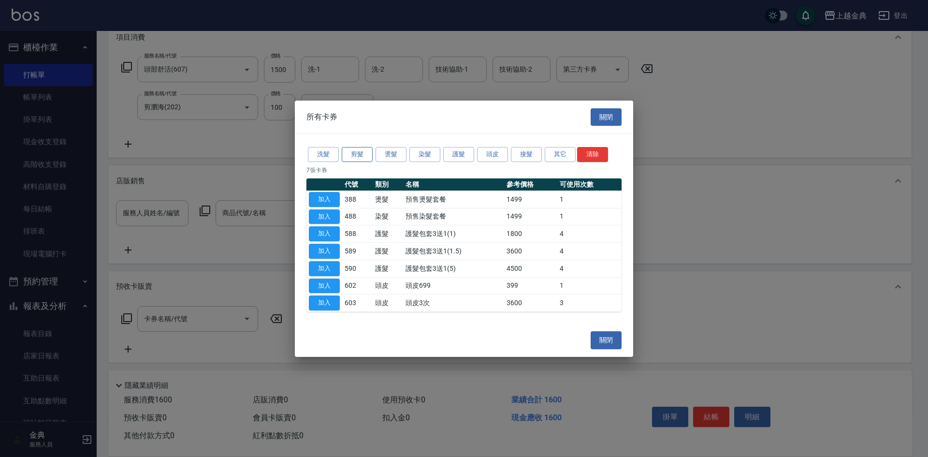
click at [360, 159] on button "剪髮" at bounding box center [357, 154] width 31 height 15
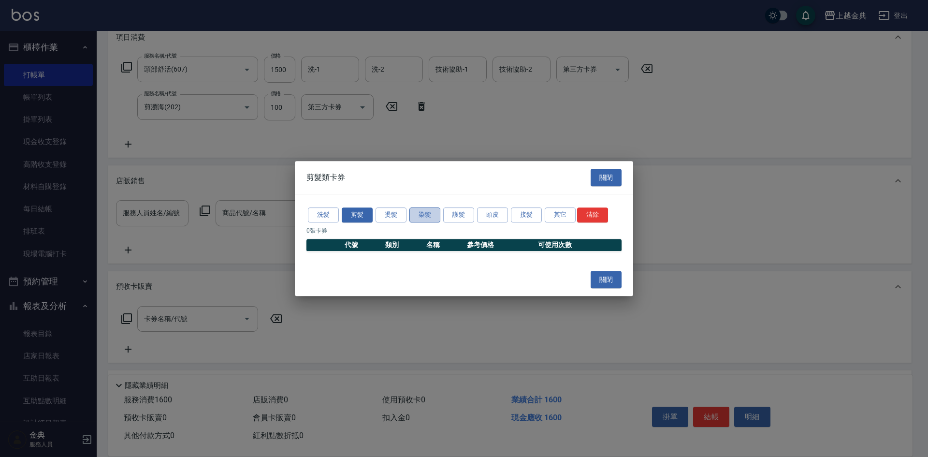
click at [432, 210] on button "染髮" at bounding box center [424, 214] width 31 height 15
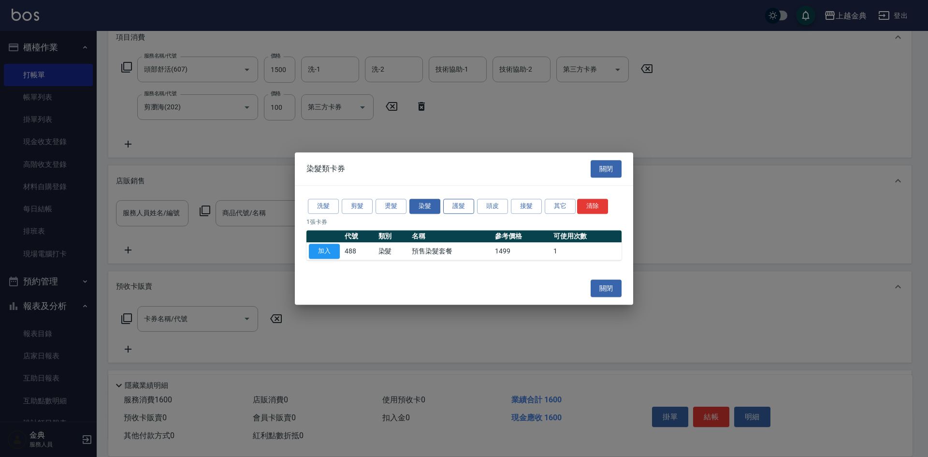
click at [457, 201] on button "護髮" at bounding box center [458, 206] width 31 height 15
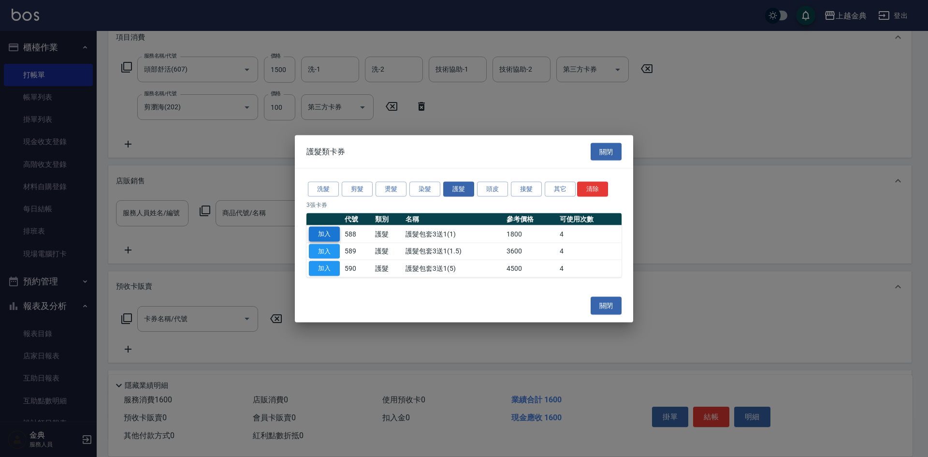
click at [321, 232] on button "加入" at bounding box center [324, 233] width 31 height 15
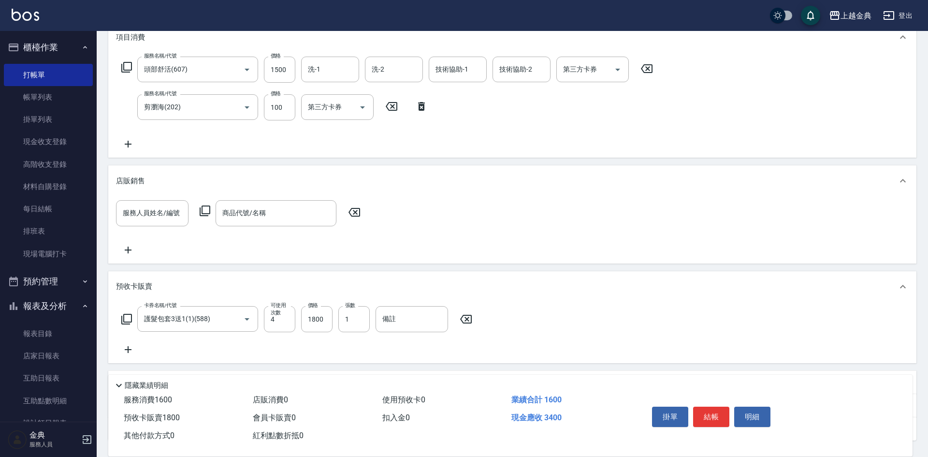
type input "護髮包套3送1(1)(588)"
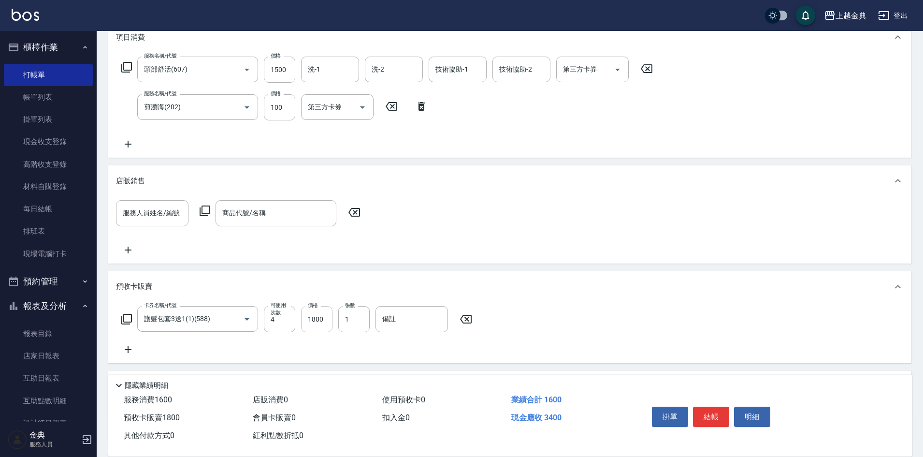
click at [317, 319] on input "1800" at bounding box center [316, 319] width 31 height 26
type input "2400"
click at [326, 65] on input "洗-1" at bounding box center [329, 69] width 49 height 17
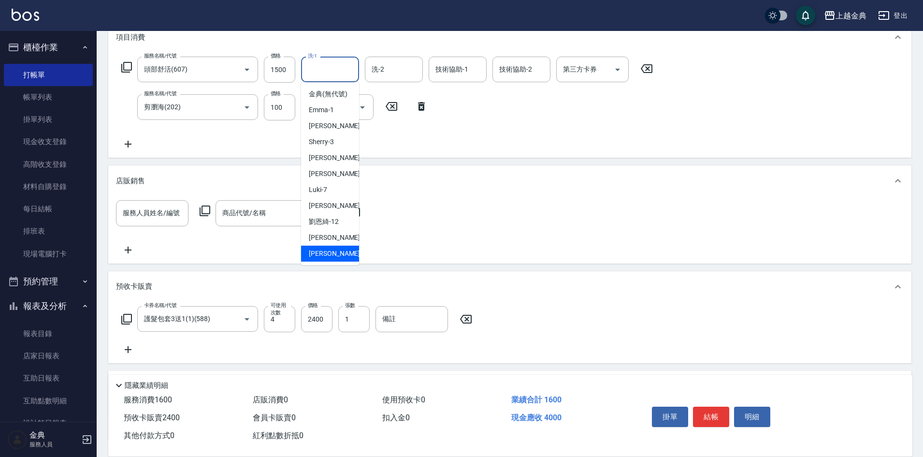
click at [333, 260] on div "[PERSON_NAME] -22" at bounding box center [330, 253] width 58 height 16
type input "[PERSON_NAME]-22"
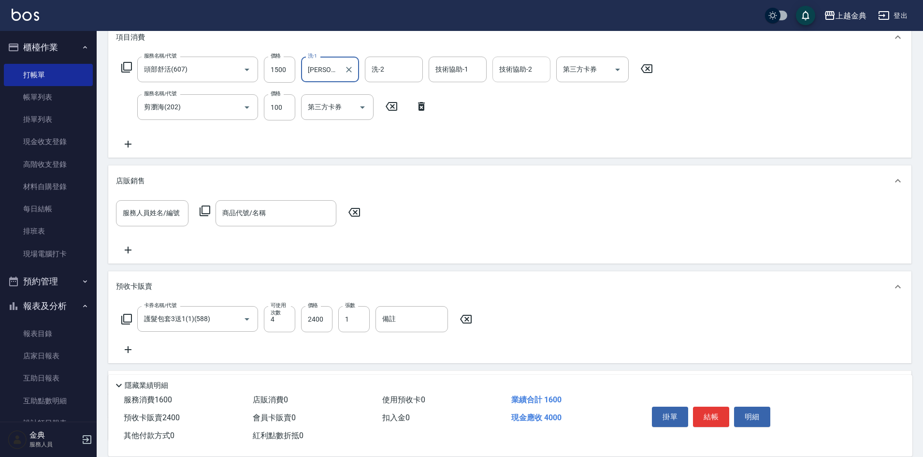
click at [518, 60] on div "技術協助-2" at bounding box center [521, 70] width 58 height 26
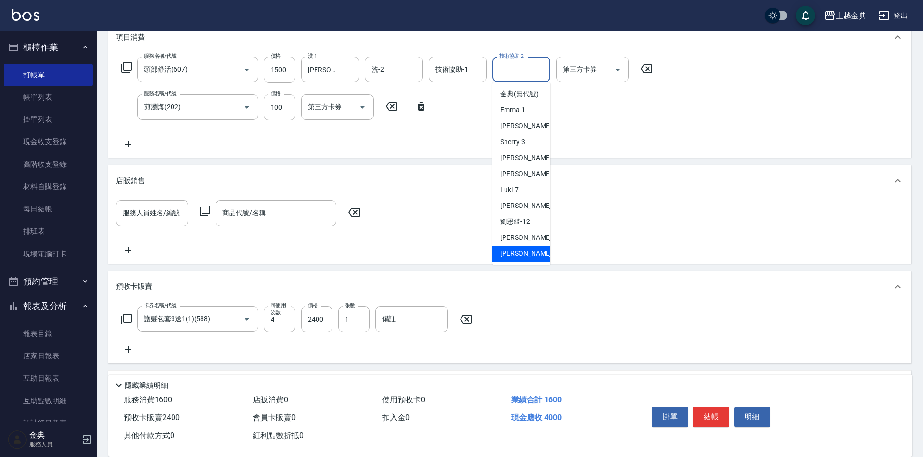
click at [527, 261] on div "[PERSON_NAME] -22" at bounding box center [521, 253] width 58 height 16
type input "[PERSON_NAME]-22"
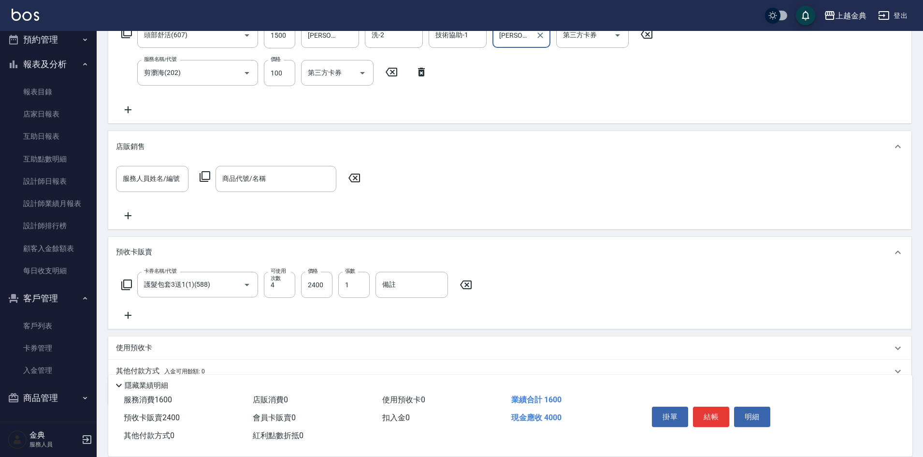
scroll to position [213, 0]
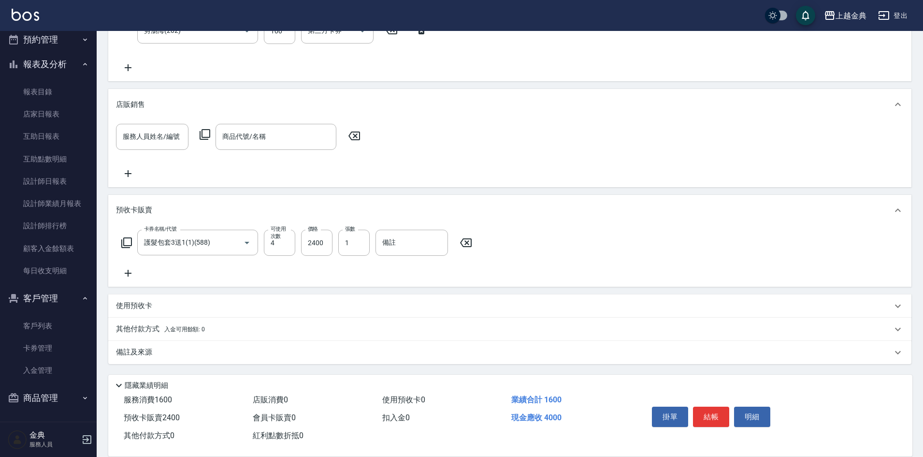
drag, startPoint x: 146, startPoint y: 331, endPoint x: 139, endPoint y: 328, distance: 7.4
click at [145, 331] on p "其他付款方式 入金可用餘額: 0" at bounding box center [160, 329] width 89 height 11
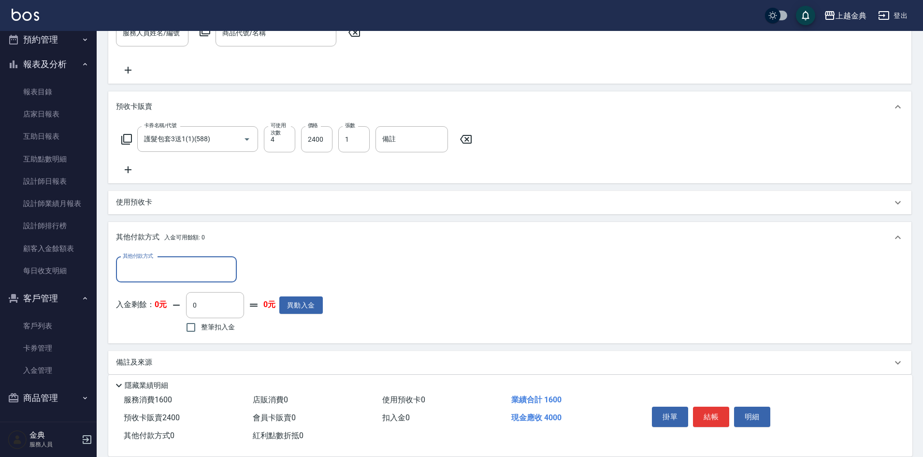
scroll to position [324, 0]
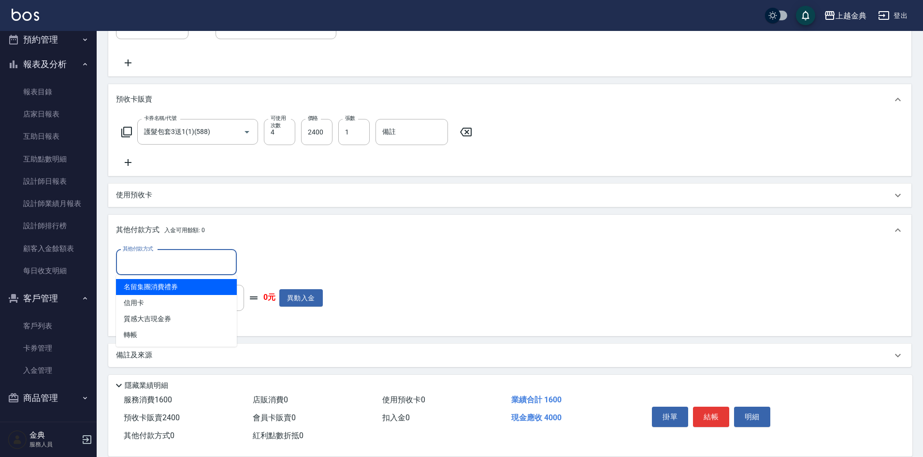
click at [144, 258] on input "其他付款方式" at bounding box center [176, 262] width 112 height 17
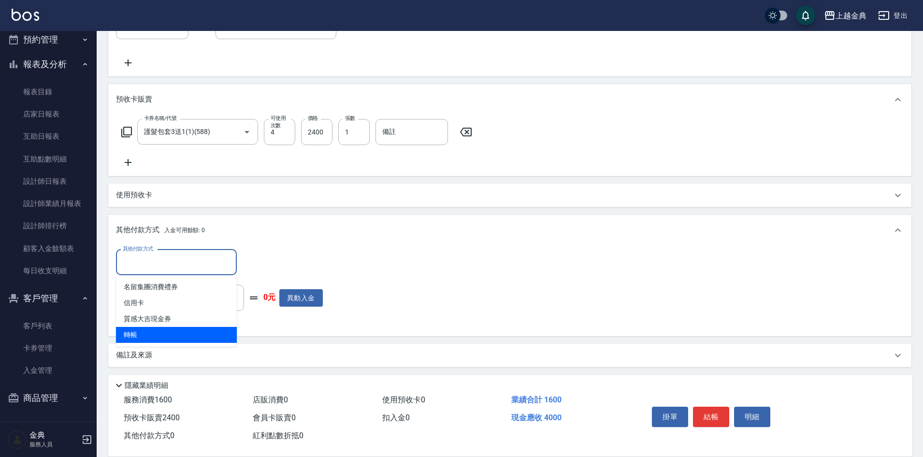
click at [161, 330] on span "轉帳" at bounding box center [176, 335] width 121 height 16
type input "轉帳"
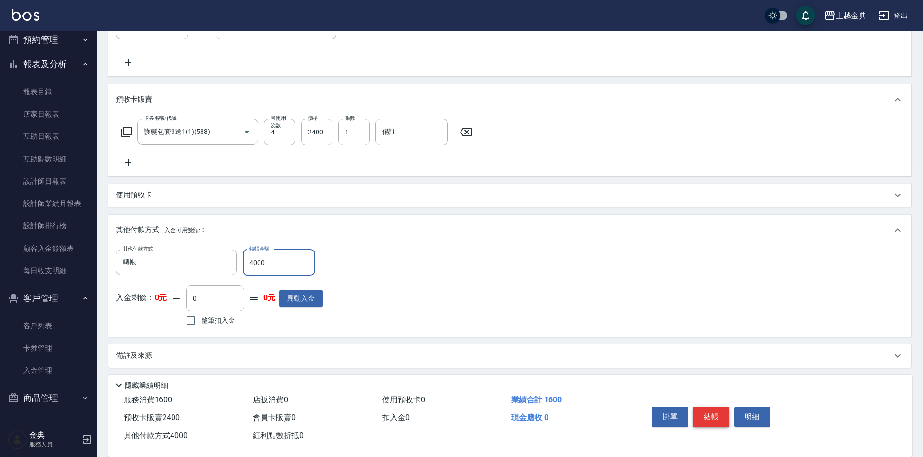
type input "4000"
drag, startPoint x: 711, startPoint y: 408, endPoint x: 702, endPoint y: 401, distance: 11.0
click at [711, 408] on button "結帳" at bounding box center [711, 416] width 36 height 20
type input "[DATE] 17:11"
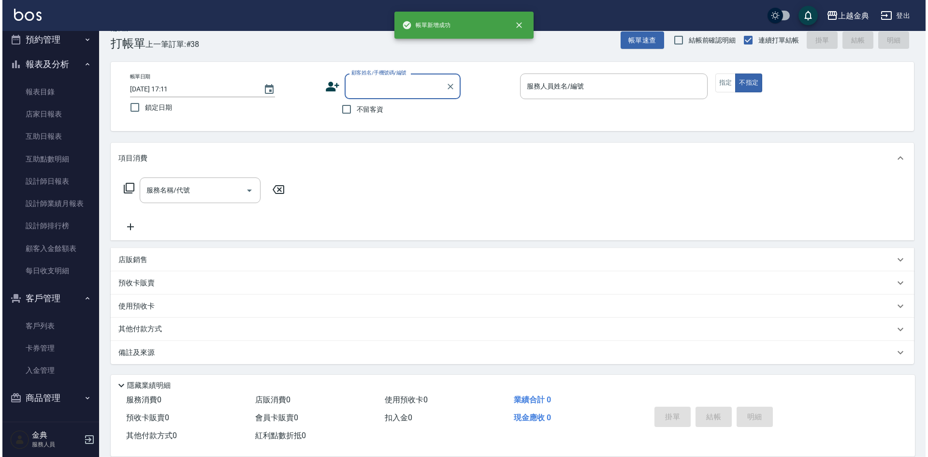
scroll to position [0, 0]
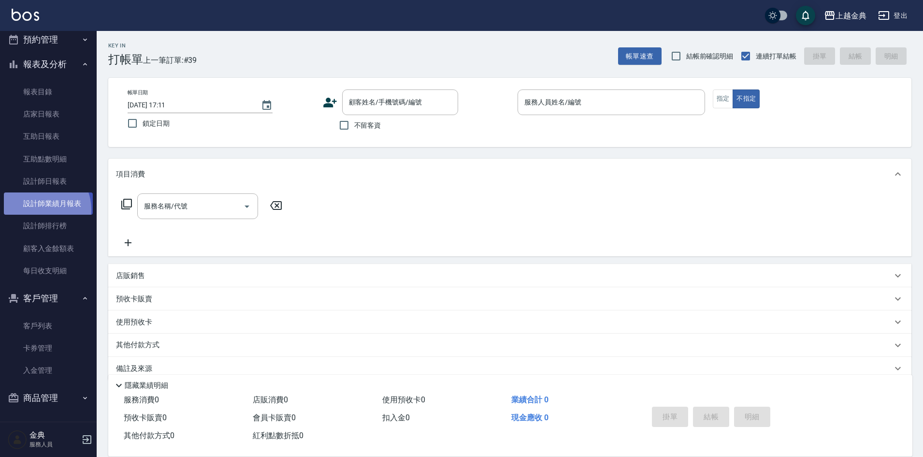
click at [39, 209] on link "設計師業績月報表" at bounding box center [48, 203] width 89 height 22
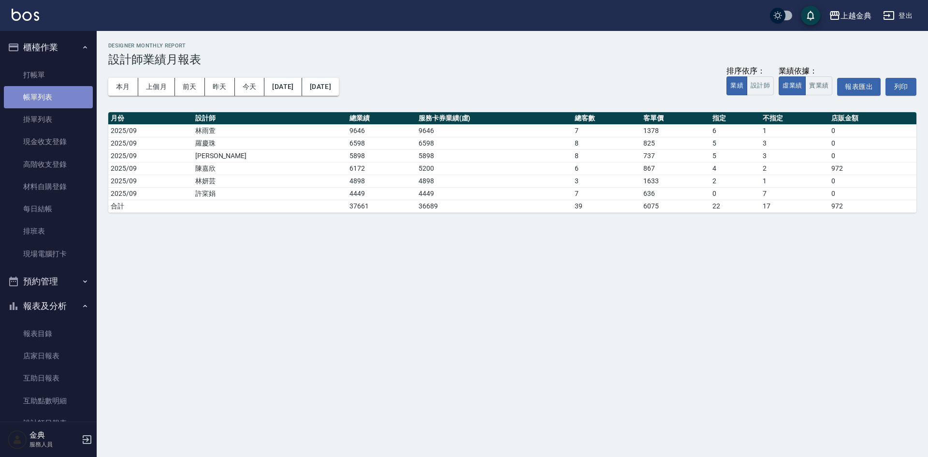
click at [48, 104] on link "帳單列表" at bounding box center [48, 97] width 89 height 22
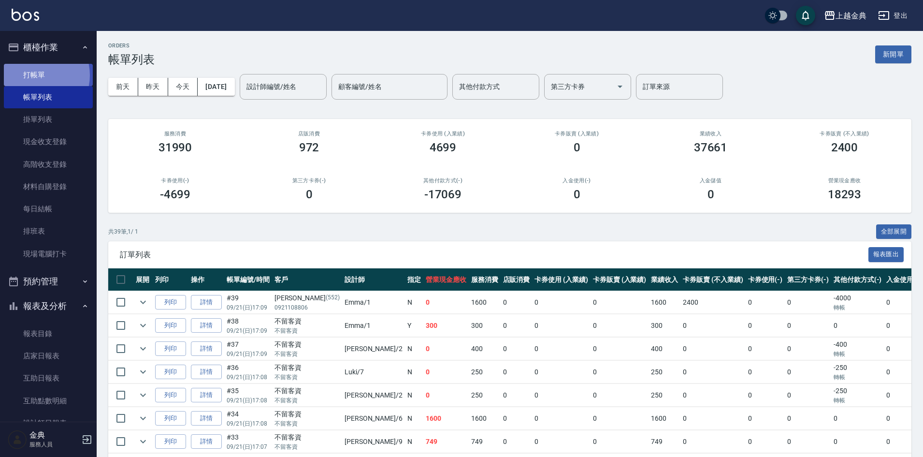
click at [35, 75] on link "打帳單" at bounding box center [48, 75] width 89 height 22
